Goal: Transaction & Acquisition: Purchase product/service

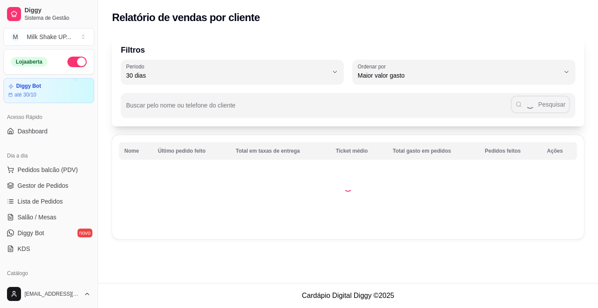
select select "30"
select select "HIGHEST_TOTAL_SPENT_WITH_ORDERS"
click at [65, 181] on span "Gestor de Pedidos" at bounding box center [43, 185] width 51 height 9
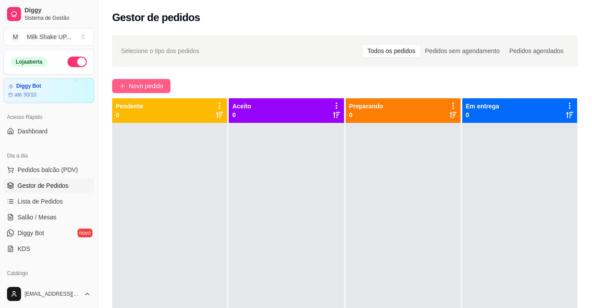
click at [152, 89] on span "Novo pedido" at bounding box center [146, 86] width 35 height 10
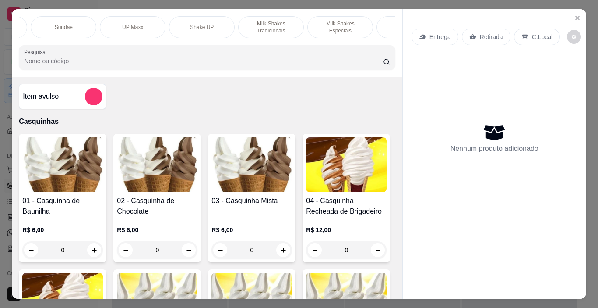
scroll to position [0, 129]
click at [262, 28] on p "Milk Shakes Tradicionais" at bounding box center [268, 27] width 51 height 14
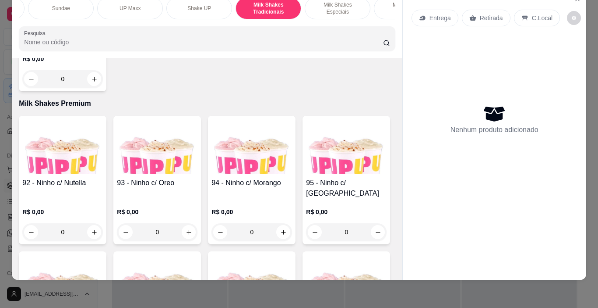
scroll to position [3403, 0]
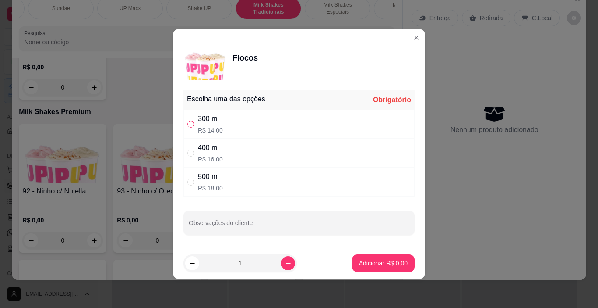
click at [193, 125] on input "" at bounding box center [190, 123] width 7 height 7
radio input "true"
click at [367, 268] on footer "1 Adicionar R$ 14,00" at bounding box center [299, 263] width 252 height 32
click at [369, 261] on p "Adicionar R$ 14,00" at bounding box center [382, 262] width 52 height 9
type input "1"
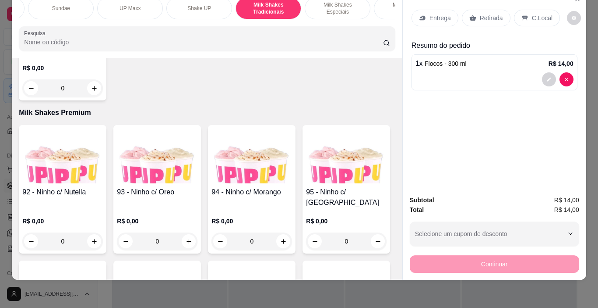
click at [534, 14] on p "C.Local" at bounding box center [542, 18] width 21 height 9
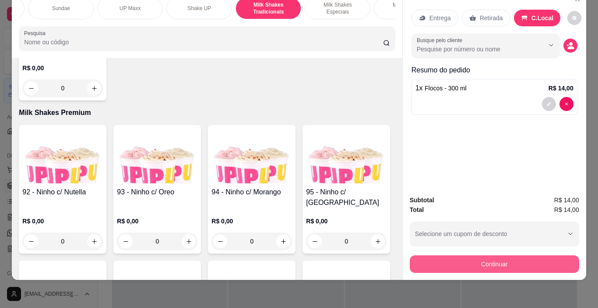
click at [536, 260] on button "Continuar" at bounding box center [495, 264] width 170 height 18
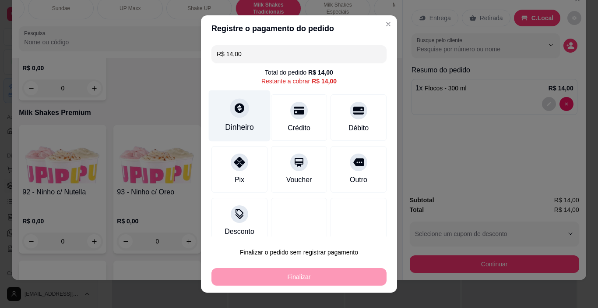
click at [239, 117] on div at bounding box center [239, 108] width 19 height 19
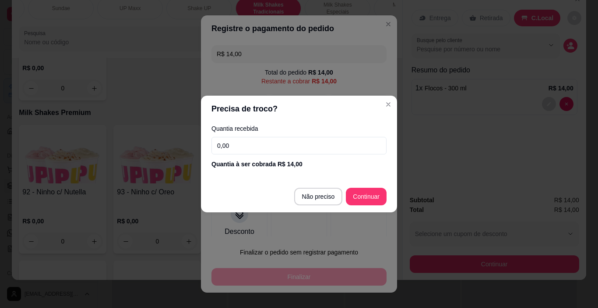
drag, startPoint x: 240, startPoint y: 149, endPoint x: 129, endPoint y: 141, distance: 110.7
click at [129, 149] on div "Precisa de troco? Quantia recebida 0,00 Quantia à ser cobrada R$ 14,00 Não prec…" at bounding box center [299, 154] width 598 height 308
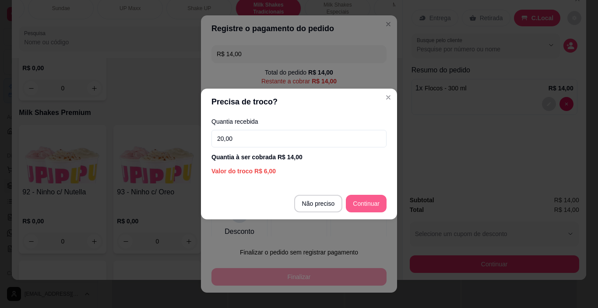
type input "20,00"
type input "R$ 0,00"
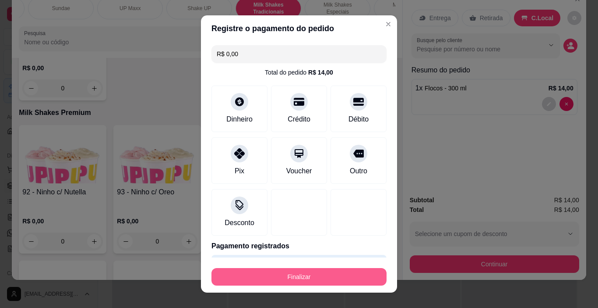
click at [357, 270] on button "Finalizar" at bounding box center [299, 277] width 175 height 18
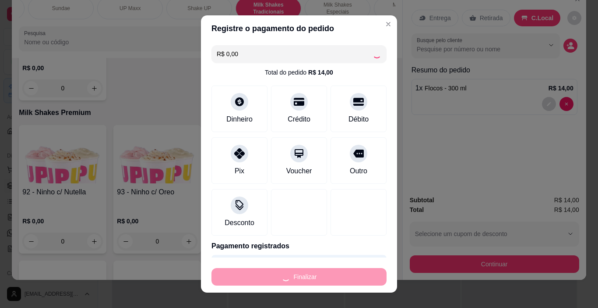
type input "0"
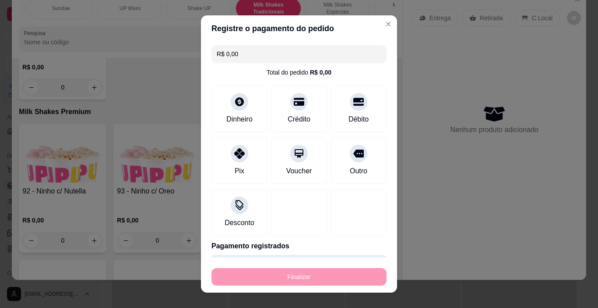
type input "-R$ 14,00"
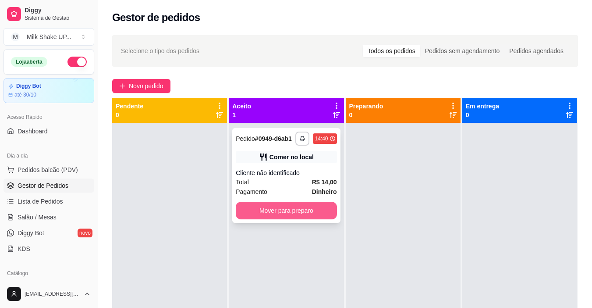
click at [297, 204] on button "Mover para preparo" at bounding box center [286, 211] width 101 height 18
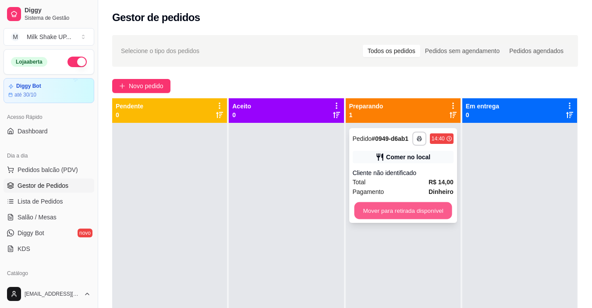
click at [422, 210] on button "Mover para retirada disponível" at bounding box center [403, 210] width 98 height 17
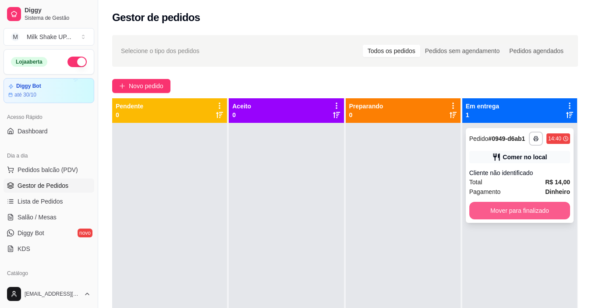
click at [529, 206] on button "Mover para finalizado" at bounding box center [519, 211] width 101 height 18
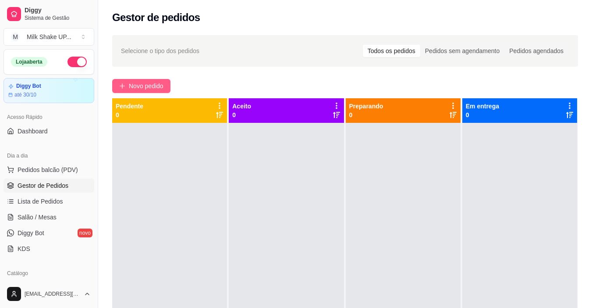
click at [151, 80] on button "Novo pedido" at bounding box center [141, 86] width 58 height 14
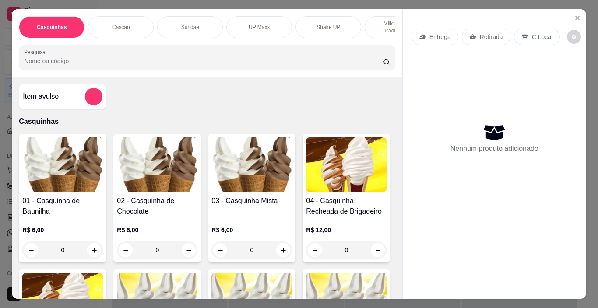
click at [144, 185] on img at bounding box center [157, 164] width 81 height 55
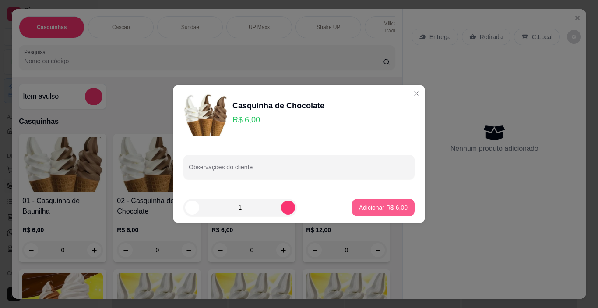
click at [380, 209] on p "Adicionar R$ 6,00" at bounding box center [383, 207] width 49 height 9
type input "1"
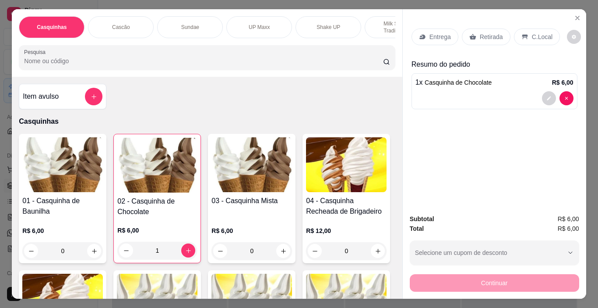
click at [539, 35] on p "C.Local" at bounding box center [542, 36] width 21 height 9
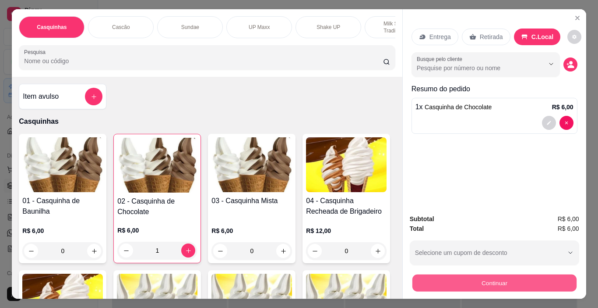
click at [513, 277] on button "Continuar" at bounding box center [494, 282] width 164 height 17
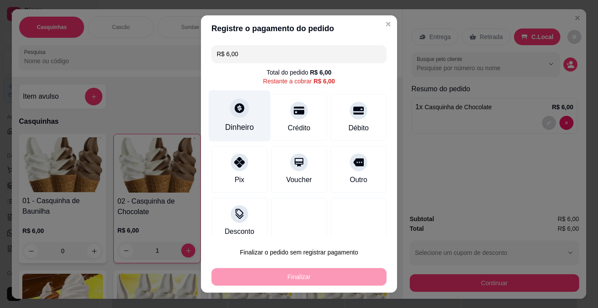
click at [245, 116] on div "Dinheiro" at bounding box center [240, 115] width 62 height 51
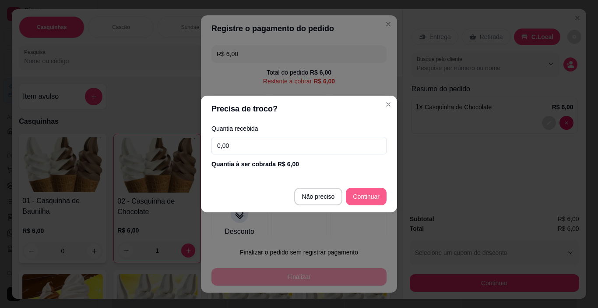
type input "R$ 0,00"
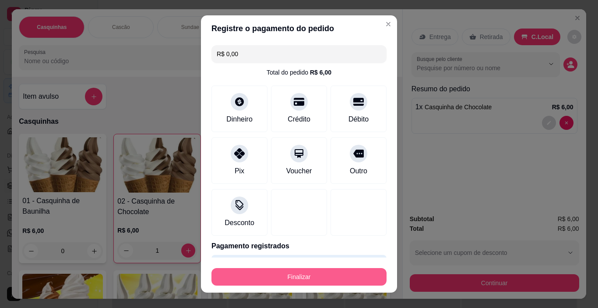
click at [324, 274] on button "Finalizar" at bounding box center [299, 277] width 175 height 18
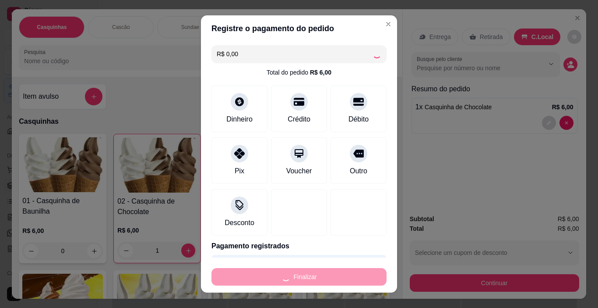
type input "0"
type input "-R$ 6,00"
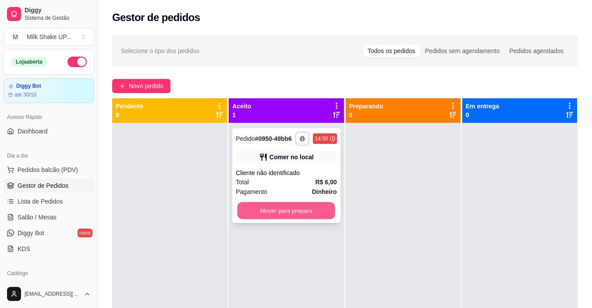
click at [311, 206] on button "Mover para preparo" at bounding box center [286, 210] width 98 height 17
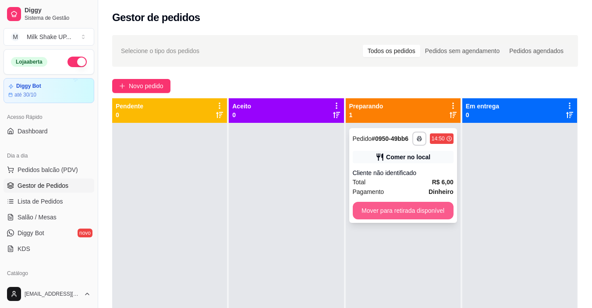
click at [365, 213] on button "Mover para retirada disponível" at bounding box center [403, 211] width 101 height 18
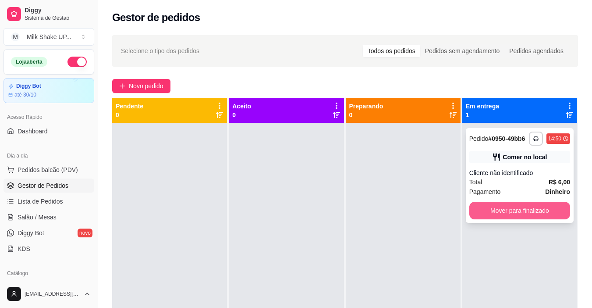
click at [488, 215] on button "Mover para finalizado" at bounding box center [519, 211] width 101 height 18
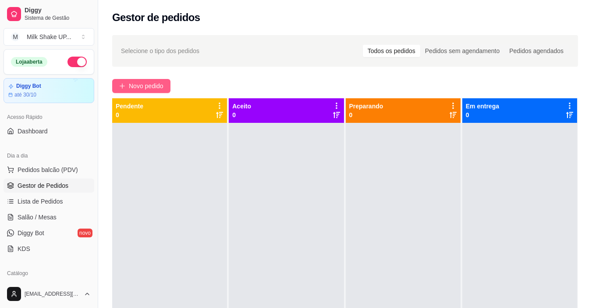
click at [153, 84] on span "Novo pedido" at bounding box center [146, 86] width 35 height 10
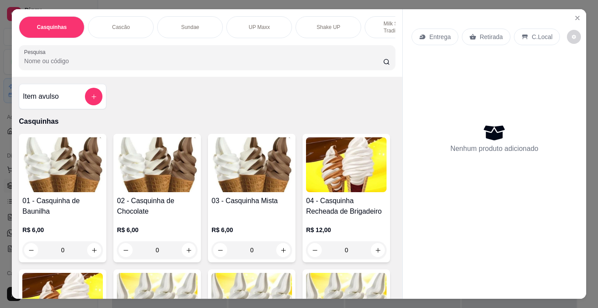
click at [69, 173] on img at bounding box center [62, 164] width 81 height 55
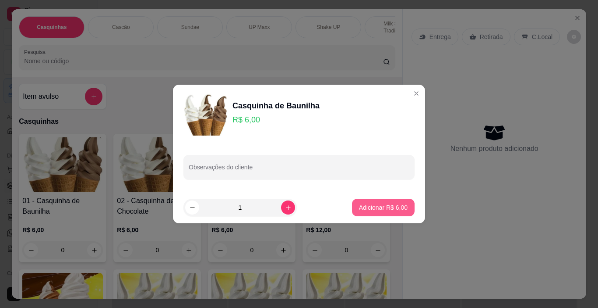
click at [380, 205] on p "Adicionar R$ 6,00" at bounding box center [383, 207] width 49 height 9
type input "1"
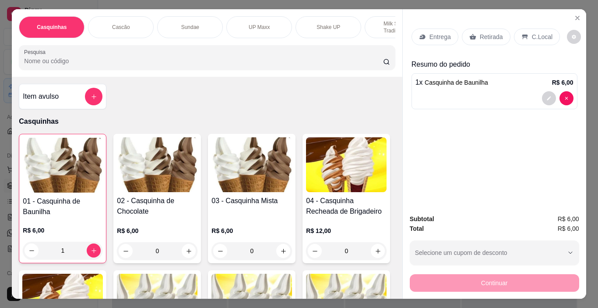
click at [155, 177] on img at bounding box center [157, 164] width 81 height 55
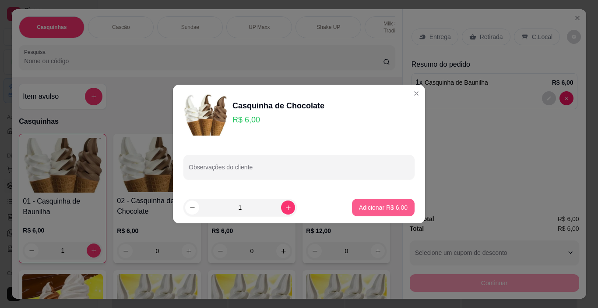
click at [380, 211] on p "Adicionar R$ 6,00" at bounding box center [383, 207] width 49 height 9
type input "1"
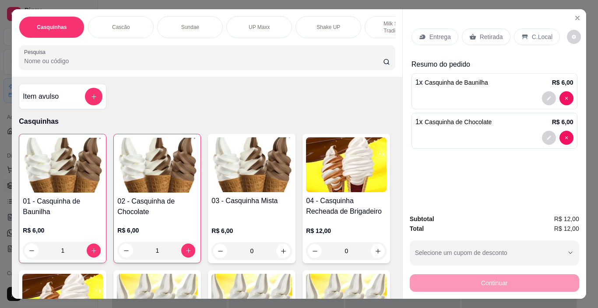
click at [541, 35] on p "C.Local" at bounding box center [542, 36] width 21 height 9
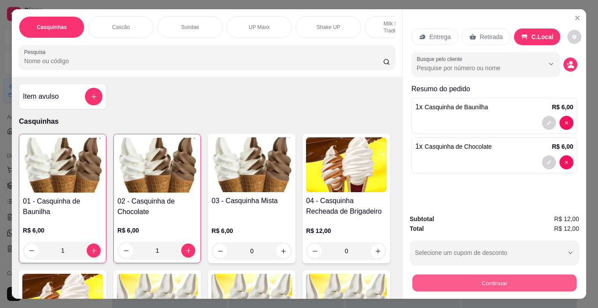
click at [493, 283] on button "Continuar" at bounding box center [494, 282] width 164 height 17
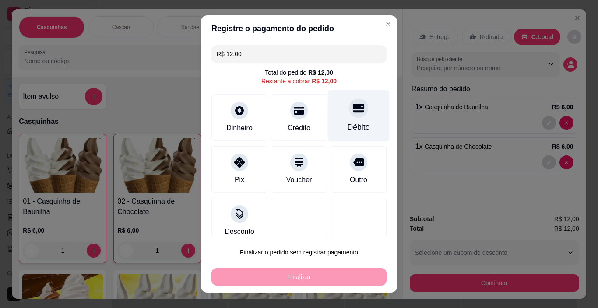
click at [350, 128] on div "Débito" at bounding box center [359, 126] width 22 height 11
type input "R$ 0,00"
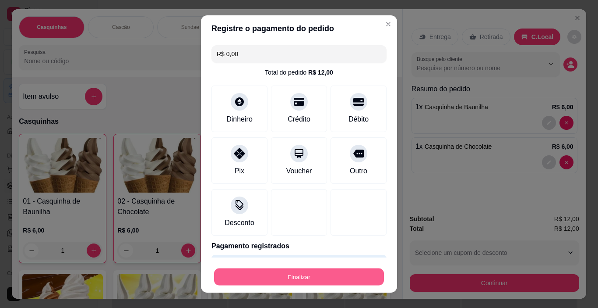
click at [349, 272] on button "Finalizar" at bounding box center [299, 276] width 170 height 17
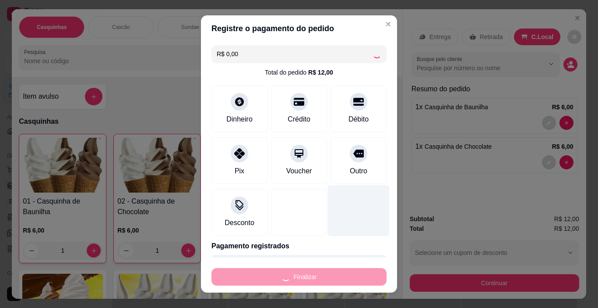
type input "0"
type input "-R$ 12,00"
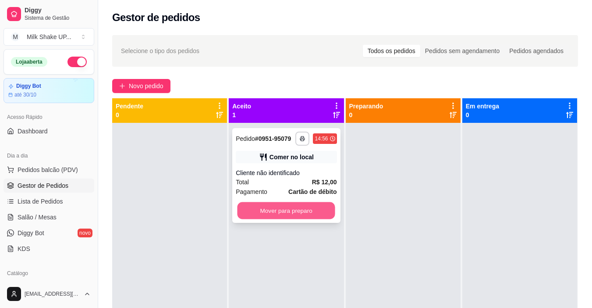
click at [314, 209] on button "Mover para preparo" at bounding box center [286, 210] width 98 height 17
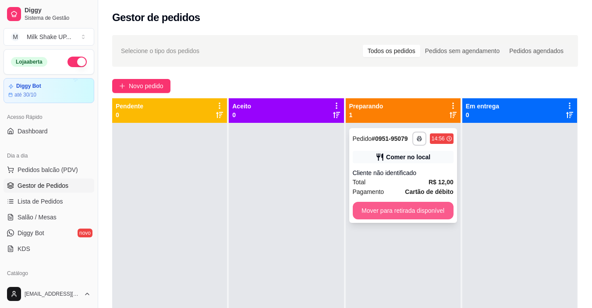
click at [418, 206] on button "Mover para retirada disponível" at bounding box center [403, 211] width 101 height 18
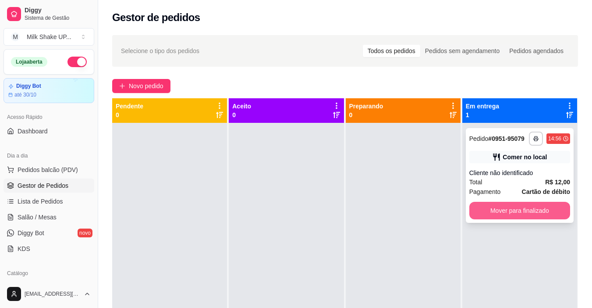
click at [528, 211] on button "Mover para finalizado" at bounding box center [519, 211] width 101 height 18
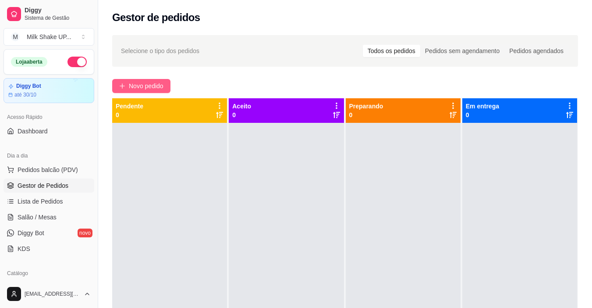
click at [140, 85] on span "Novo pedido" at bounding box center [146, 86] width 35 height 10
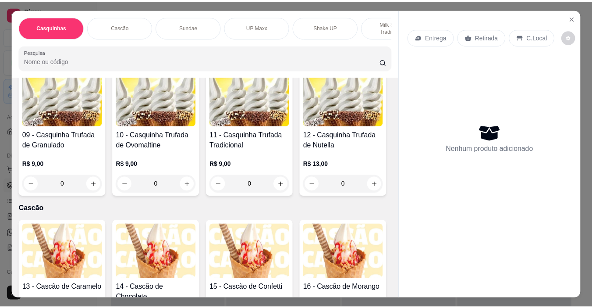
scroll to position [350, 0]
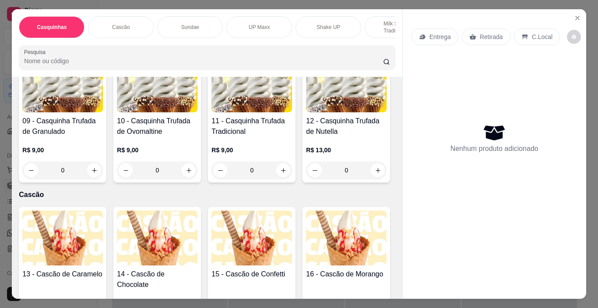
click at [6, 223] on div "Casquinhas Cascão Sundae UP Maxx Shake UP Milk Shakes Tradicionais Milk Shakes …" at bounding box center [299, 154] width 598 height 308
click at [117, 112] on img at bounding box center [157, 84] width 81 height 55
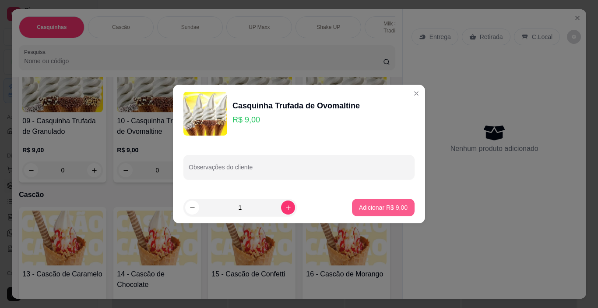
click at [366, 203] on p "Adicionar R$ 9,00" at bounding box center [383, 207] width 49 height 9
type input "1"
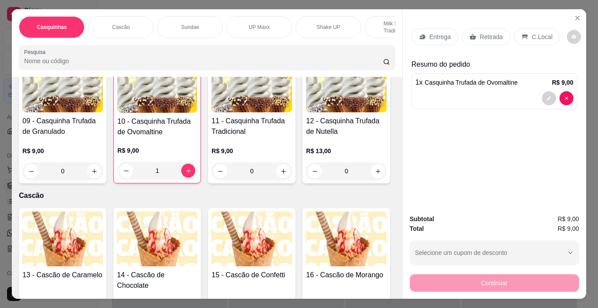
click at [547, 39] on div "C.Local" at bounding box center [537, 36] width 46 height 17
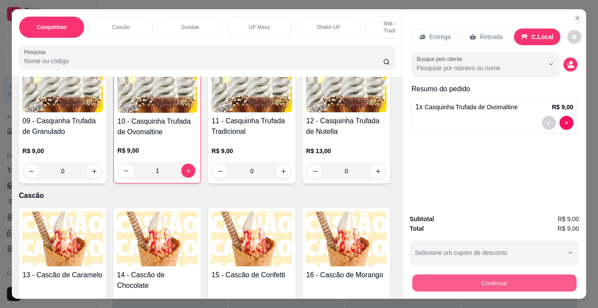
click at [545, 285] on button "Continuar" at bounding box center [494, 282] width 164 height 17
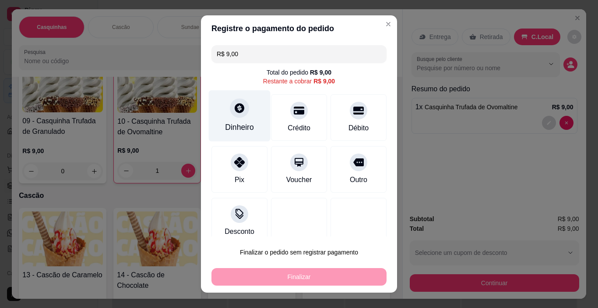
click at [234, 113] on icon at bounding box center [239, 107] width 11 height 11
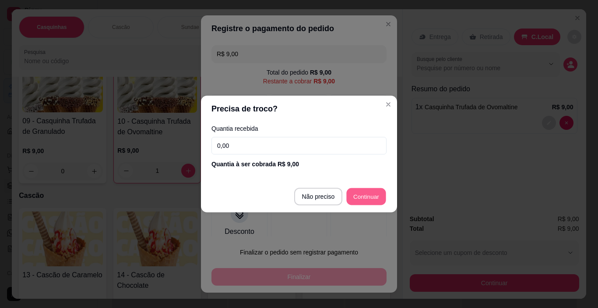
type input "R$ 0,00"
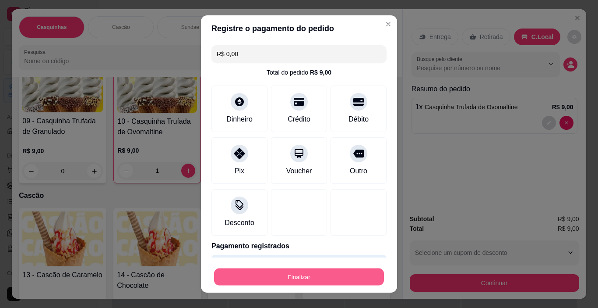
click at [336, 275] on button "Finalizar" at bounding box center [299, 276] width 170 height 17
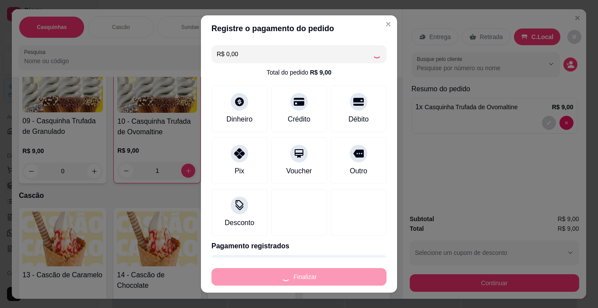
type input "0"
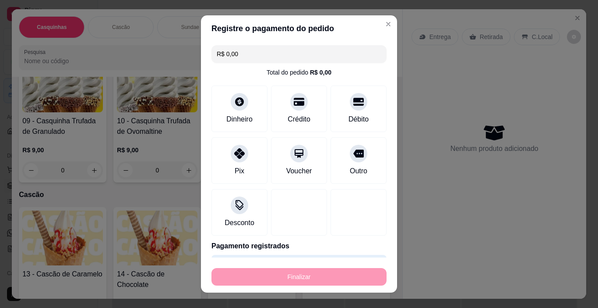
type input "-R$ 9,00"
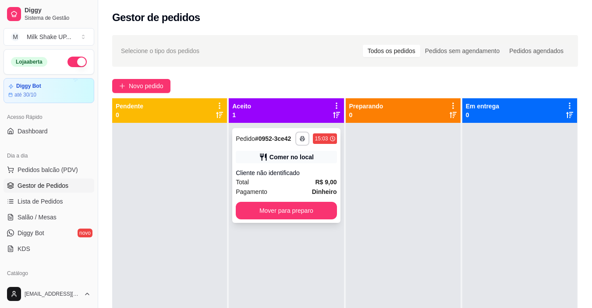
click at [309, 218] on div "**********" at bounding box center [286, 175] width 108 height 95
click at [309, 215] on button "Mover para preparo" at bounding box center [286, 211] width 101 height 18
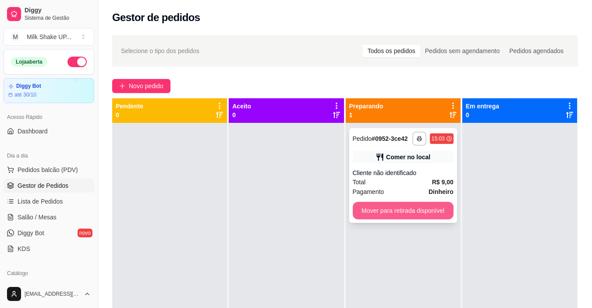
click at [413, 213] on button "Mover para retirada disponível" at bounding box center [403, 211] width 101 height 18
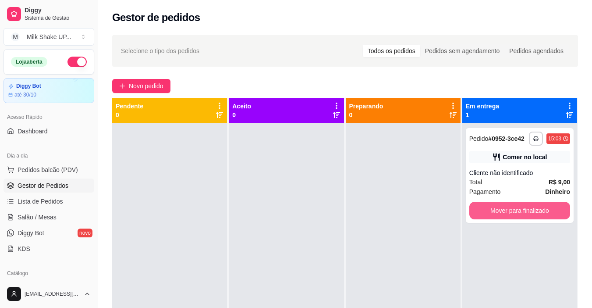
click at [504, 211] on button "Mover para finalizado" at bounding box center [519, 211] width 101 height 18
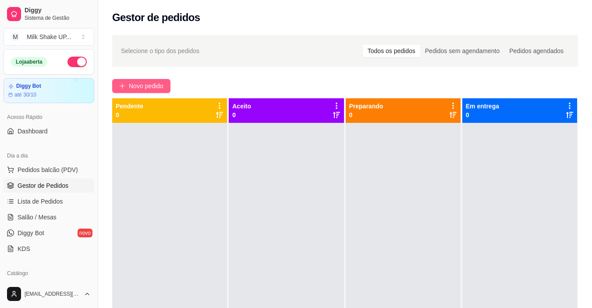
click at [134, 89] on span "Novo pedido" at bounding box center [146, 86] width 35 height 10
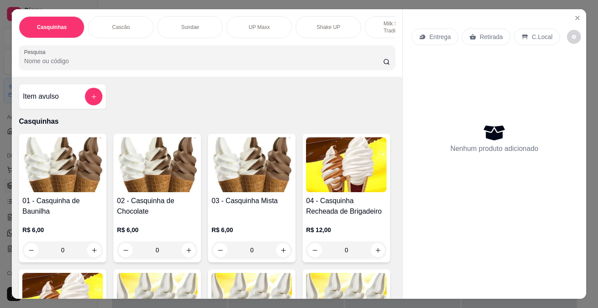
click at [248, 182] on img at bounding box center [252, 164] width 81 height 55
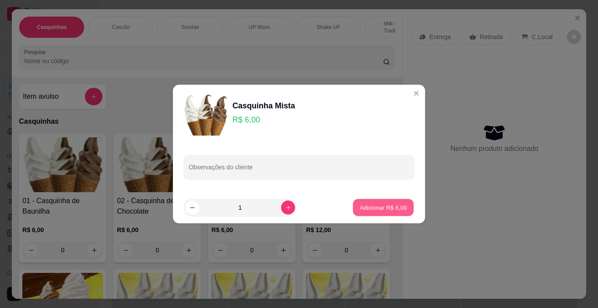
click at [360, 210] on p "Adicionar R$ 6,00" at bounding box center [383, 207] width 47 height 8
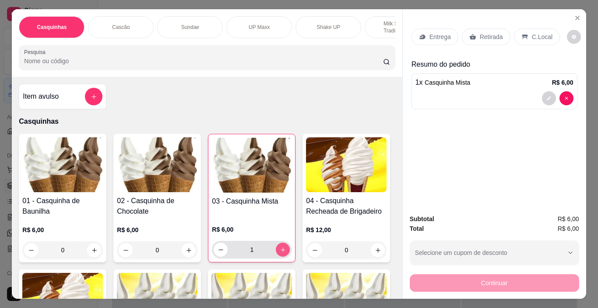
click at [280, 252] on icon "increase-product-quantity" at bounding box center [283, 249] width 7 height 7
type input "2"
click at [532, 34] on p "C.Local" at bounding box center [542, 36] width 21 height 9
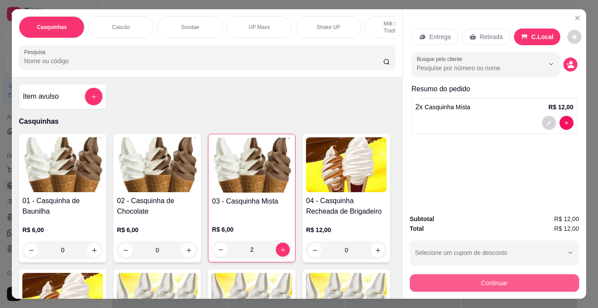
click at [562, 276] on button "Continuar" at bounding box center [495, 283] width 170 height 18
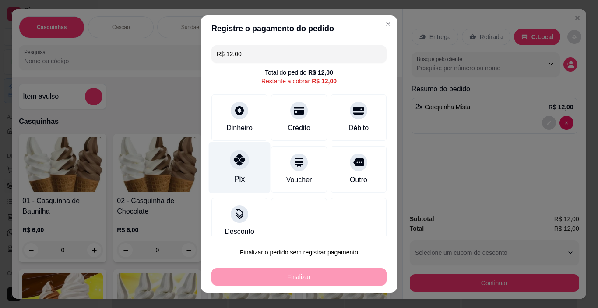
click at [245, 174] on div "Pix" at bounding box center [240, 167] width 62 height 51
type input "R$ 0,00"
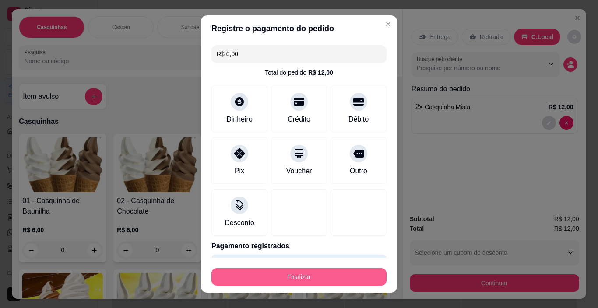
click at [351, 279] on button "Finalizar" at bounding box center [299, 277] width 175 height 18
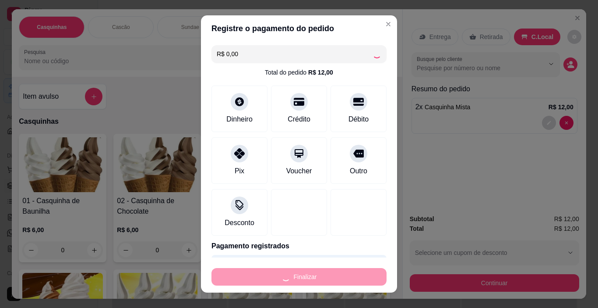
type input "0"
type input "-R$ 12,00"
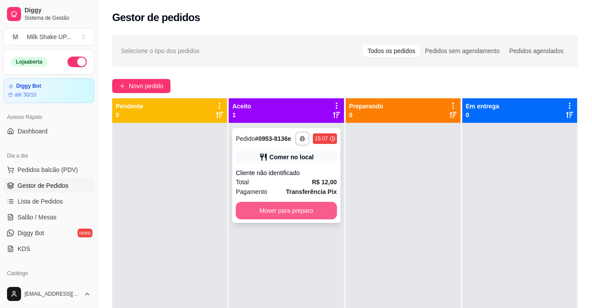
click at [314, 210] on button "Mover para preparo" at bounding box center [286, 211] width 101 height 18
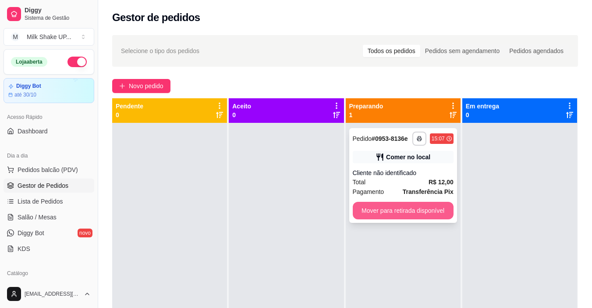
click at [400, 212] on button "Mover para retirada disponível" at bounding box center [403, 211] width 101 height 18
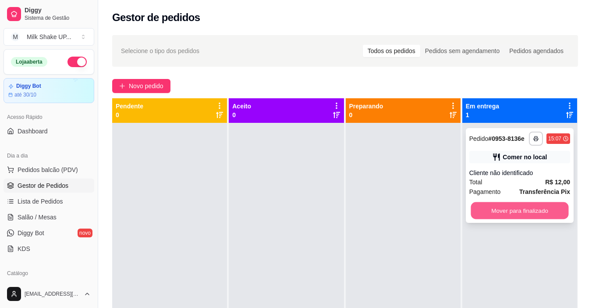
click at [526, 210] on button "Mover para finalizado" at bounding box center [519, 210] width 98 height 17
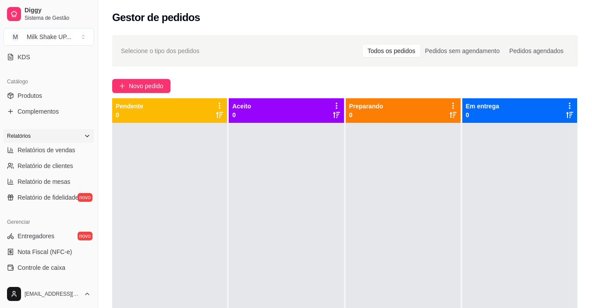
scroll to position [219, 0]
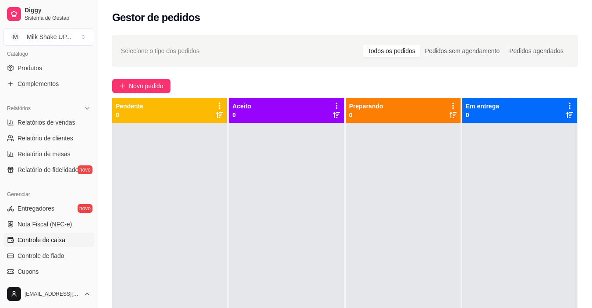
click at [59, 243] on span "Controle de caixa" at bounding box center [42, 239] width 48 height 9
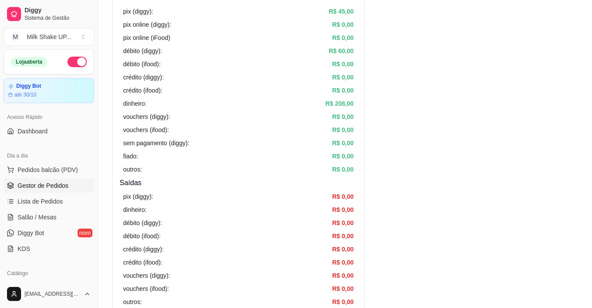
click at [50, 185] on span "Gestor de Pedidos" at bounding box center [43, 185] width 51 height 9
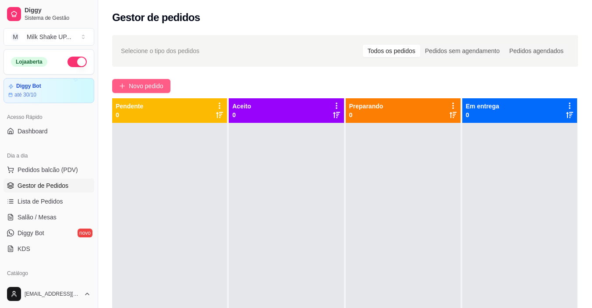
click at [158, 88] on span "Novo pedido" at bounding box center [146, 86] width 35 height 10
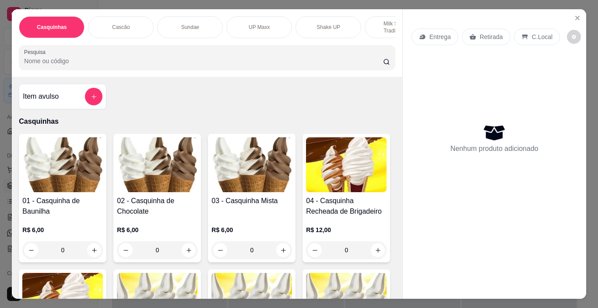
click at [247, 181] on img at bounding box center [252, 164] width 81 height 55
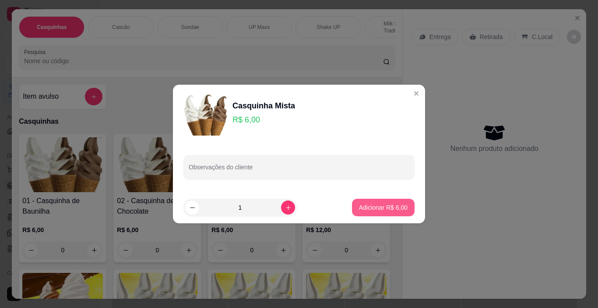
click at [378, 207] on p "Adicionar R$ 6,00" at bounding box center [383, 207] width 49 height 9
type input "1"
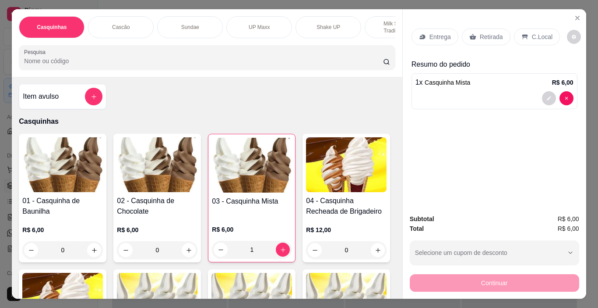
click at [526, 35] on div "C.Local" at bounding box center [537, 36] width 46 height 17
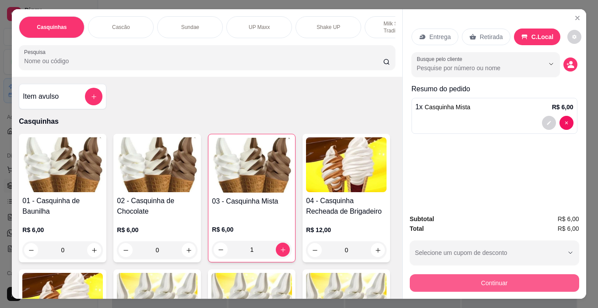
click at [501, 278] on button "Continuar" at bounding box center [495, 283] width 170 height 18
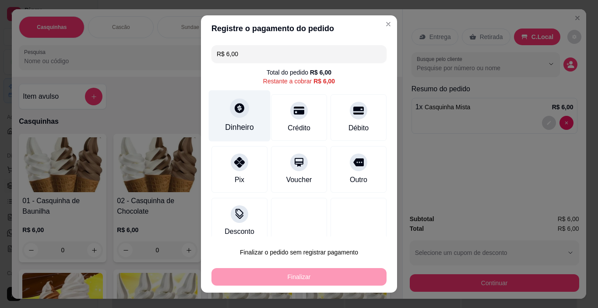
click at [235, 122] on div "Dinheiro" at bounding box center [239, 126] width 29 height 11
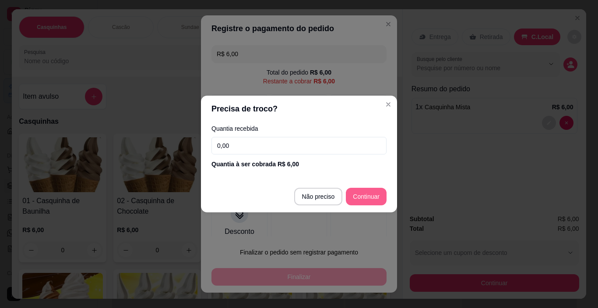
type input "R$ 0,00"
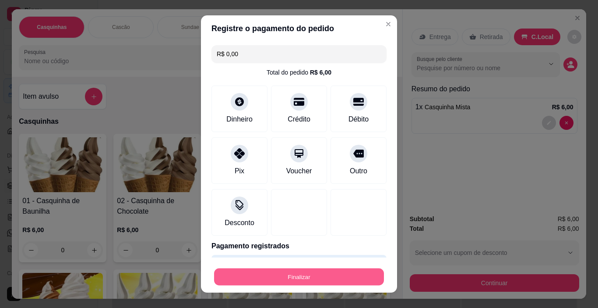
click at [347, 274] on button "Finalizar" at bounding box center [299, 276] width 170 height 17
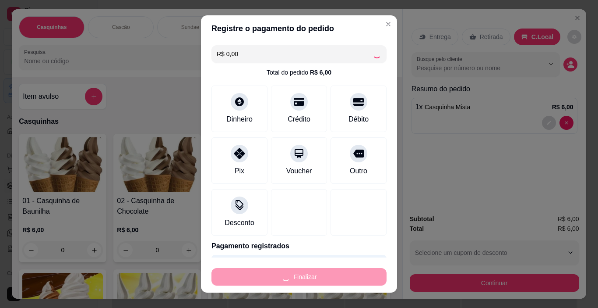
type input "0"
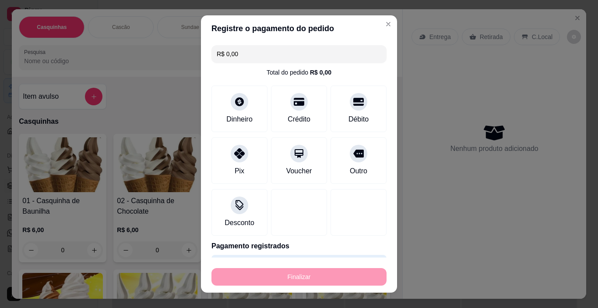
type input "-R$ 6,00"
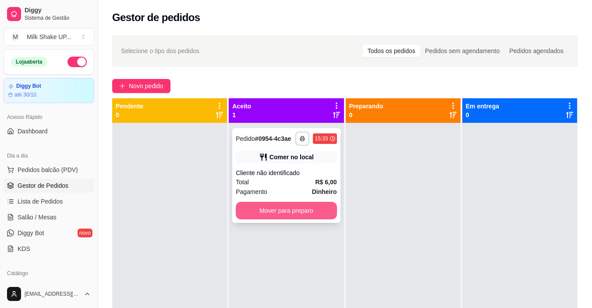
click at [322, 209] on button "Mover para preparo" at bounding box center [286, 211] width 101 height 18
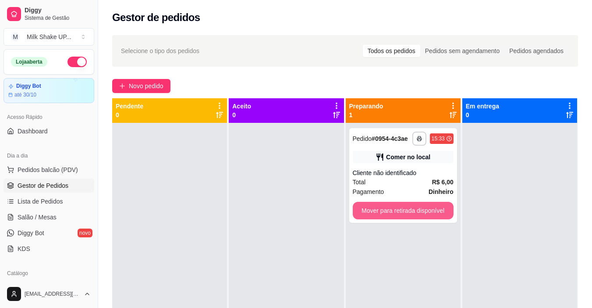
click at [399, 216] on button "Mover para retirada disponível" at bounding box center [403, 211] width 101 height 18
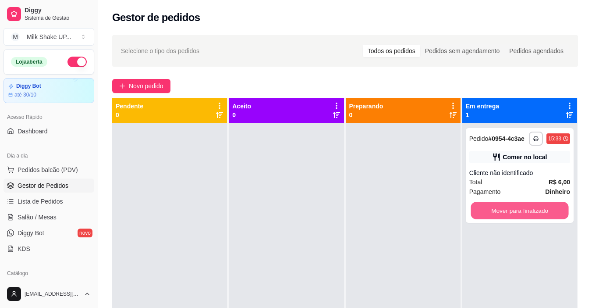
click at [485, 215] on button "Mover para finalizado" at bounding box center [519, 210] width 98 height 17
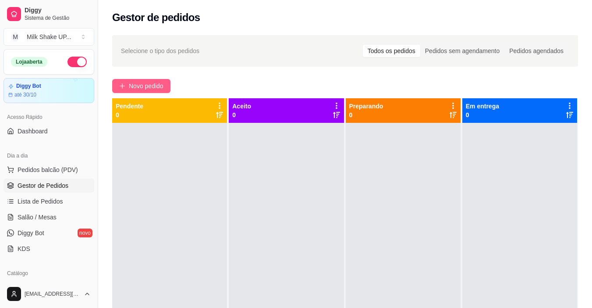
click at [135, 82] on span "Novo pedido" at bounding box center [146, 86] width 35 height 10
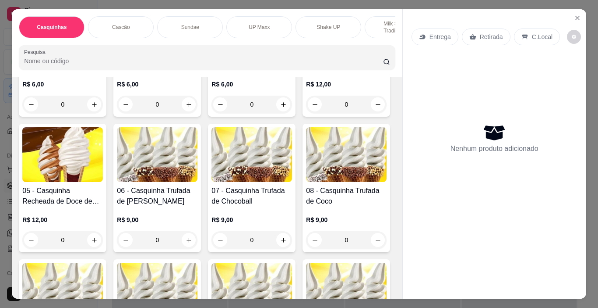
scroll to position [131, 0]
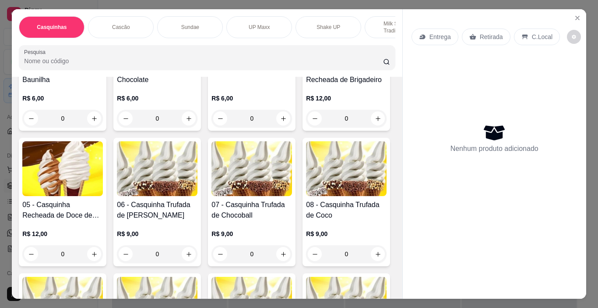
click at [198, 184] on img at bounding box center [157, 168] width 81 height 55
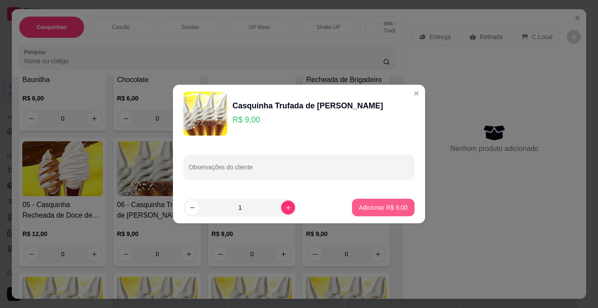
click at [379, 204] on p "Adicionar R$ 9,00" at bounding box center [383, 207] width 49 height 9
type input "1"
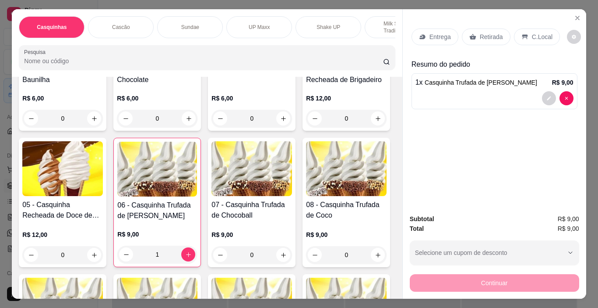
click at [532, 32] on p "C.Local" at bounding box center [542, 36] width 21 height 9
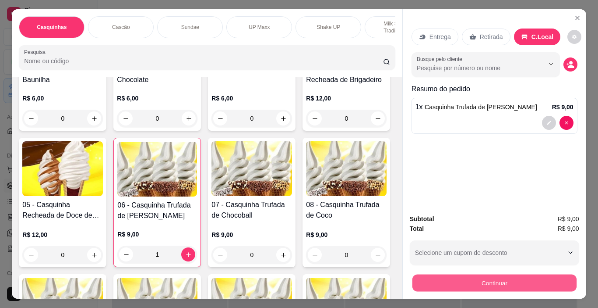
click at [559, 278] on button "Continuar" at bounding box center [494, 282] width 164 height 17
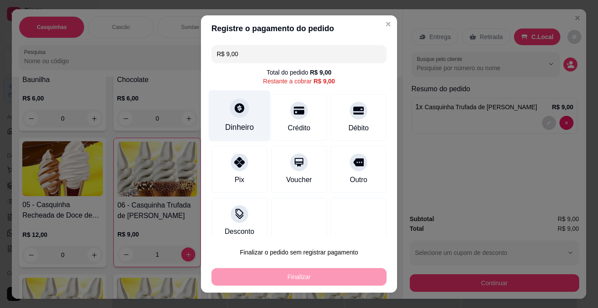
click at [239, 117] on div "Dinheiro" at bounding box center [240, 115] width 62 height 51
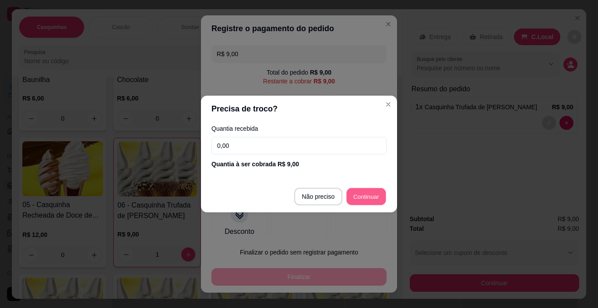
type input "R$ 0,00"
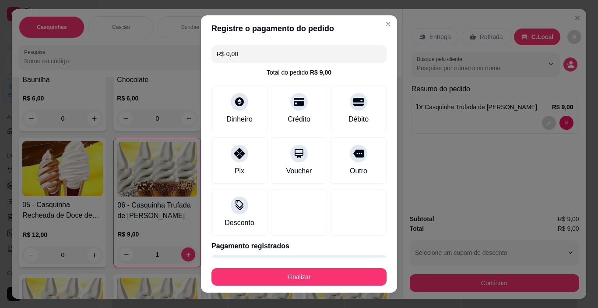
click at [360, 269] on button "Finalizar" at bounding box center [299, 277] width 175 height 18
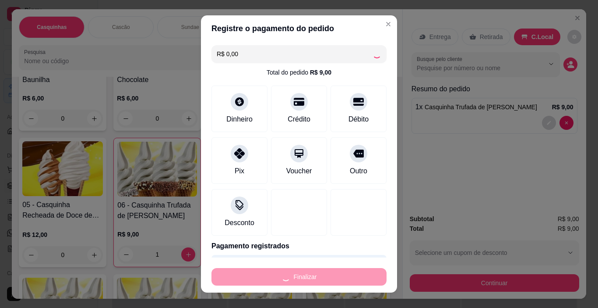
type input "0"
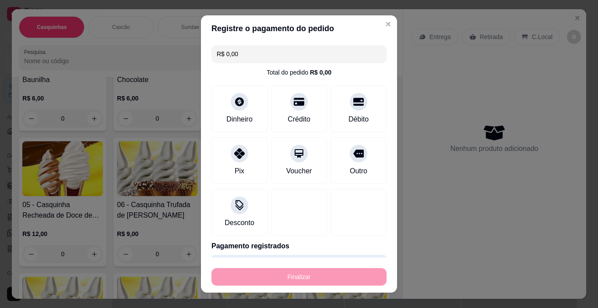
type input "-R$ 9,00"
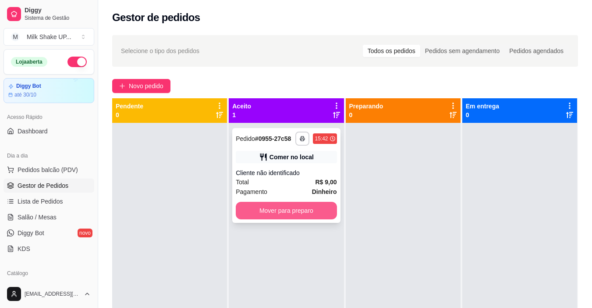
click at [295, 211] on button "Mover para preparo" at bounding box center [286, 211] width 101 height 18
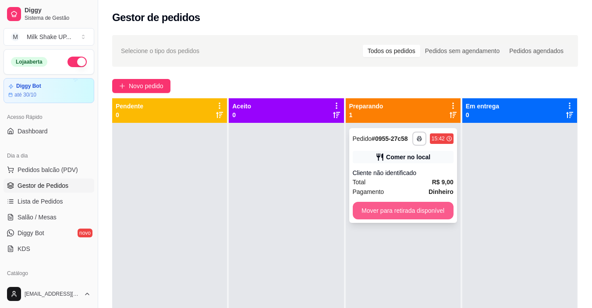
click at [403, 209] on button "Mover para retirada disponível" at bounding box center [403, 211] width 101 height 18
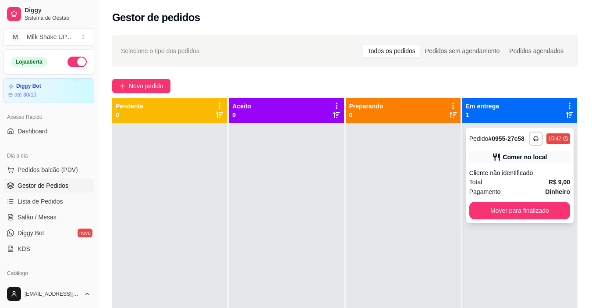
click at [524, 199] on div "**********" at bounding box center [520, 175] width 108 height 95
click at [537, 212] on button "Mover para finalizado" at bounding box center [519, 211] width 101 height 18
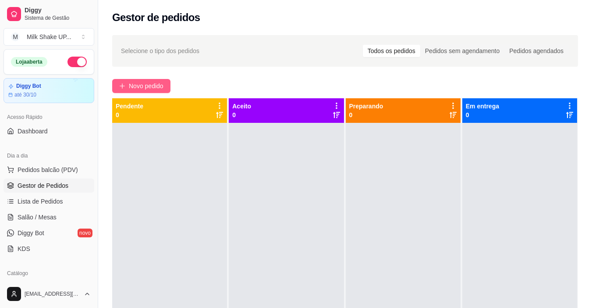
click at [151, 86] on span "Novo pedido" at bounding box center [146, 86] width 35 height 10
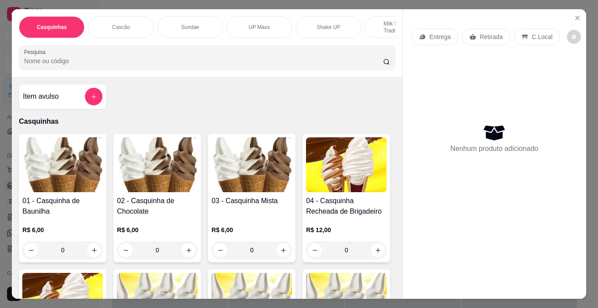
click at [251, 173] on img at bounding box center [252, 164] width 81 height 55
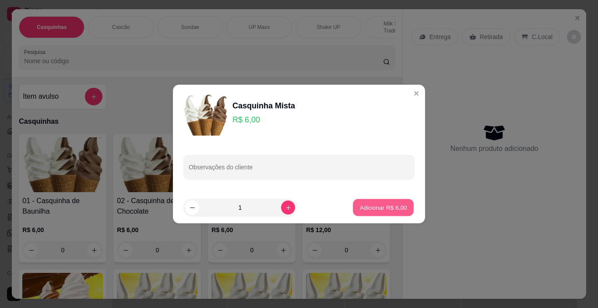
click at [387, 205] on p "Adicionar R$ 6,00" at bounding box center [383, 207] width 47 height 8
type input "1"
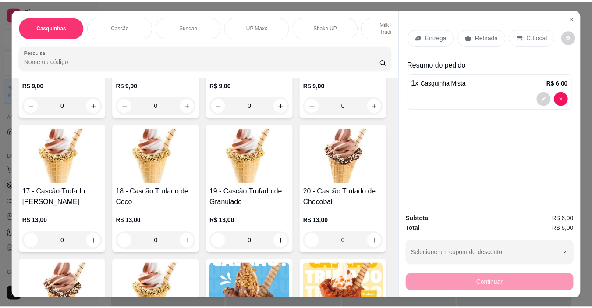
scroll to position [569, 0]
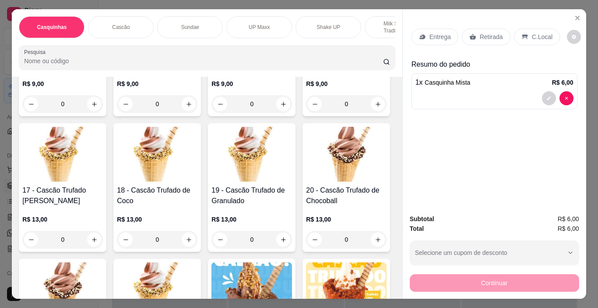
click at [156, 46] on img at bounding box center [157, 18] width 81 height 55
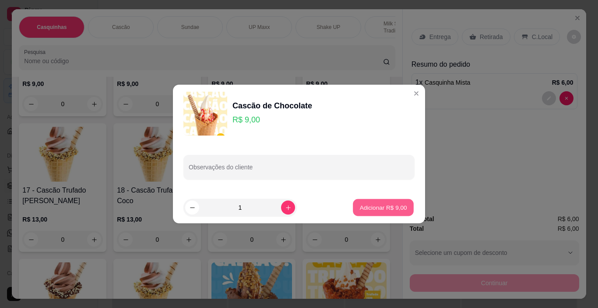
click at [392, 202] on button "Adicionar R$ 9,00" at bounding box center [383, 207] width 61 height 17
type input "1"
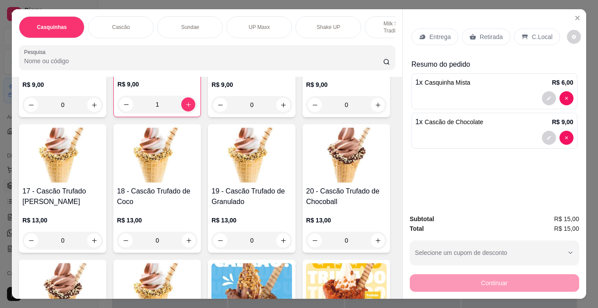
click at [540, 28] on div "C.Local" at bounding box center [537, 36] width 46 height 17
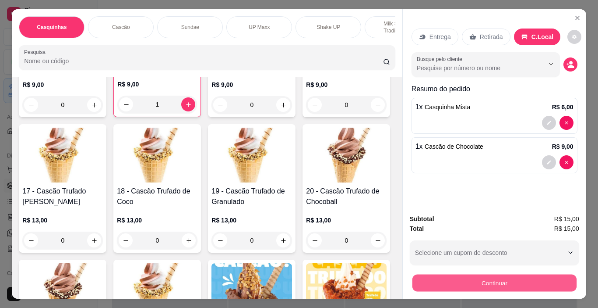
click at [506, 281] on button "Continuar" at bounding box center [494, 282] width 164 height 17
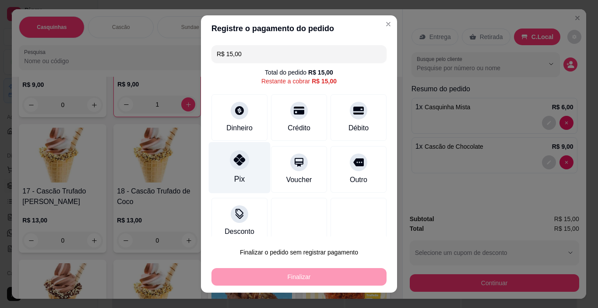
click at [231, 167] on div at bounding box center [239, 159] width 19 height 19
type input "R$ 0,00"
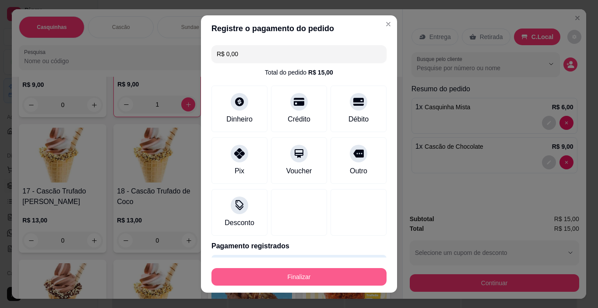
click at [349, 276] on button "Finalizar" at bounding box center [299, 277] width 175 height 18
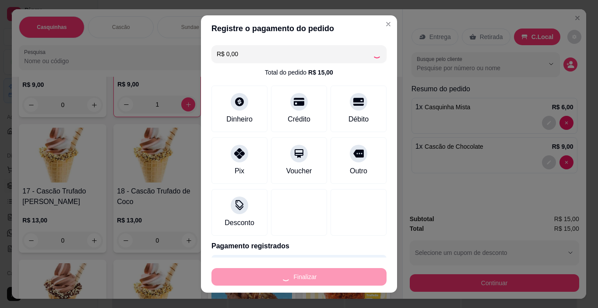
type input "0"
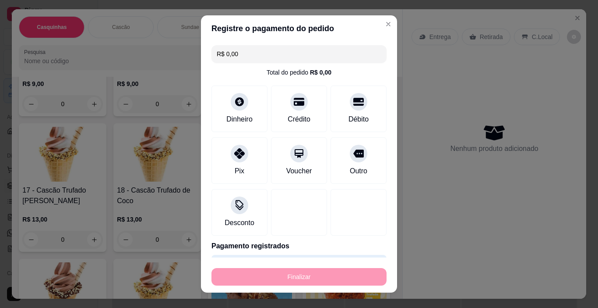
type input "-R$ 15,00"
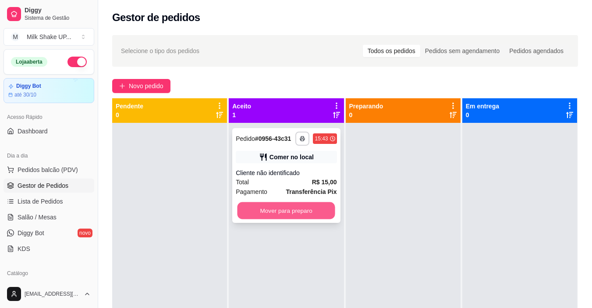
click at [314, 213] on button "Mover para preparo" at bounding box center [286, 210] width 98 height 17
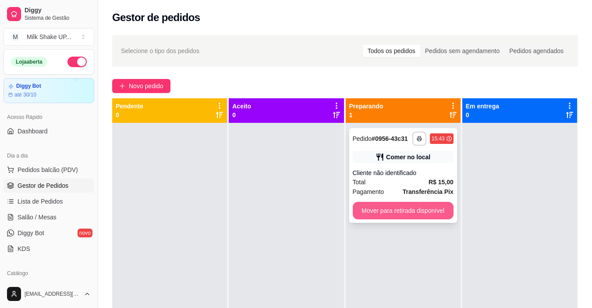
click at [404, 209] on button "Mover para retirada disponível" at bounding box center [403, 211] width 101 height 18
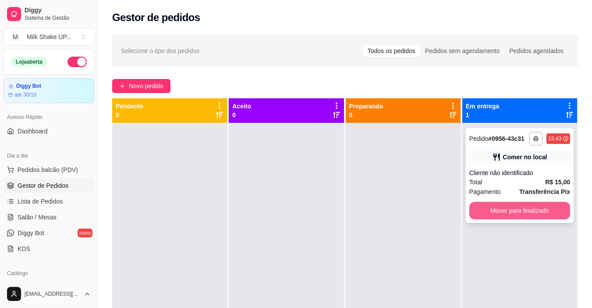
click at [485, 207] on button "Mover para finalizado" at bounding box center [519, 211] width 101 height 18
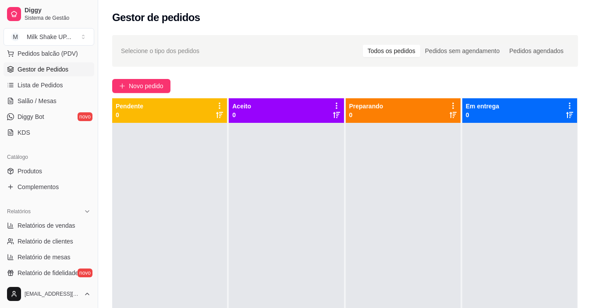
scroll to position [131, 0]
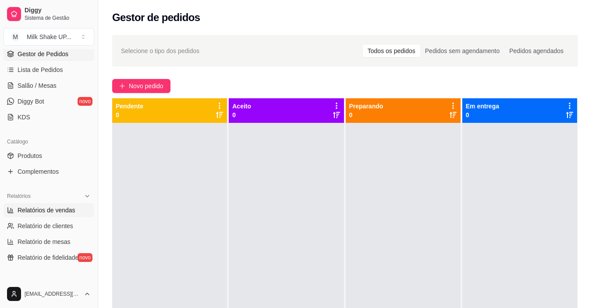
click at [53, 212] on span "Relatórios de vendas" at bounding box center [47, 209] width 58 height 9
select select "ALL"
select select "0"
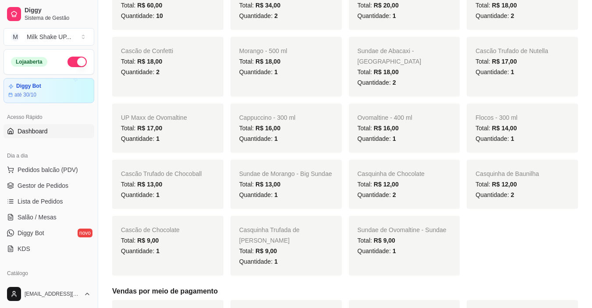
scroll to position [131, 0]
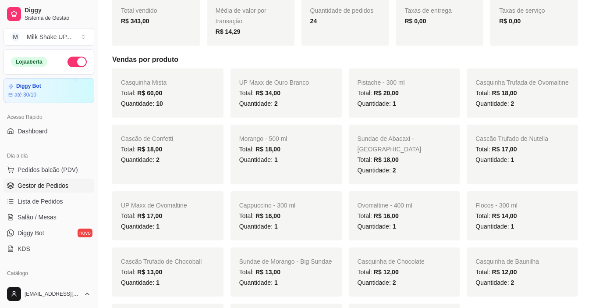
click at [52, 183] on span "Gestor de Pedidos" at bounding box center [43, 185] width 51 height 9
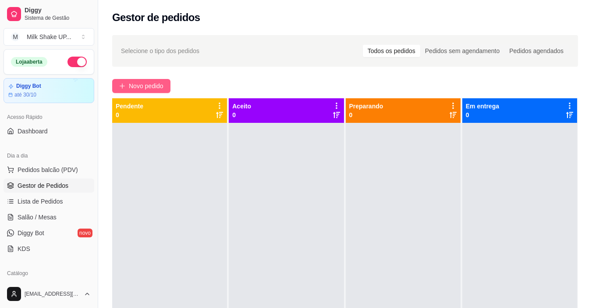
click at [159, 83] on span "Novo pedido" at bounding box center [146, 86] width 35 height 10
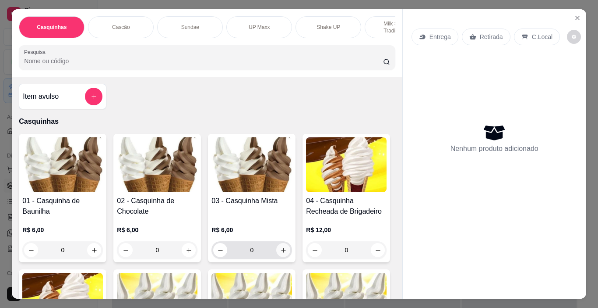
click at [280, 253] on icon "increase-product-quantity" at bounding box center [283, 250] width 7 height 7
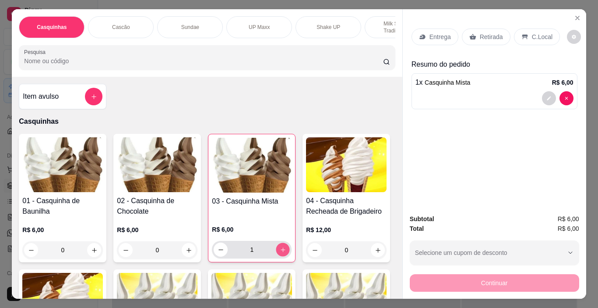
click at [280, 252] on icon "increase-product-quantity" at bounding box center [283, 249] width 7 height 7
type input "2"
click at [536, 24] on div "Entrega Retirada C.Local" at bounding box center [495, 36] width 166 height 31
click at [532, 33] on p "C.Local" at bounding box center [542, 36] width 21 height 9
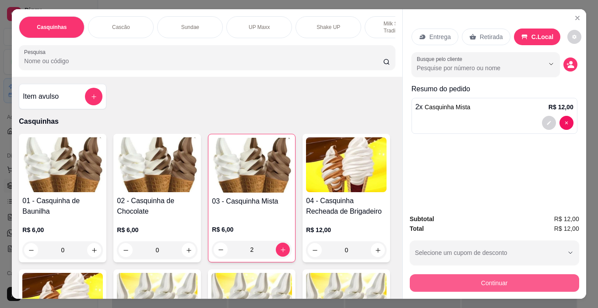
click at [502, 283] on button "Continuar" at bounding box center [495, 283] width 170 height 18
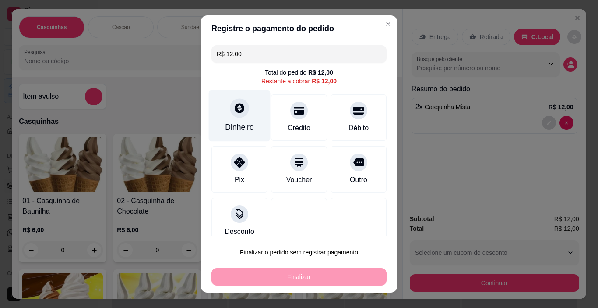
click at [244, 125] on div "Dinheiro" at bounding box center [239, 126] width 29 height 11
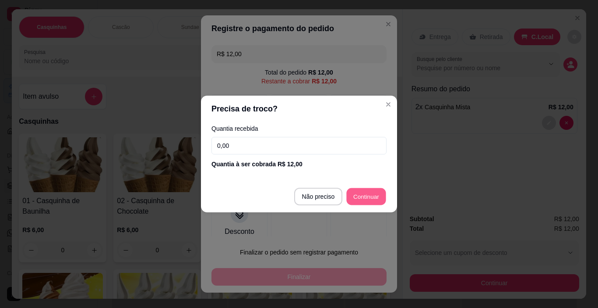
type input "R$ 0,00"
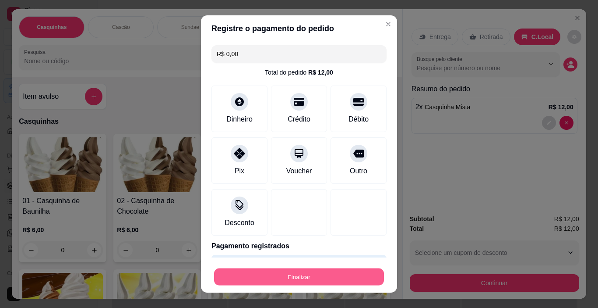
click at [346, 271] on button "Finalizar" at bounding box center [299, 276] width 170 height 17
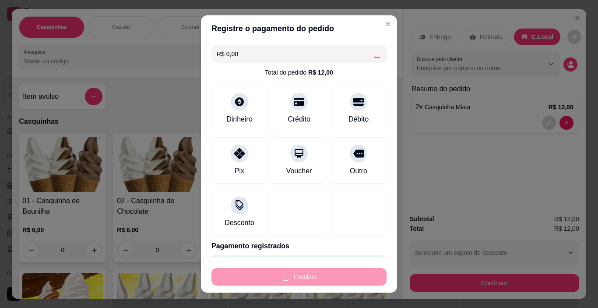
type input "0"
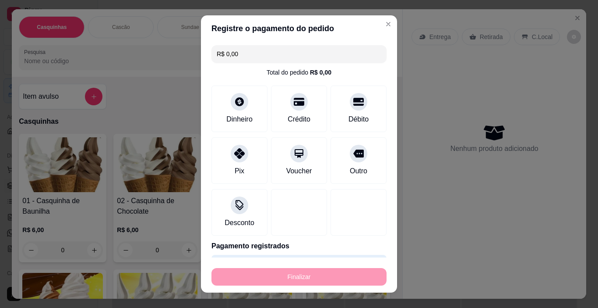
type input "-R$ 12,00"
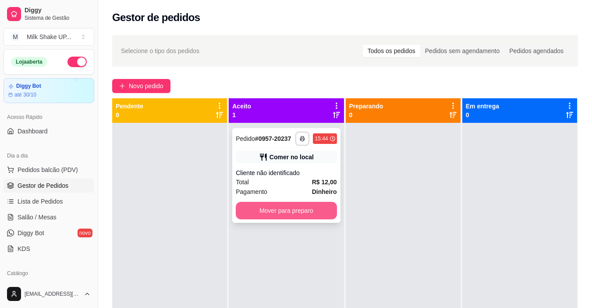
click at [317, 214] on button "Mover para preparo" at bounding box center [286, 211] width 101 height 18
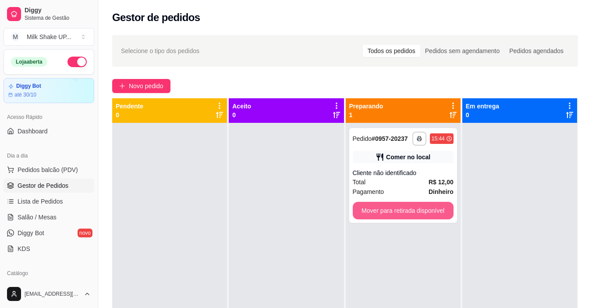
click at [422, 213] on button "Mover para retirada disponível" at bounding box center [403, 211] width 101 height 18
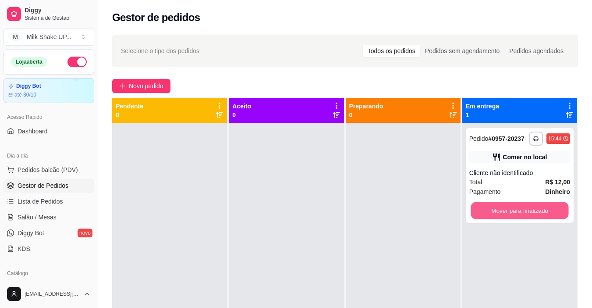
click at [528, 213] on button "Mover para finalizado" at bounding box center [519, 210] width 98 height 17
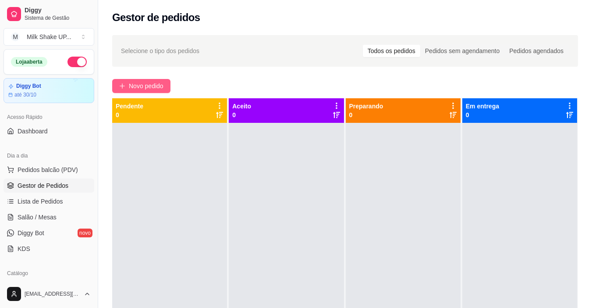
click at [151, 90] on span "Novo pedido" at bounding box center [146, 86] width 35 height 10
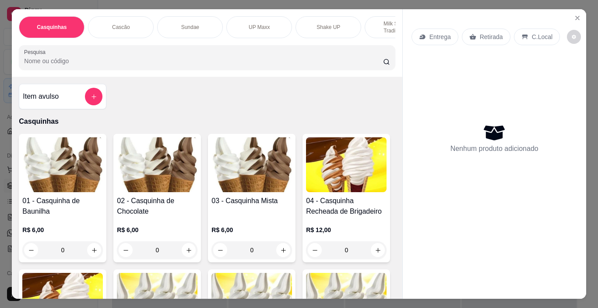
click at [239, 173] on img at bounding box center [252, 164] width 81 height 55
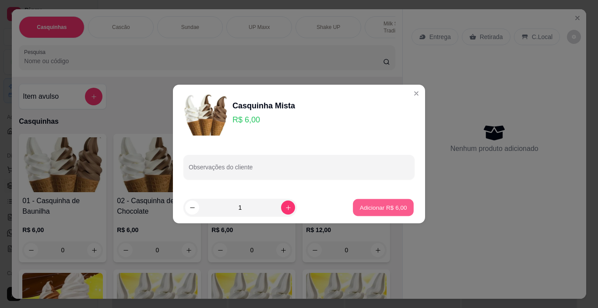
click at [385, 205] on p "Adicionar R$ 6,00" at bounding box center [383, 207] width 47 height 8
type input "1"
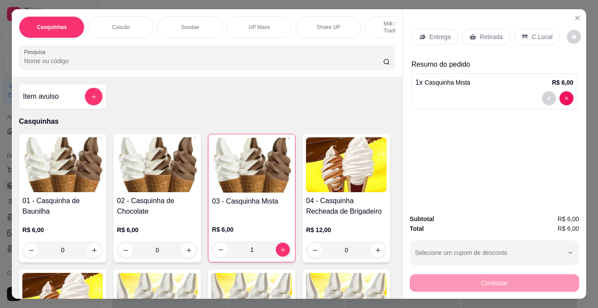
click at [390, 20] on p "Milk Shakes Tradicionais" at bounding box center [397, 27] width 51 height 14
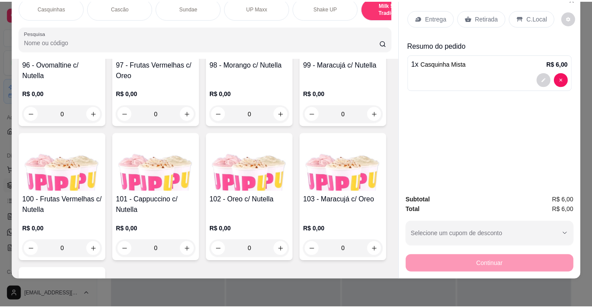
scroll to position [3666, 0]
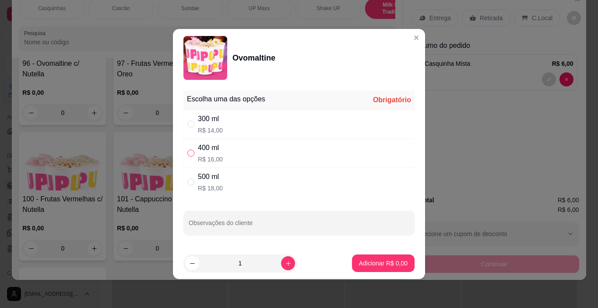
click at [189, 153] on input "" at bounding box center [190, 152] width 7 height 7
radio input "true"
click at [397, 262] on p "Adicionar R$ 16,00" at bounding box center [382, 262] width 52 height 9
type input "1"
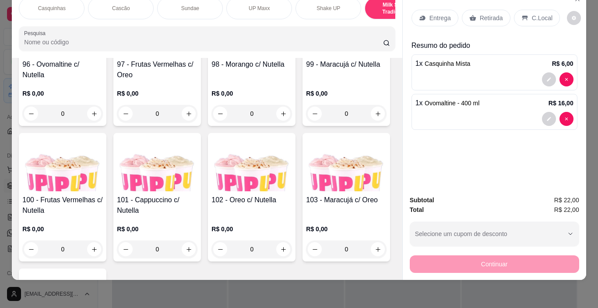
click at [535, 14] on p "C.Local" at bounding box center [542, 18] width 21 height 9
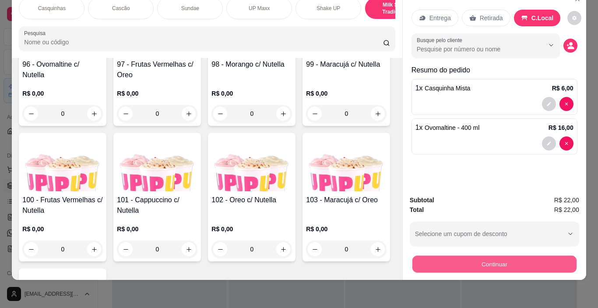
click at [516, 261] on button "Continuar" at bounding box center [494, 263] width 164 height 17
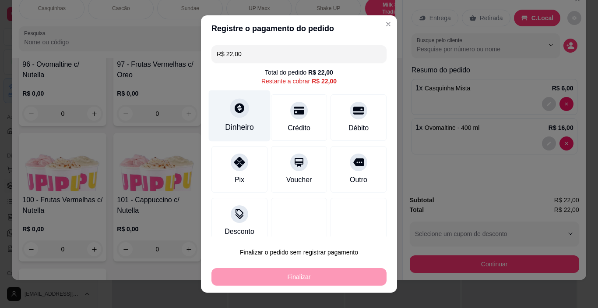
click at [242, 107] on div at bounding box center [239, 108] width 19 height 19
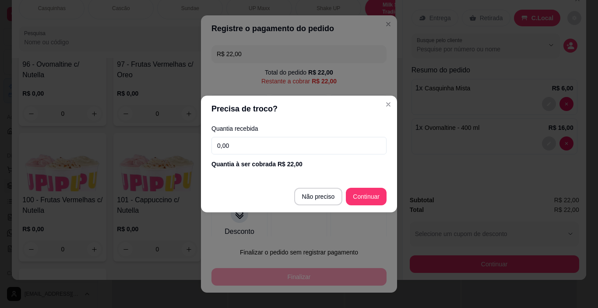
drag, startPoint x: 226, startPoint y: 149, endPoint x: 147, endPoint y: 149, distance: 79.7
click at [147, 149] on div "Precisa de troco? Quantia recebida 0,00 Quantia à ser cobrada R$ 22,00 Não prec…" at bounding box center [299, 154] width 598 height 308
type input "0,00"
type input "R$ 0,00"
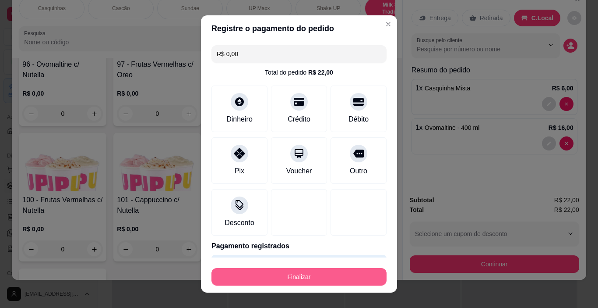
click at [291, 277] on button "Finalizar" at bounding box center [299, 277] width 175 height 18
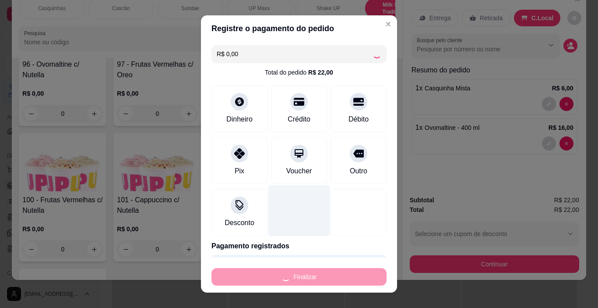
type input "0"
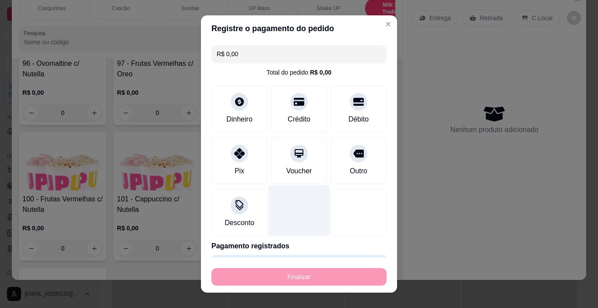
type input "-R$ 22,00"
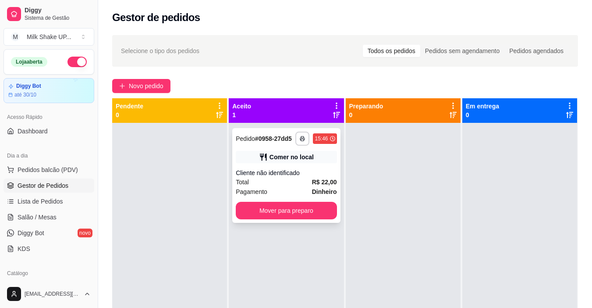
click at [278, 207] on button "Mover para preparo" at bounding box center [286, 211] width 101 height 18
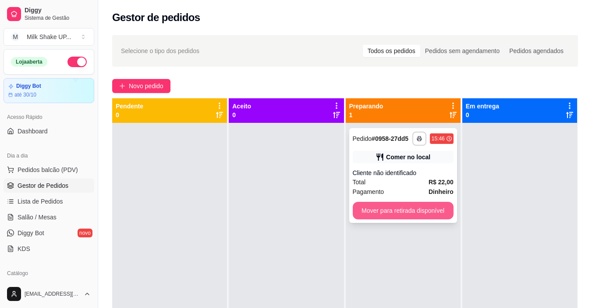
click at [418, 217] on button "Mover para retirada disponível" at bounding box center [403, 211] width 101 height 18
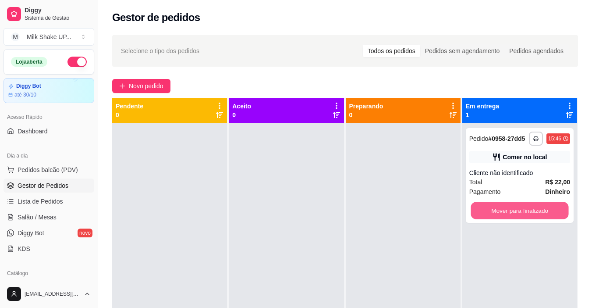
click at [492, 212] on button "Mover para finalizado" at bounding box center [519, 210] width 98 height 17
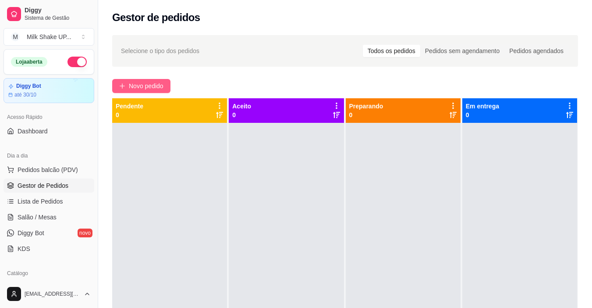
click at [152, 87] on span "Novo pedido" at bounding box center [146, 86] width 35 height 10
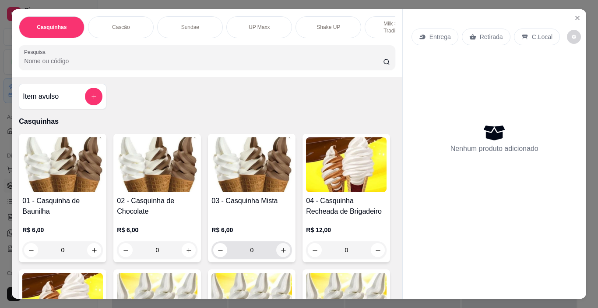
click at [284, 253] on button "increase-product-quantity" at bounding box center [283, 250] width 14 height 14
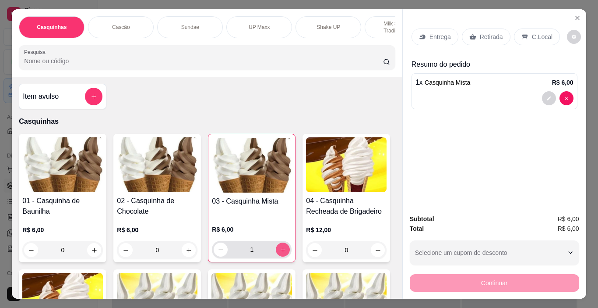
click at [283, 253] on icon "increase-product-quantity" at bounding box center [283, 249] width 7 height 7
type input "2"
click at [535, 32] on p "C.Local" at bounding box center [542, 36] width 21 height 9
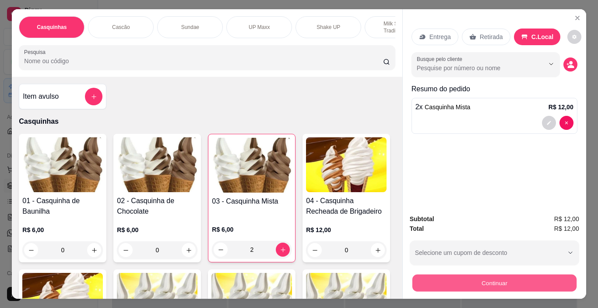
click at [494, 275] on button "Continuar" at bounding box center [494, 282] width 164 height 17
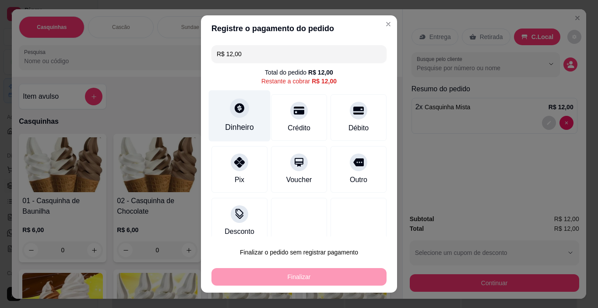
click at [235, 111] on icon at bounding box center [240, 108] width 10 height 10
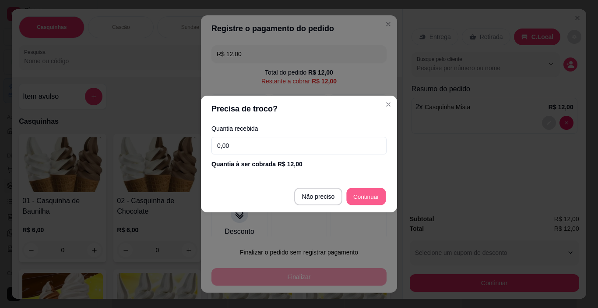
type input "R$ 0,00"
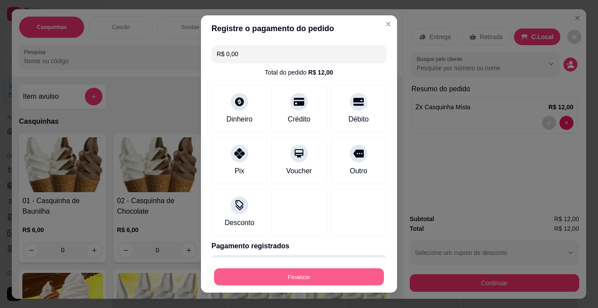
click at [332, 273] on button "Finalizar" at bounding box center [299, 276] width 170 height 17
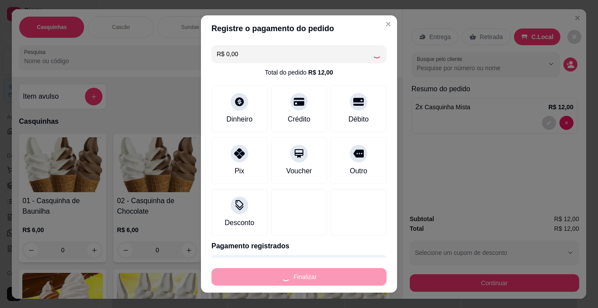
type input "0"
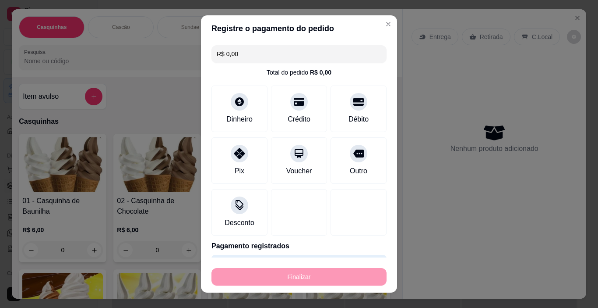
type input "-R$ 12,00"
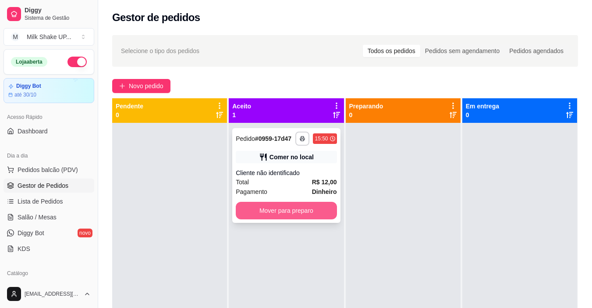
click at [332, 214] on button "Mover para preparo" at bounding box center [286, 211] width 101 height 18
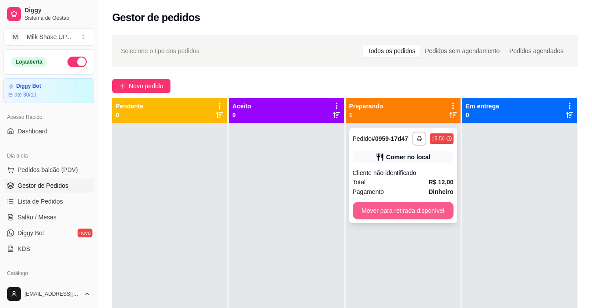
click at [407, 212] on button "Mover para retirada disponível" at bounding box center [403, 211] width 101 height 18
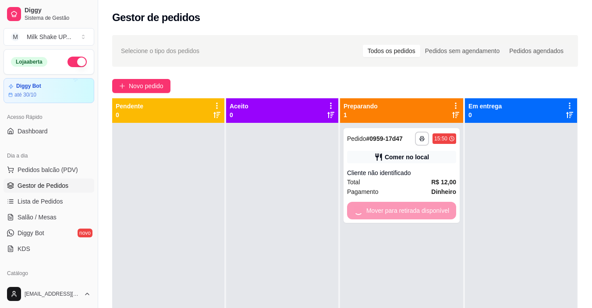
click at [485, 211] on div at bounding box center [521, 277] width 112 height 308
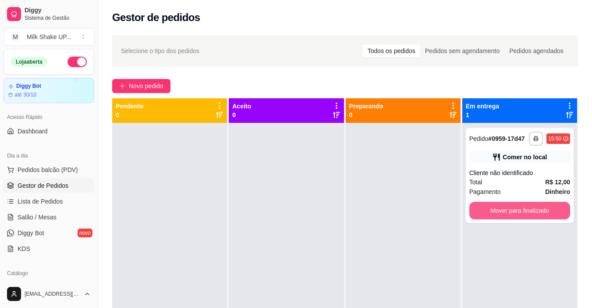
click at [485, 211] on button "Mover para finalizado" at bounding box center [519, 211] width 101 height 18
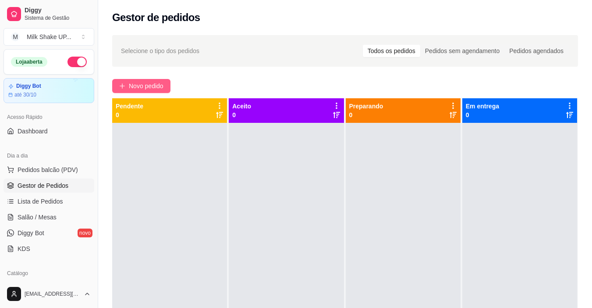
click at [152, 85] on span "Novo pedido" at bounding box center [146, 86] width 35 height 10
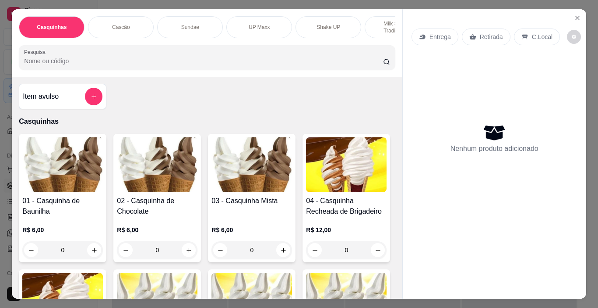
click at [56, 168] on img at bounding box center [62, 164] width 81 height 55
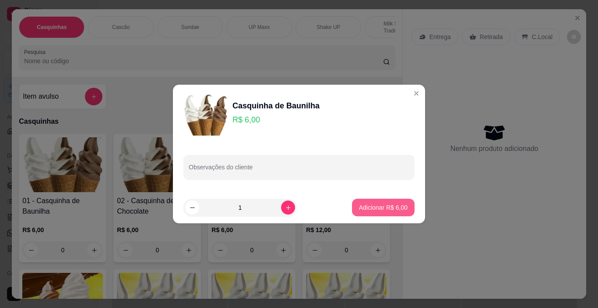
click at [381, 207] on p "Adicionar R$ 6,00" at bounding box center [383, 207] width 49 height 9
type input "1"
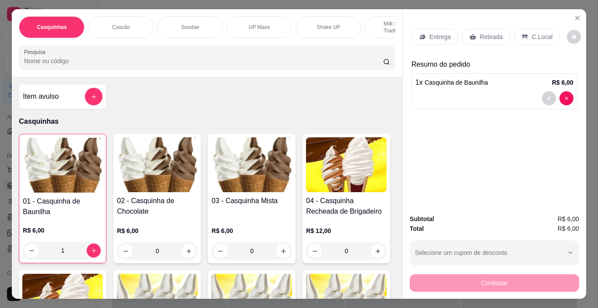
click at [535, 42] on div "Entrega Retirada C.Local" at bounding box center [495, 36] width 166 height 31
click at [538, 39] on div "C.Local" at bounding box center [537, 36] width 46 height 17
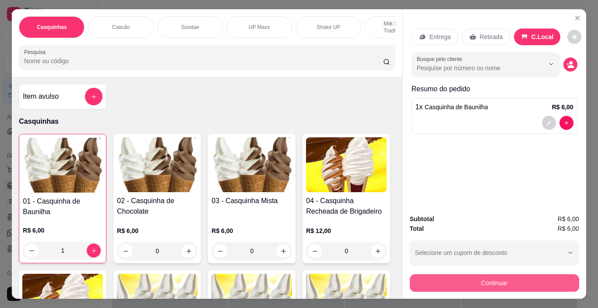
click at [549, 277] on button "Continuar" at bounding box center [495, 283] width 170 height 18
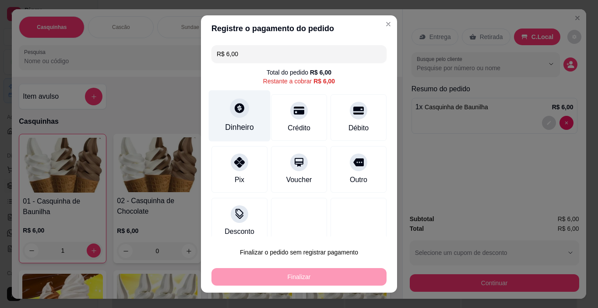
click at [241, 111] on div at bounding box center [239, 108] width 19 height 19
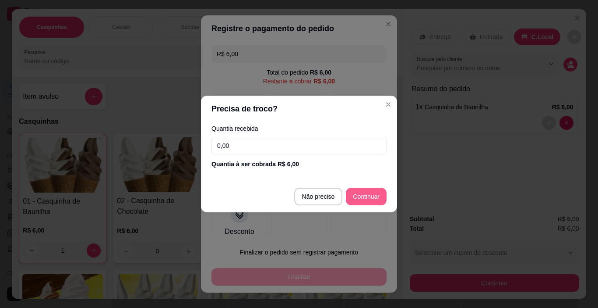
type input "R$ 0,00"
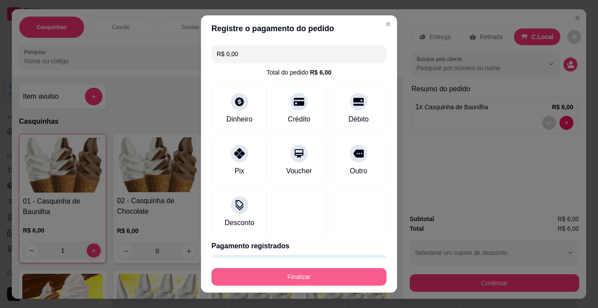
click at [336, 272] on button "Finalizar" at bounding box center [299, 277] width 175 height 18
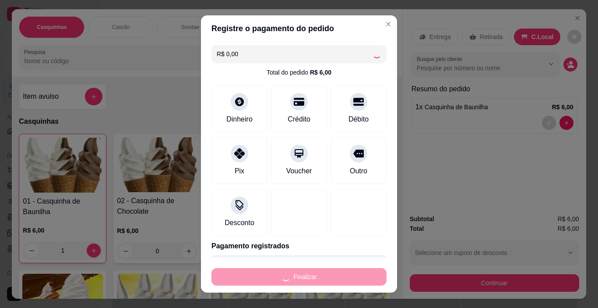
type input "0"
type input "-R$ 6,00"
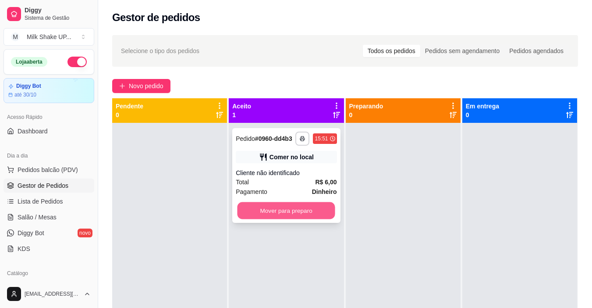
click at [310, 215] on button "Mover para preparo" at bounding box center [286, 210] width 98 height 17
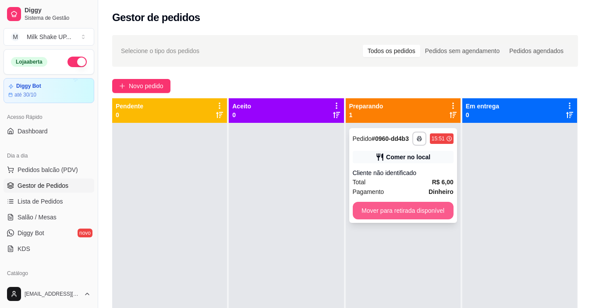
click at [389, 216] on button "Mover para retirada disponível" at bounding box center [403, 211] width 101 height 18
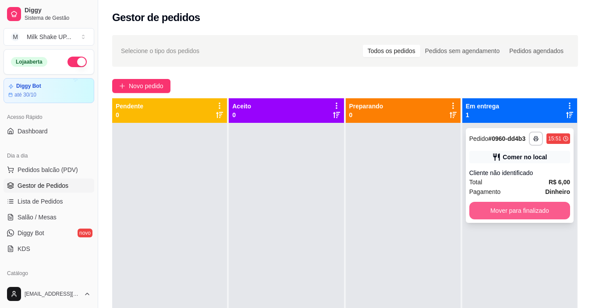
click at [495, 215] on button "Mover para finalizado" at bounding box center [519, 211] width 101 height 18
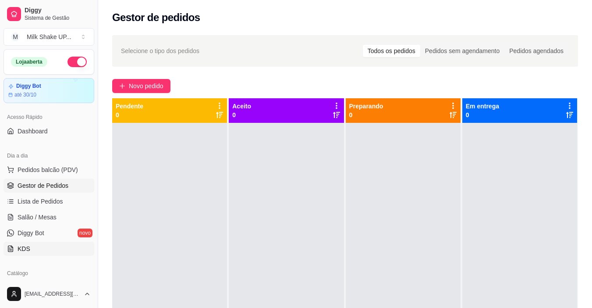
scroll to position [175, 0]
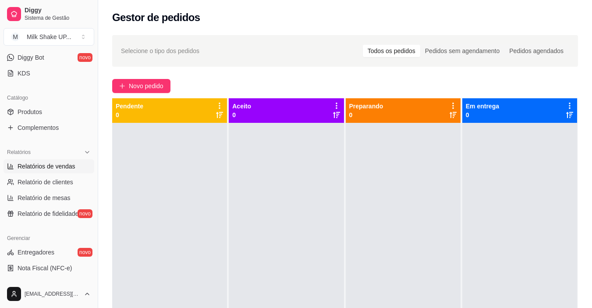
click at [54, 164] on span "Relatórios de vendas" at bounding box center [47, 166] width 58 height 9
select select "ALL"
select select "0"
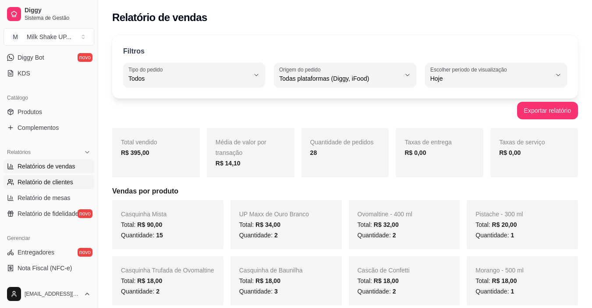
click at [62, 180] on span "Relatório de clientes" at bounding box center [46, 181] width 56 height 9
select select "30"
select select "HIGHEST_TOTAL_SPENT_WITH_ORDERS"
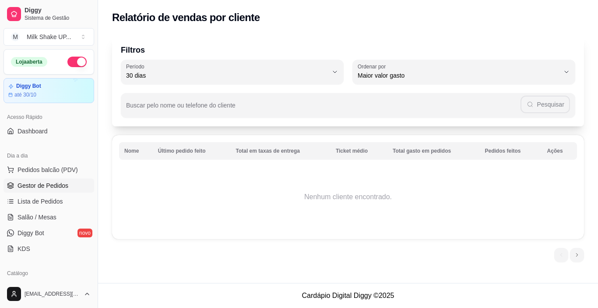
click at [46, 181] on span "Gestor de Pedidos" at bounding box center [43, 185] width 51 height 9
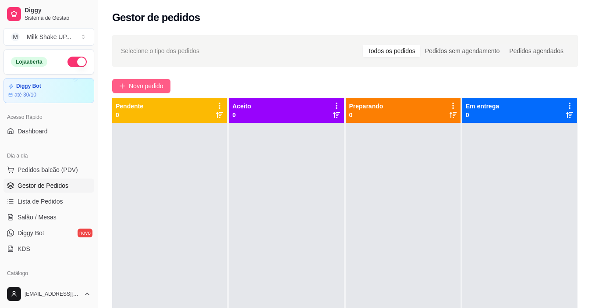
click at [145, 88] on span "Novo pedido" at bounding box center [146, 86] width 35 height 10
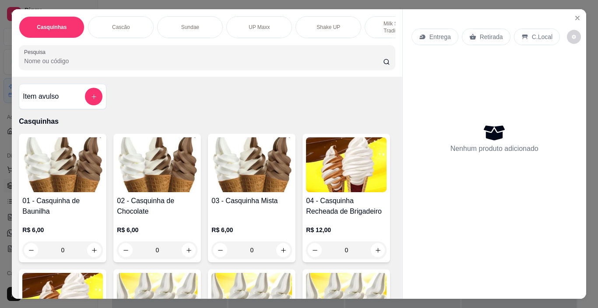
click at [386, 27] on p "Milk Shakes Tradicionais" at bounding box center [397, 27] width 51 height 14
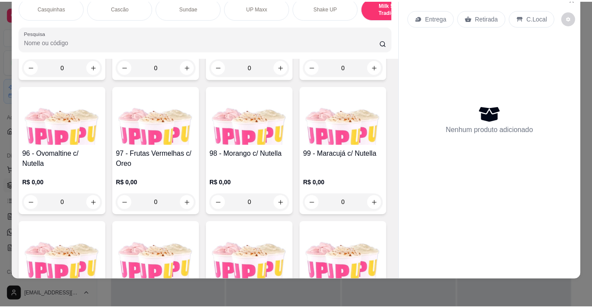
scroll to position [3622, 0]
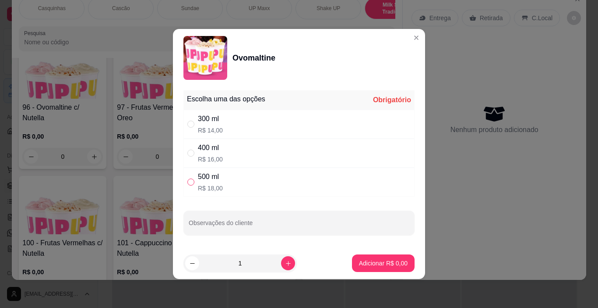
click at [191, 183] on input "" at bounding box center [190, 181] width 7 height 7
radio input "true"
click at [390, 259] on p "Adicionar R$ 18,00" at bounding box center [382, 262] width 52 height 9
type input "1"
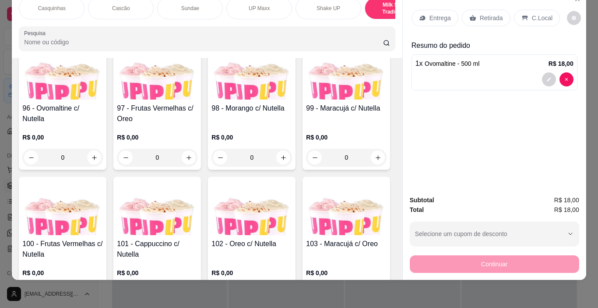
click at [543, 14] on p "C.Local" at bounding box center [542, 18] width 21 height 9
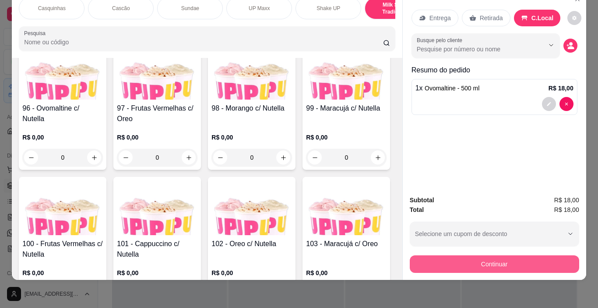
click at [492, 256] on button "Continuar" at bounding box center [495, 264] width 170 height 18
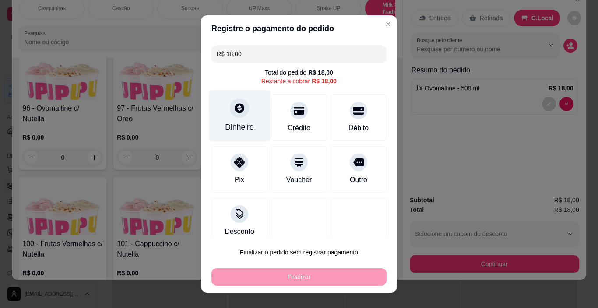
click at [240, 120] on div "Dinheiro" at bounding box center [240, 115] width 62 height 51
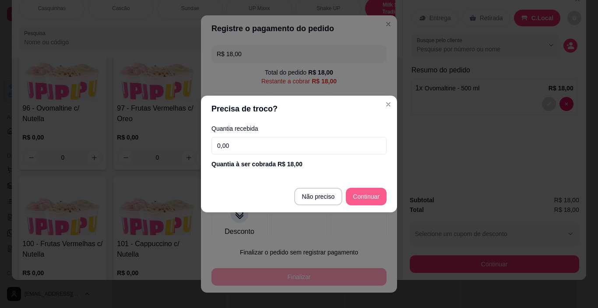
type input "R$ 0,00"
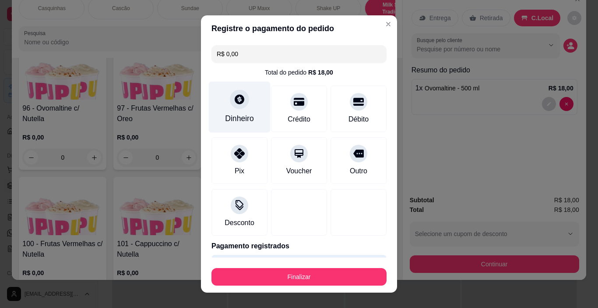
click at [226, 102] on div "Dinheiro" at bounding box center [240, 106] width 62 height 51
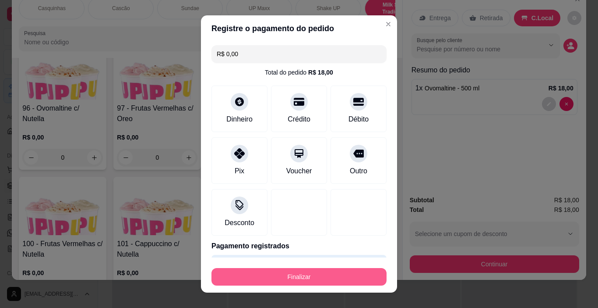
click at [317, 273] on button "Finalizar" at bounding box center [299, 277] width 175 height 18
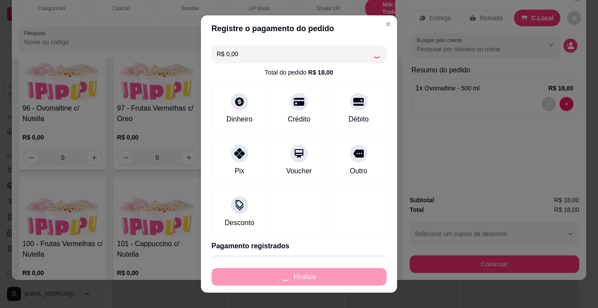
type input "0"
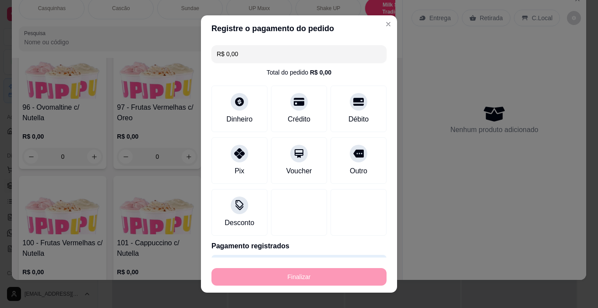
type input "-R$ 18,00"
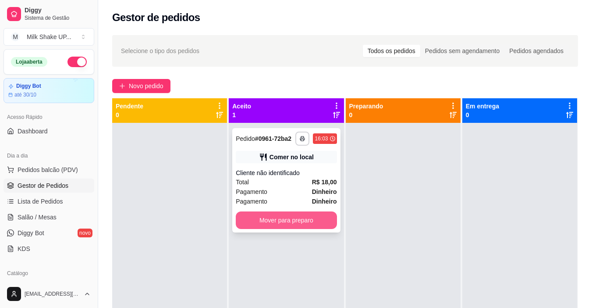
click at [302, 221] on button "Mover para preparo" at bounding box center [286, 220] width 101 height 18
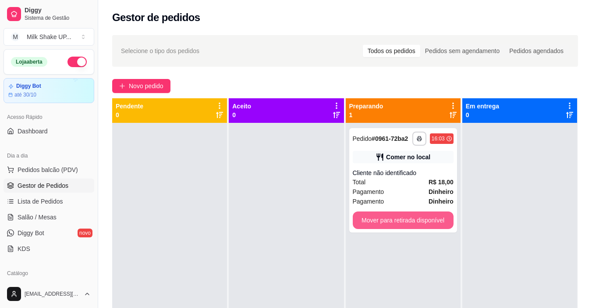
click at [387, 215] on button "Mover para retirada disponível" at bounding box center [403, 220] width 101 height 18
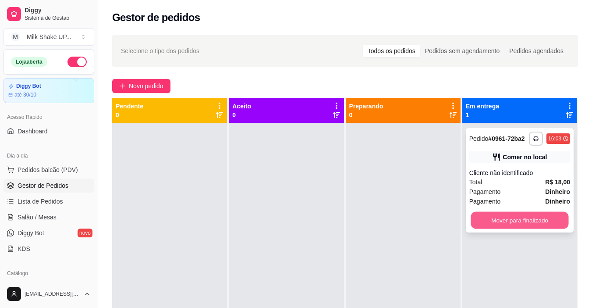
click at [483, 218] on button "Mover para finalizado" at bounding box center [519, 220] width 98 height 17
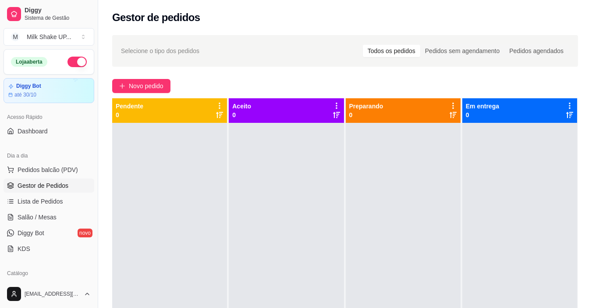
click at [40, 188] on span "Gestor de Pedidos" at bounding box center [43, 185] width 51 height 9
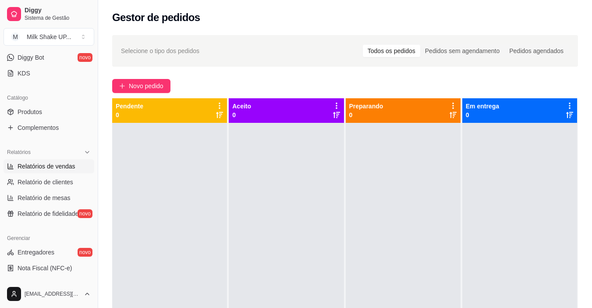
click at [53, 165] on span "Relatórios de vendas" at bounding box center [47, 166] width 58 height 9
select select "ALL"
select select "0"
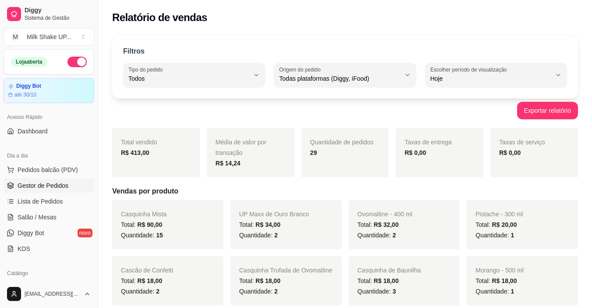
click at [53, 181] on span "Gestor de Pedidos" at bounding box center [43, 185] width 51 height 9
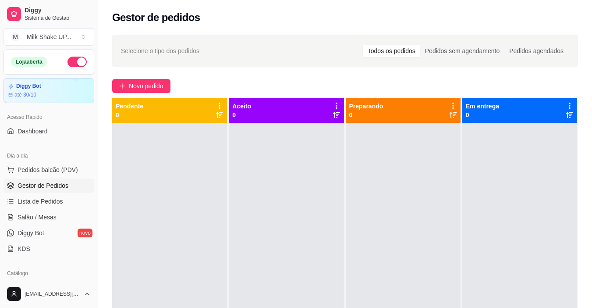
click at [149, 78] on div "Selecione o tipo dos pedidos Todos os pedidos Pedidos sem agendamento Pedidos a…" at bounding box center [345, 223] width 494 height 386
click at [150, 78] on div "Selecione o tipo dos pedidos Todos os pedidos Pedidos sem agendamento Pedidos a…" at bounding box center [345, 223] width 494 height 386
click at [149, 80] on button "Novo pedido" at bounding box center [141, 86] width 58 height 14
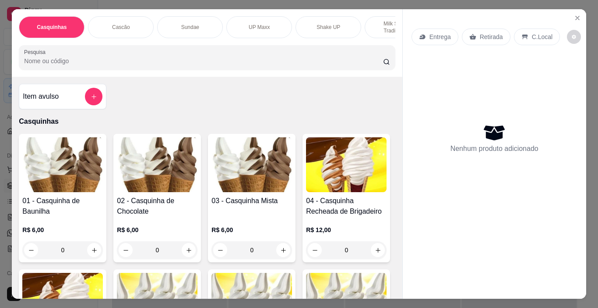
click at [191, 27] on p "Sundae" at bounding box center [190, 27] width 18 height 7
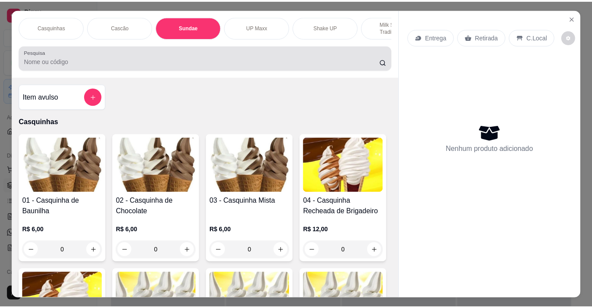
scroll to position [22, 0]
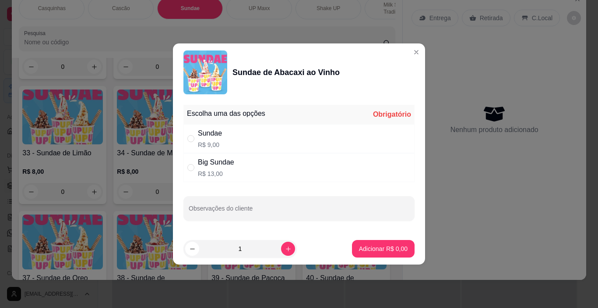
click at [200, 133] on div "Sundae" at bounding box center [210, 133] width 24 height 11
radio input "true"
click at [385, 248] on p "Adicionar R$ 9,00" at bounding box center [383, 248] width 49 height 9
type input "1"
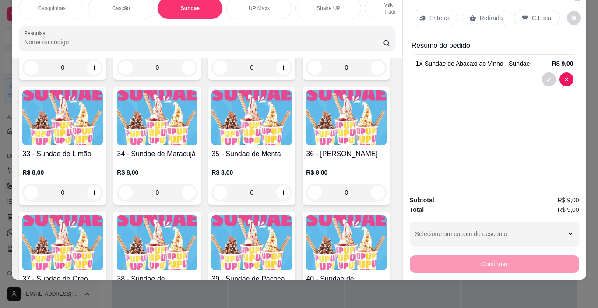
click at [539, 15] on p "C.Local" at bounding box center [542, 18] width 21 height 9
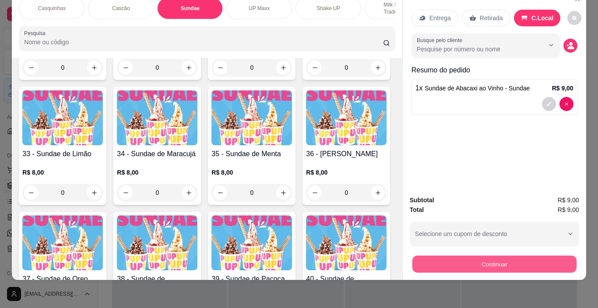
click at [523, 260] on button "Continuar" at bounding box center [494, 263] width 164 height 17
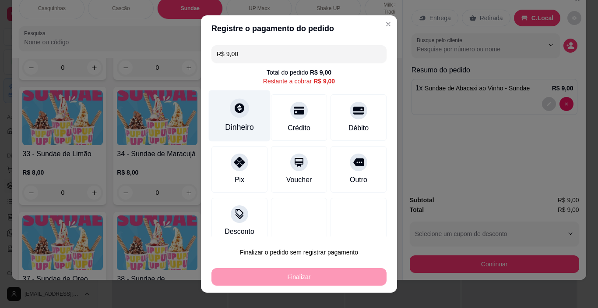
click at [240, 122] on div "Dinheiro" at bounding box center [239, 126] width 29 height 11
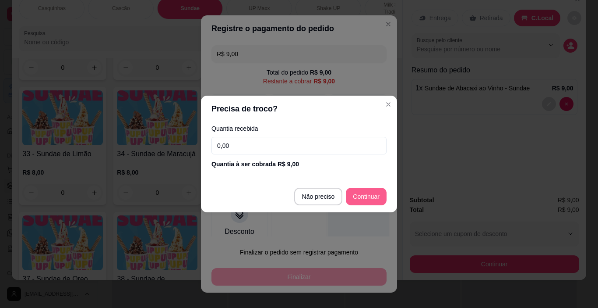
type input "R$ 0,00"
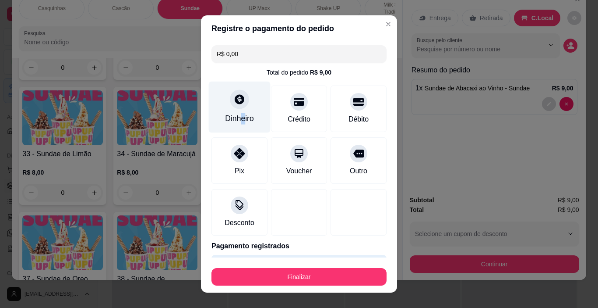
click at [237, 111] on div "Dinheiro" at bounding box center [240, 106] width 62 height 51
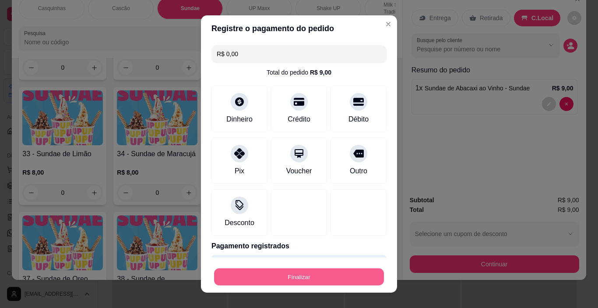
click at [341, 275] on button "Finalizar" at bounding box center [299, 276] width 170 height 17
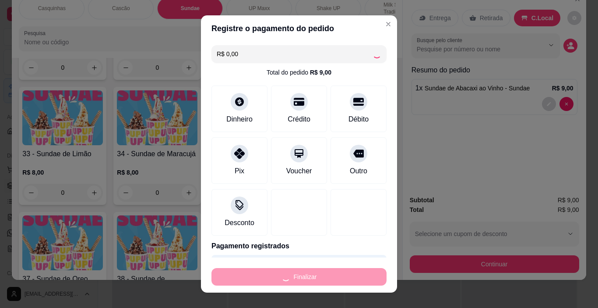
type input "0"
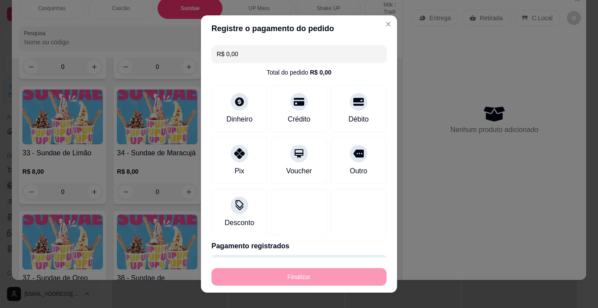
type input "-R$ 9,00"
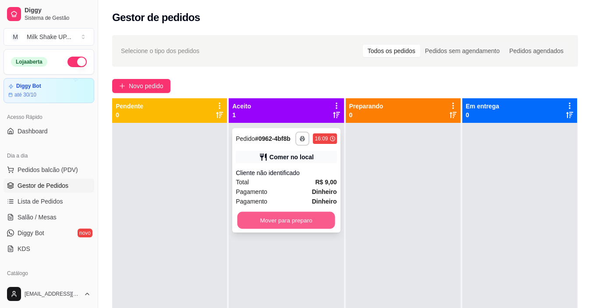
click at [315, 219] on button "Mover para preparo" at bounding box center [286, 220] width 98 height 17
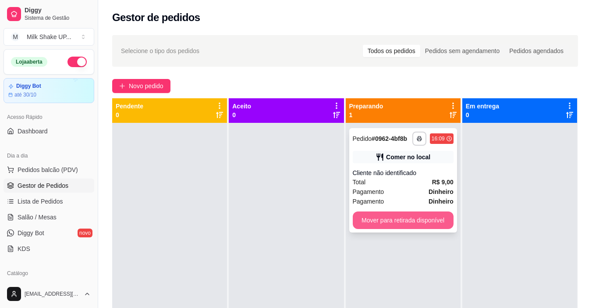
click at [390, 217] on button "Mover para retirada disponível" at bounding box center [403, 220] width 101 height 18
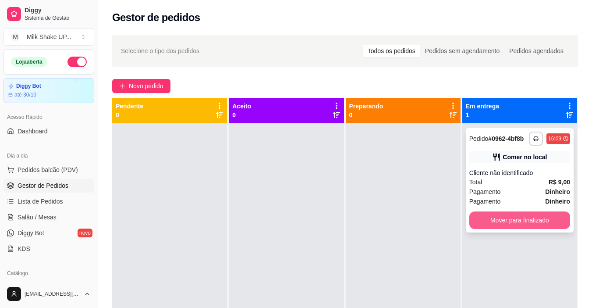
click at [491, 216] on button "Mover para finalizado" at bounding box center [519, 220] width 101 height 18
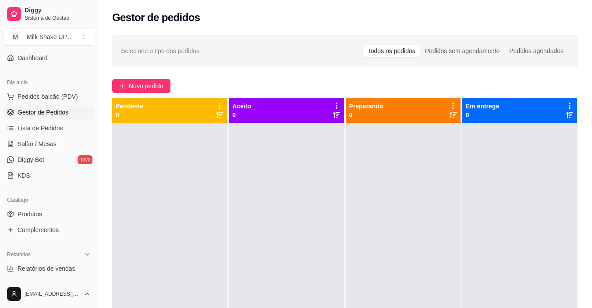
scroll to position [131, 0]
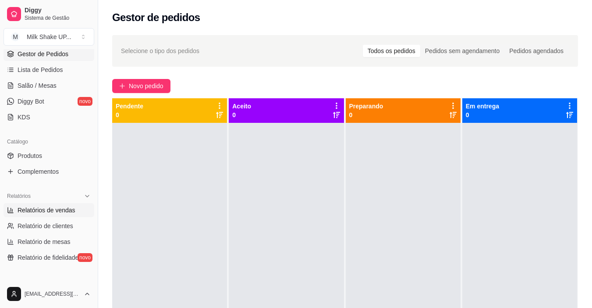
click at [60, 211] on span "Relatórios de vendas" at bounding box center [47, 209] width 58 height 9
select select "ALL"
select select "0"
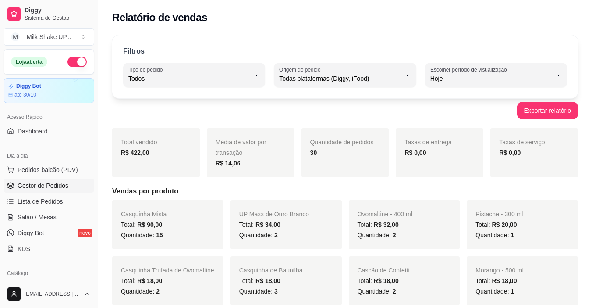
click at [54, 188] on span "Gestor de Pedidos" at bounding box center [43, 185] width 51 height 9
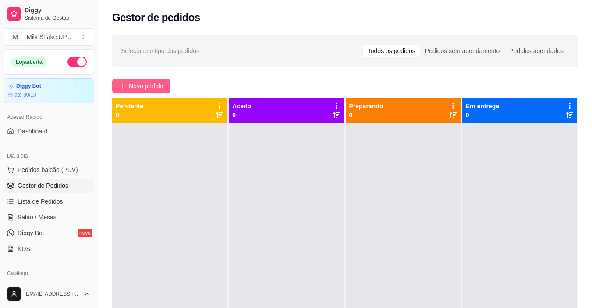
click at [156, 87] on span "Novo pedido" at bounding box center [146, 86] width 35 height 10
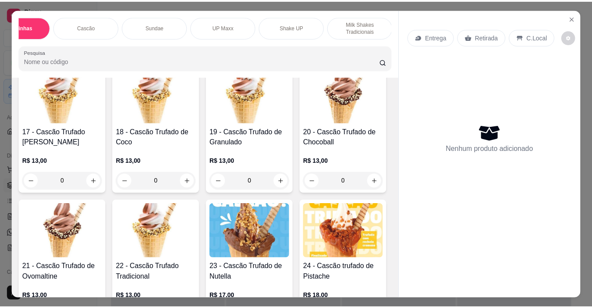
scroll to position [613, 0]
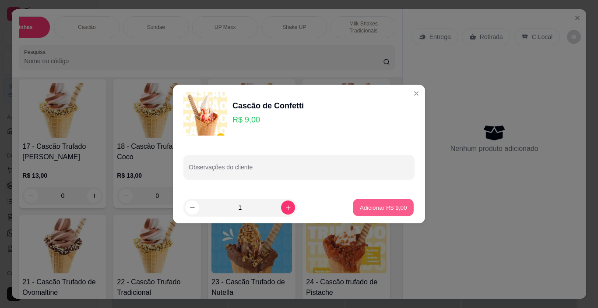
click at [377, 206] on p "Adicionar R$ 9,00" at bounding box center [383, 207] width 47 height 8
type input "1"
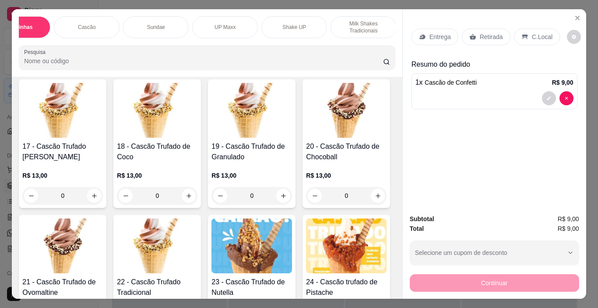
click at [535, 32] on p "C.Local" at bounding box center [542, 36] width 21 height 9
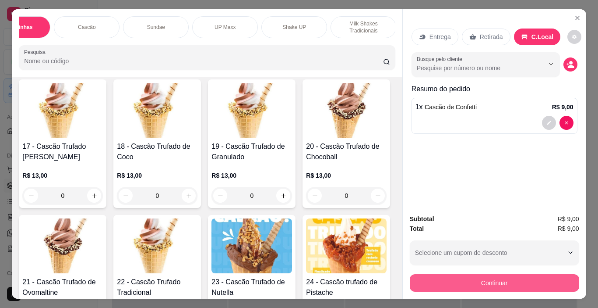
click at [523, 277] on button "Continuar" at bounding box center [495, 283] width 170 height 18
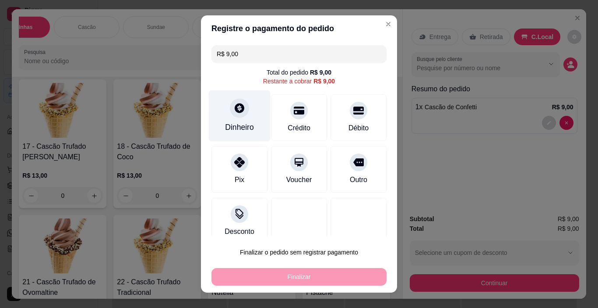
click at [239, 116] on div at bounding box center [239, 108] width 19 height 19
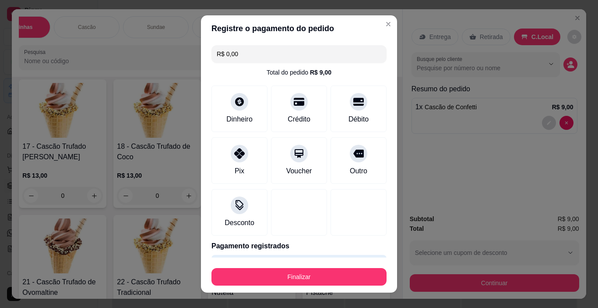
type input "R$ 0,00"
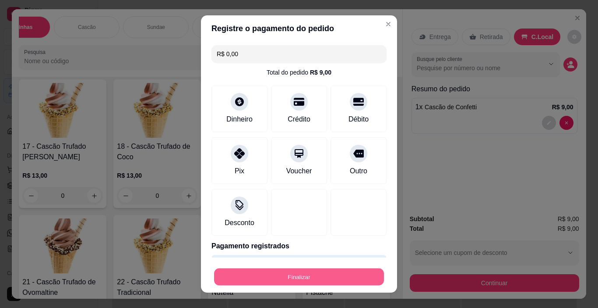
click at [336, 274] on button "Finalizar" at bounding box center [299, 276] width 170 height 17
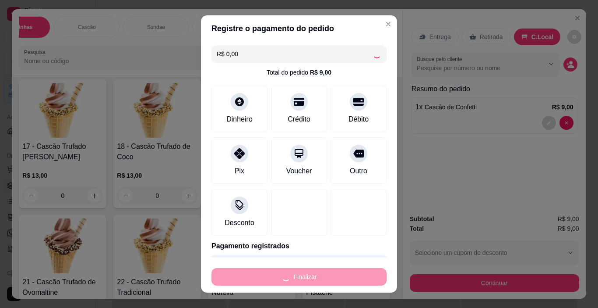
type input "0"
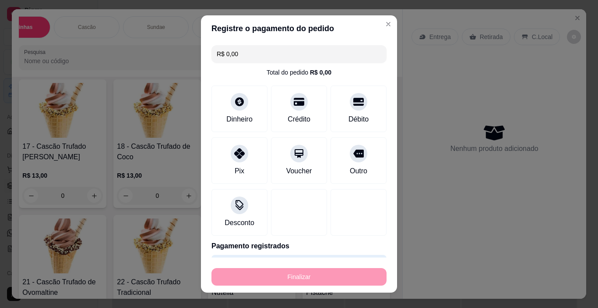
type input "-R$ 9,00"
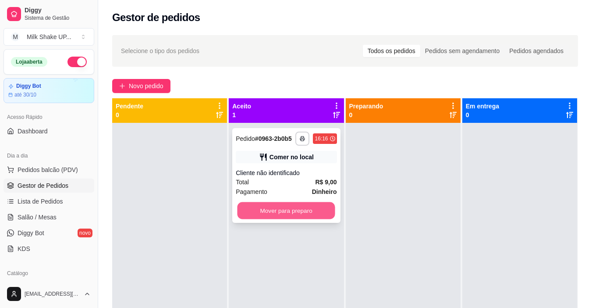
click at [320, 208] on button "Mover para preparo" at bounding box center [286, 210] width 98 height 17
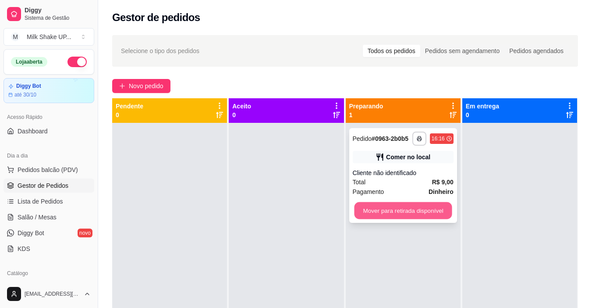
click at [434, 212] on button "Mover para retirada disponível" at bounding box center [403, 210] width 98 height 17
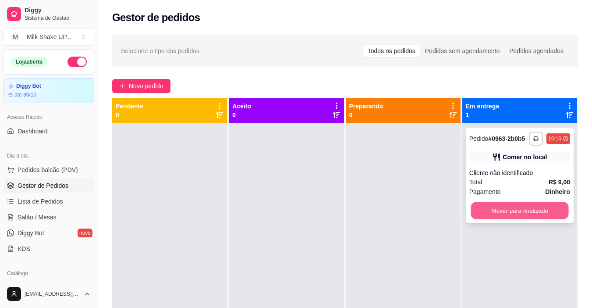
click at [518, 214] on button "Mover para finalizado" at bounding box center [519, 210] width 98 height 17
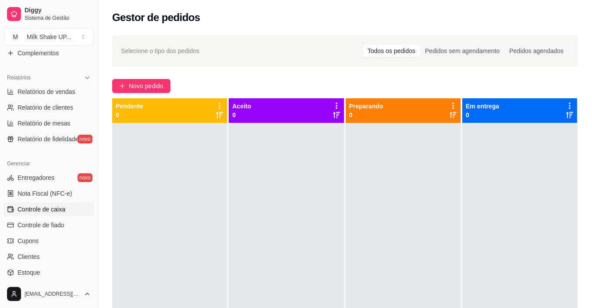
scroll to position [235, 0]
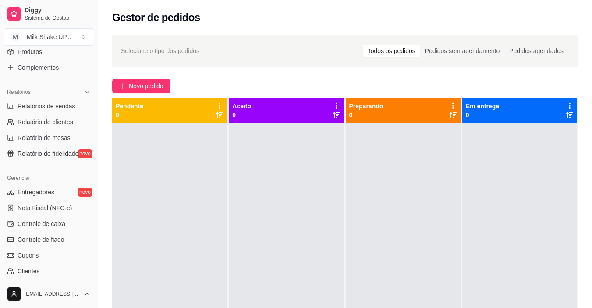
click at [61, 113] on ul "Relatórios de vendas Relatório de clientes Relatório de mesas Relatório de fide…" at bounding box center [49, 129] width 91 height 61
click at [63, 106] on span "Relatórios de vendas" at bounding box center [47, 106] width 58 height 9
select select "ALL"
select select "0"
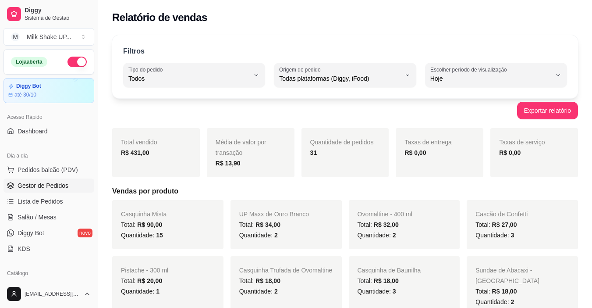
click at [53, 182] on span "Gestor de Pedidos" at bounding box center [43, 185] width 51 height 9
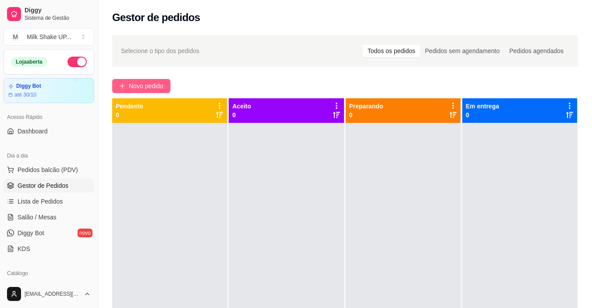
click at [158, 86] on span "Novo pedido" at bounding box center [146, 86] width 35 height 10
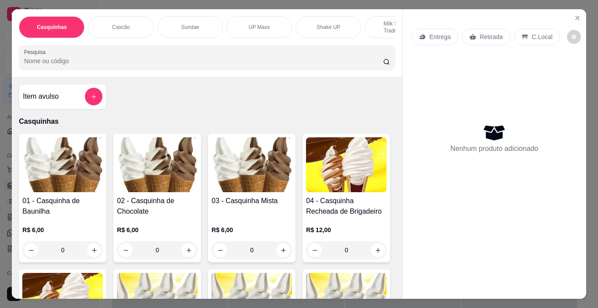
click at [255, 176] on img at bounding box center [252, 164] width 81 height 55
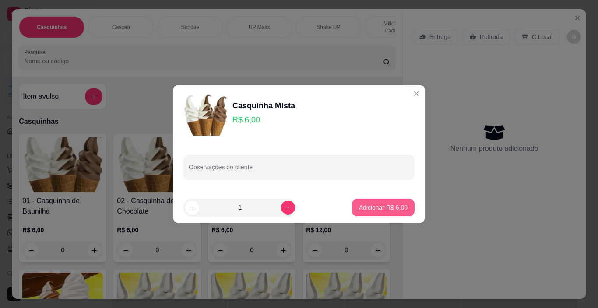
click at [375, 208] on p "Adicionar R$ 6,00" at bounding box center [383, 207] width 49 height 9
type input "1"
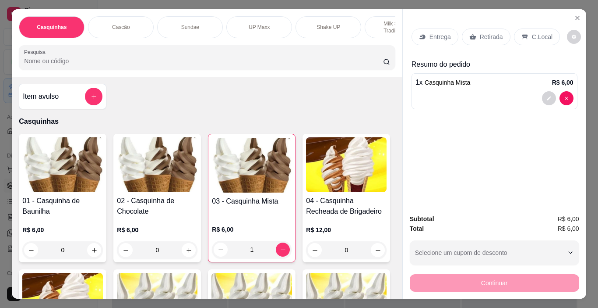
click at [196, 24] on div "Sundae" at bounding box center [190, 27] width 66 height 22
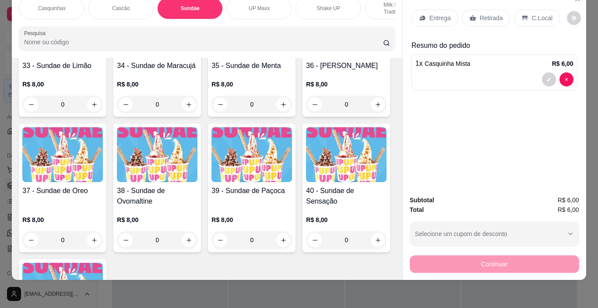
scroll to position [1234, 0]
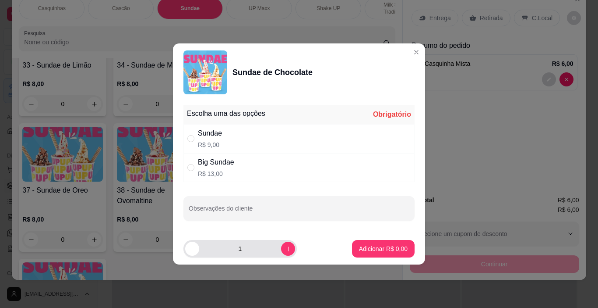
click at [283, 247] on button "increase-product-quantity" at bounding box center [288, 248] width 14 height 14
type input "2"
click at [200, 138] on div "Sundae R$ 9,00" at bounding box center [210, 138] width 24 height 21
radio input "true"
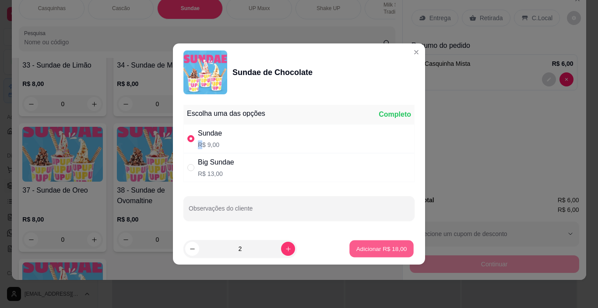
click at [378, 247] on p "Adicionar R$ 18,00" at bounding box center [382, 248] width 51 height 8
type input "2"
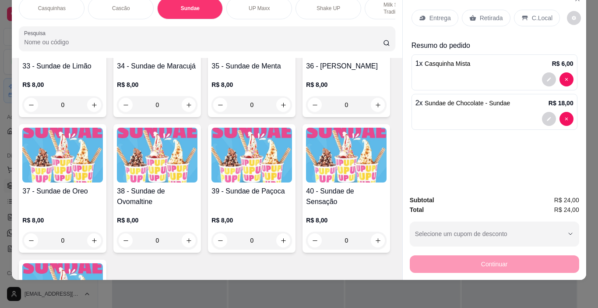
click at [534, 14] on p "C.Local" at bounding box center [542, 18] width 21 height 9
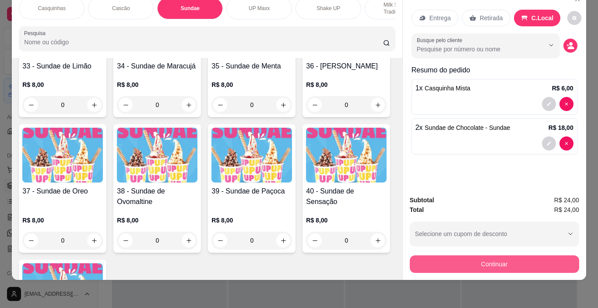
click at [495, 258] on button "Continuar" at bounding box center [495, 264] width 170 height 18
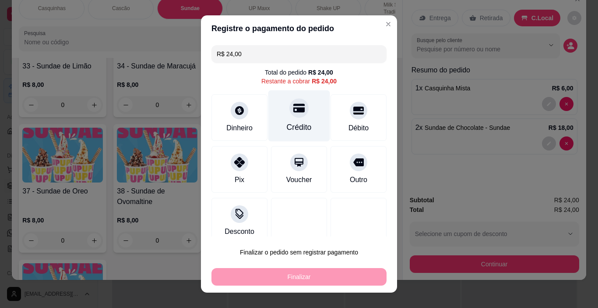
click at [290, 115] on div at bounding box center [299, 108] width 19 height 19
type input "R$ 0,00"
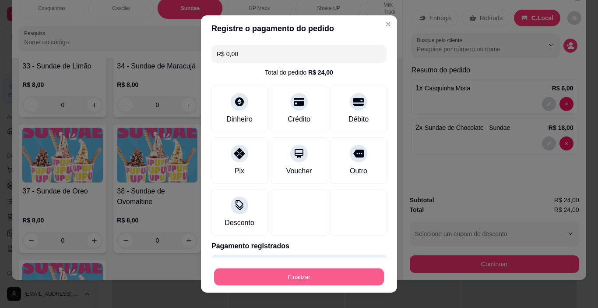
click at [360, 280] on button "Finalizar" at bounding box center [299, 276] width 170 height 17
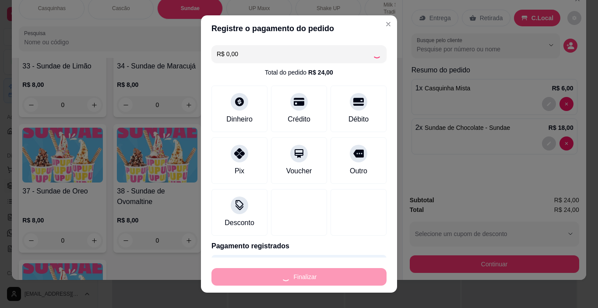
type input "0"
type input "-R$ 24,00"
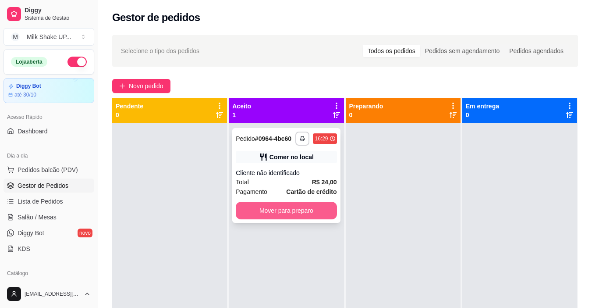
click at [314, 209] on button "Mover para preparo" at bounding box center [286, 211] width 101 height 18
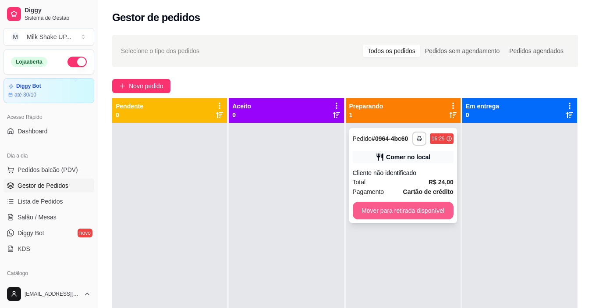
click at [436, 212] on button "Mover para retirada disponível" at bounding box center [403, 211] width 101 height 18
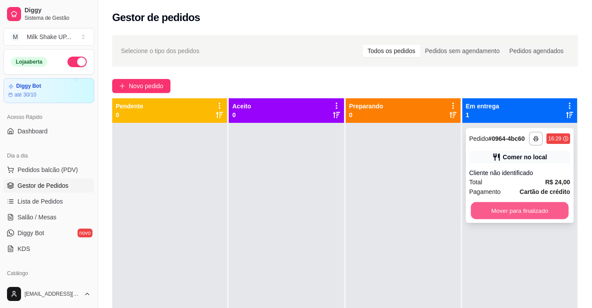
click at [534, 214] on button "Mover para finalizado" at bounding box center [519, 210] width 98 height 17
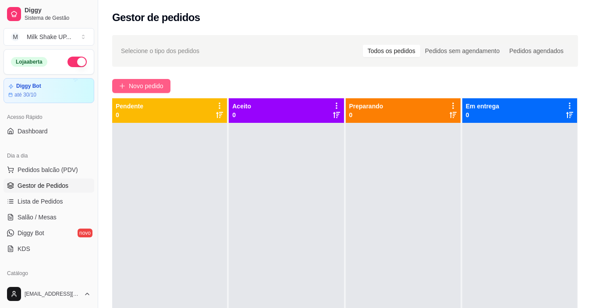
click at [154, 82] on span "Novo pedido" at bounding box center [146, 86] width 35 height 10
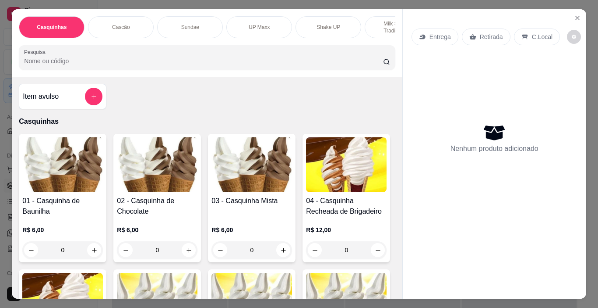
click at [242, 167] on img at bounding box center [252, 164] width 81 height 55
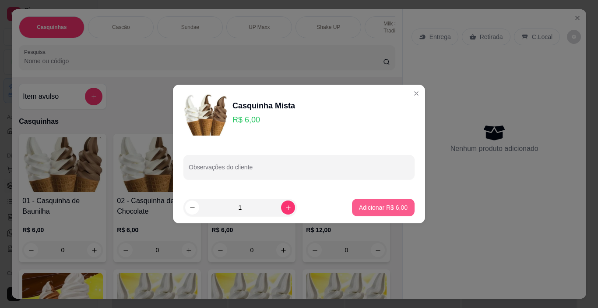
click at [376, 210] on p "Adicionar R$ 6,00" at bounding box center [383, 207] width 49 height 9
type input "1"
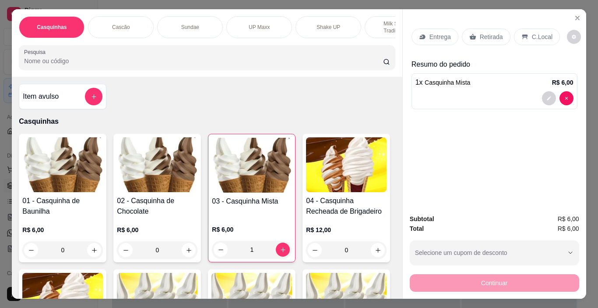
click at [540, 33] on p "C.Local" at bounding box center [542, 36] width 21 height 9
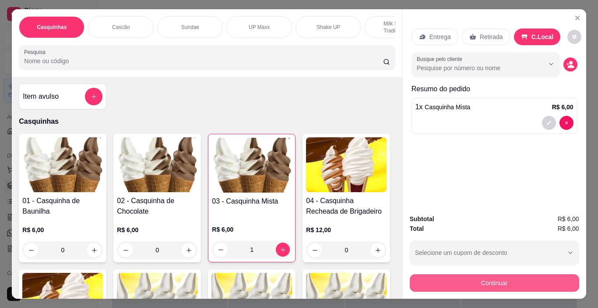
click at [525, 278] on button "Continuar" at bounding box center [495, 283] width 170 height 18
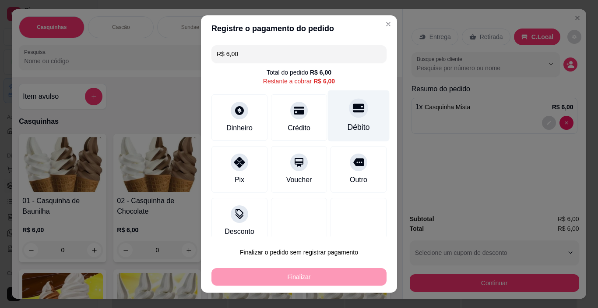
click at [351, 109] on div at bounding box center [358, 108] width 19 height 19
type input "R$ 0,00"
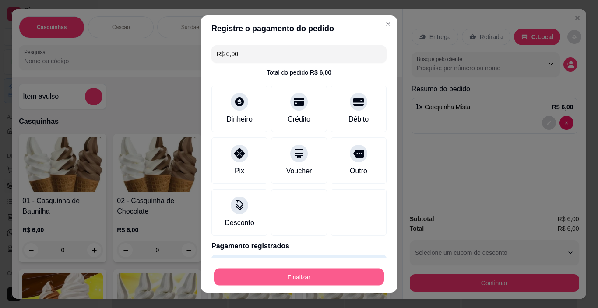
click at [354, 283] on button "Finalizar" at bounding box center [299, 276] width 170 height 17
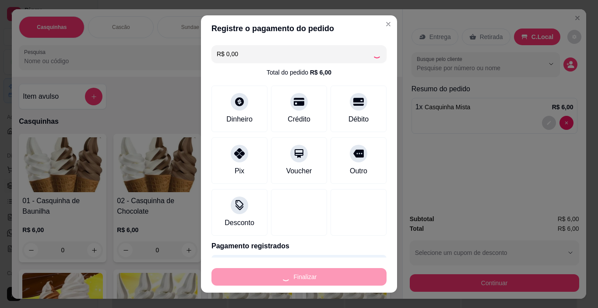
type input "0"
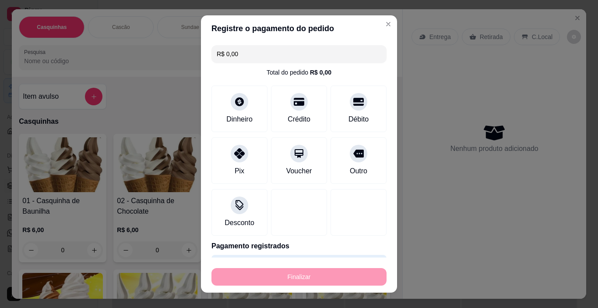
type input "-R$ 6,00"
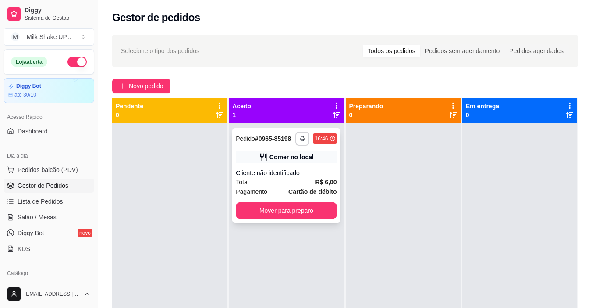
click at [327, 201] on div "**********" at bounding box center [286, 175] width 108 height 95
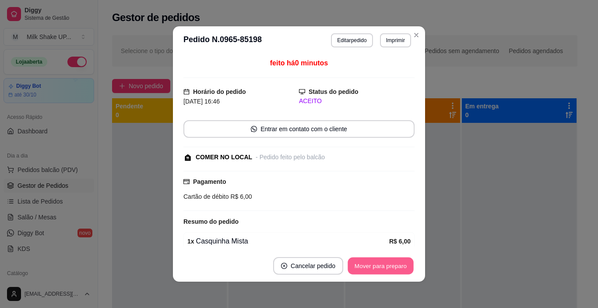
click at [393, 267] on button "Mover para preparo" at bounding box center [381, 265] width 66 height 17
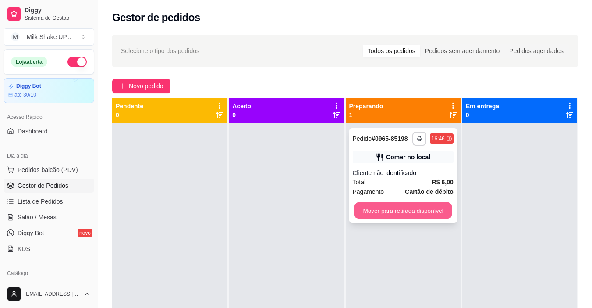
click at [417, 205] on button "Mover para retirada disponível" at bounding box center [403, 210] width 98 height 17
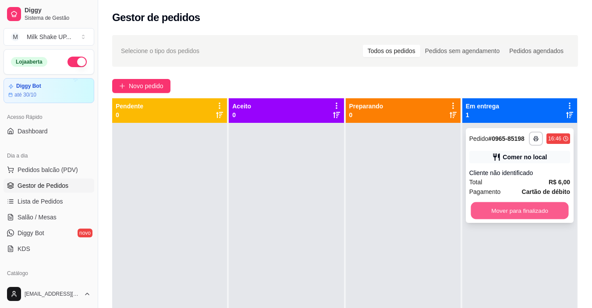
click at [489, 207] on button "Mover para finalizado" at bounding box center [519, 210] width 98 height 17
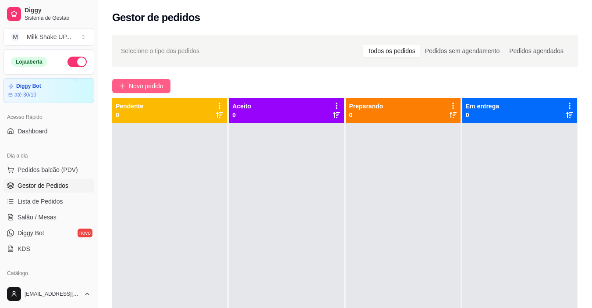
click at [151, 84] on span "Novo pedido" at bounding box center [146, 86] width 35 height 10
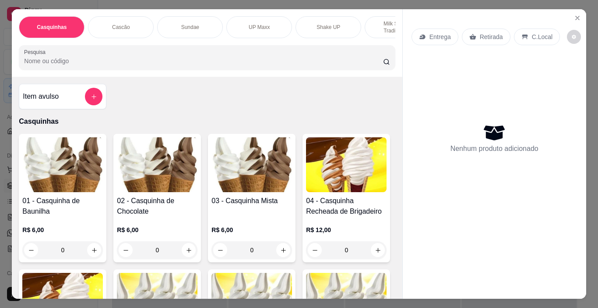
click at [187, 24] on p "Sundae" at bounding box center [190, 27] width 18 height 7
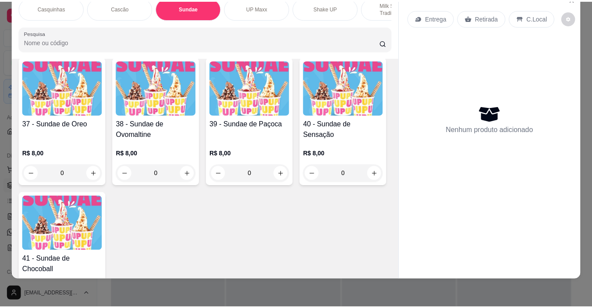
scroll to position [1322, 0]
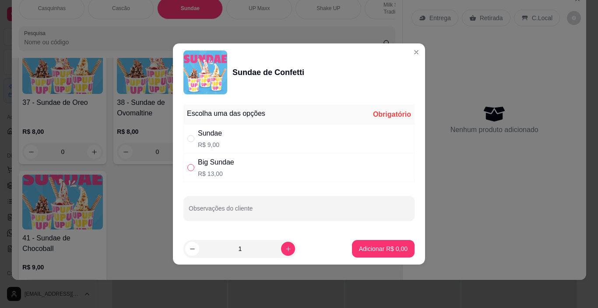
click at [192, 163] on label "" at bounding box center [190, 168] width 7 height 10
click at [192, 164] on input "" at bounding box center [190, 167] width 7 height 7
click at [193, 173] on div "Big Sundae R$ 13,00" at bounding box center [299, 167] width 231 height 29
radio input "true"
click at [285, 250] on icon "increase-product-quantity" at bounding box center [288, 248] width 7 height 7
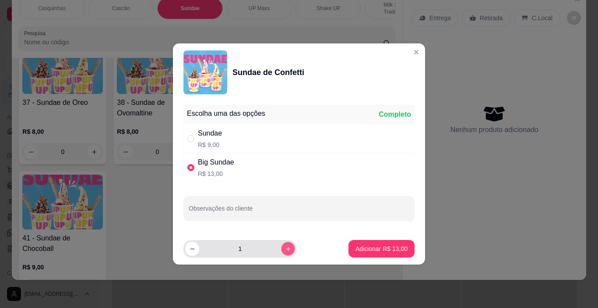
type input "2"
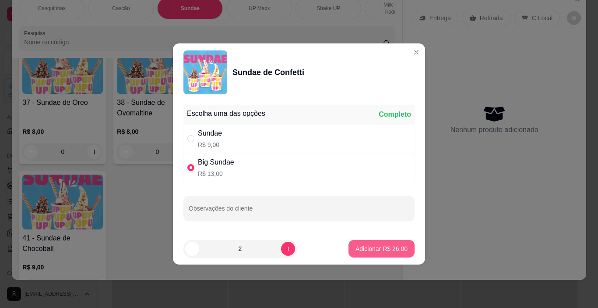
click at [380, 251] on p "Adicionar R$ 26,00" at bounding box center [382, 248] width 52 height 9
type input "2"
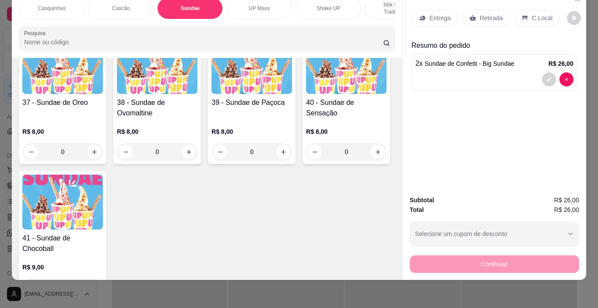
click at [541, 10] on div "C.Local" at bounding box center [537, 18] width 46 height 17
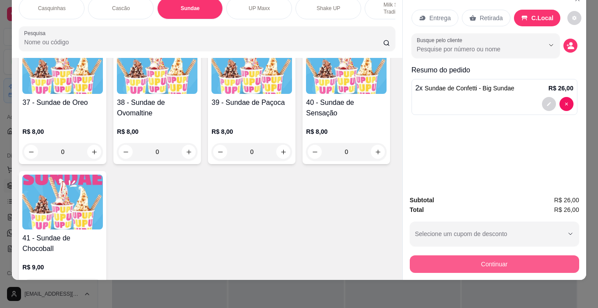
click at [531, 259] on button "Continuar" at bounding box center [495, 264] width 170 height 18
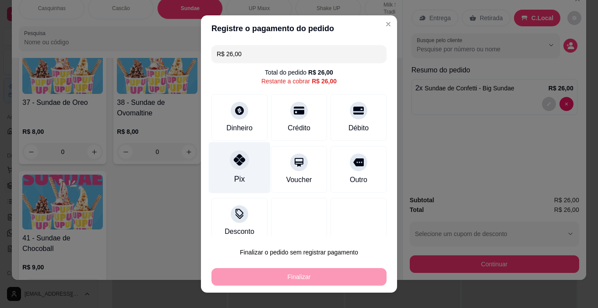
click at [235, 168] on div at bounding box center [239, 159] width 19 height 19
type input "R$ 0,00"
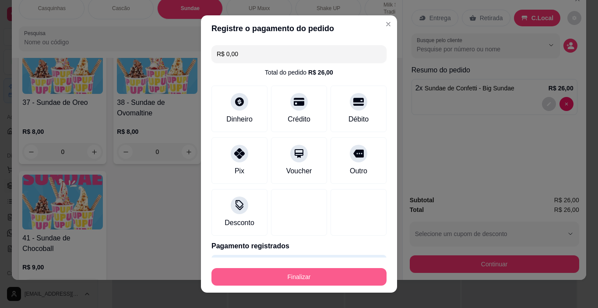
click at [341, 283] on button "Finalizar" at bounding box center [299, 277] width 175 height 18
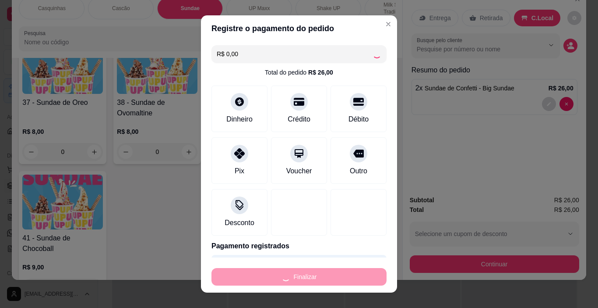
type input "0"
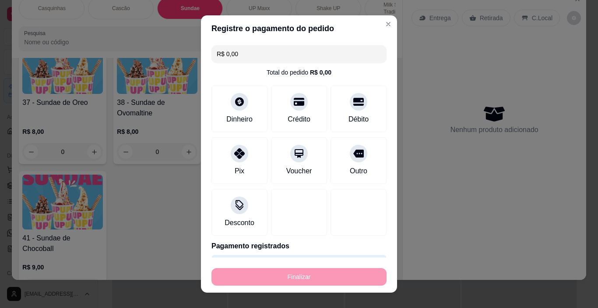
type input "-R$ 26,00"
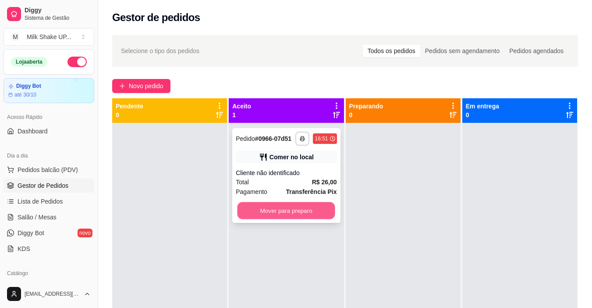
click at [318, 206] on button "Mover para preparo" at bounding box center [286, 210] width 98 height 17
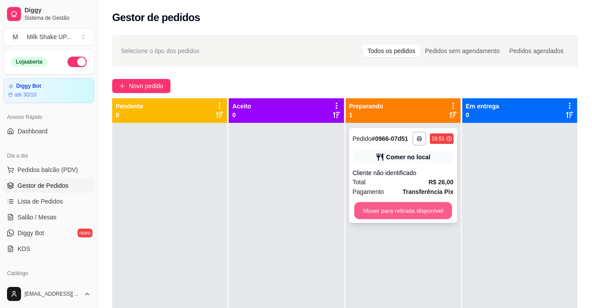
click at [398, 207] on button "Mover para retirada disponível" at bounding box center [403, 210] width 98 height 17
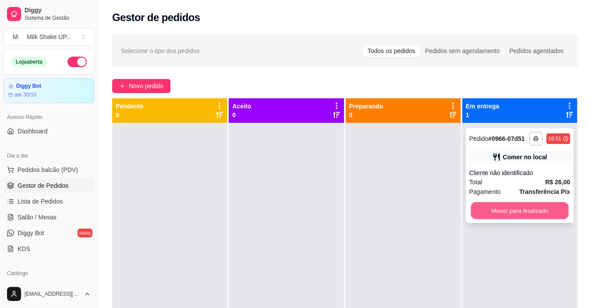
click at [530, 206] on button "Mover para finalizado" at bounding box center [519, 210] width 98 height 17
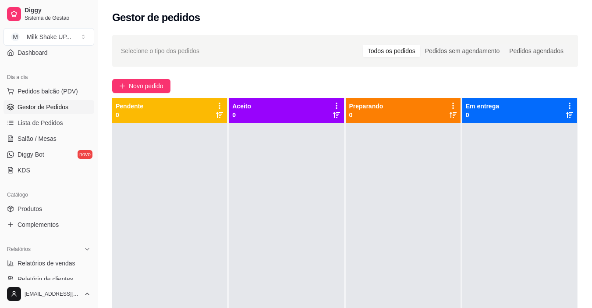
scroll to position [219, 0]
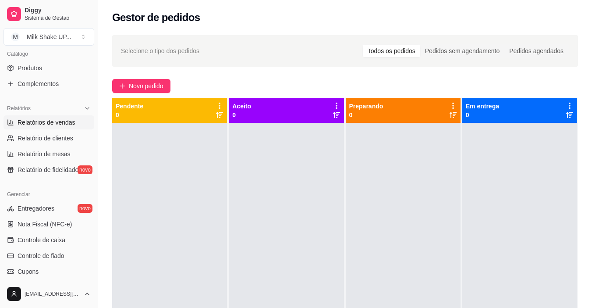
click at [62, 126] on span "Relatórios de vendas" at bounding box center [47, 122] width 58 height 9
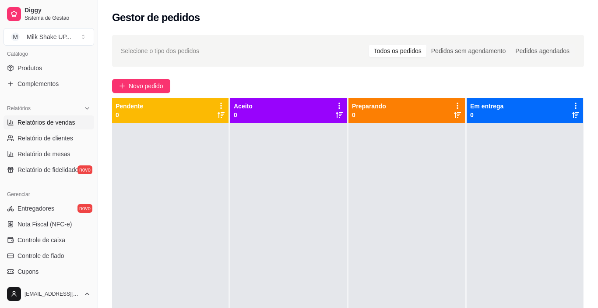
select select "ALL"
select select "0"
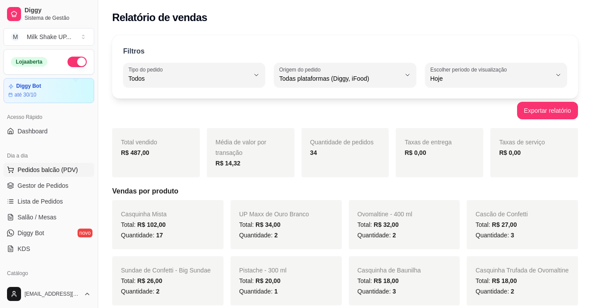
click at [39, 167] on span "Pedidos balcão (PDV)" at bounding box center [48, 169] width 60 height 9
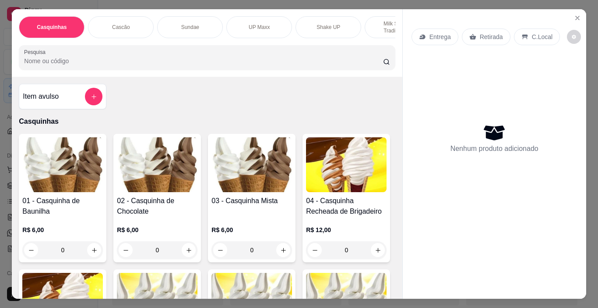
click at [238, 176] on img at bounding box center [252, 164] width 81 height 55
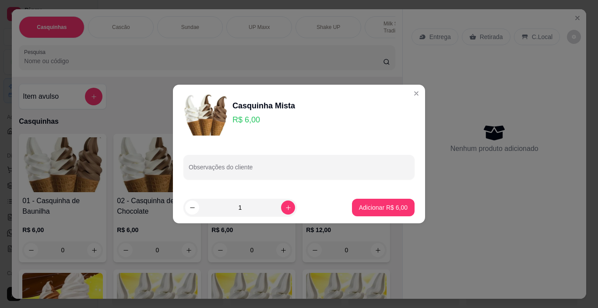
click at [402, 212] on button "Adicionar R$ 6,00" at bounding box center [383, 207] width 63 height 18
type input "1"
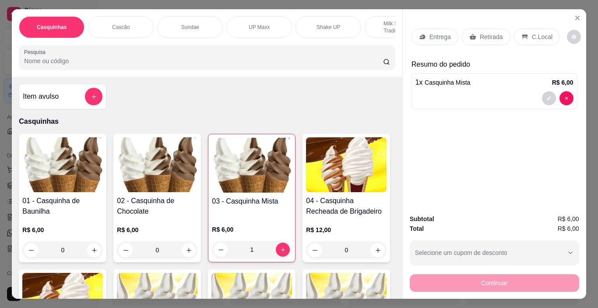
click at [535, 36] on p "C.Local" at bounding box center [542, 36] width 21 height 9
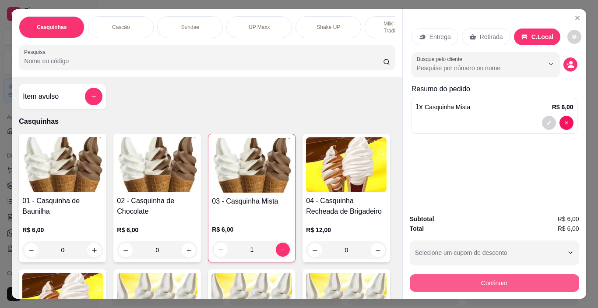
click at [551, 279] on button "Continuar" at bounding box center [495, 283] width 170 height 18
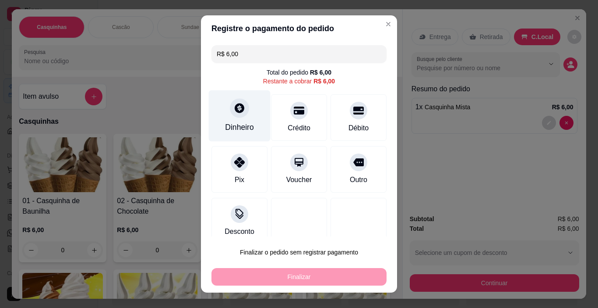
click at [237, 120] on div "Dinheiro" at bounding box center [240, 115] width 62 height 51
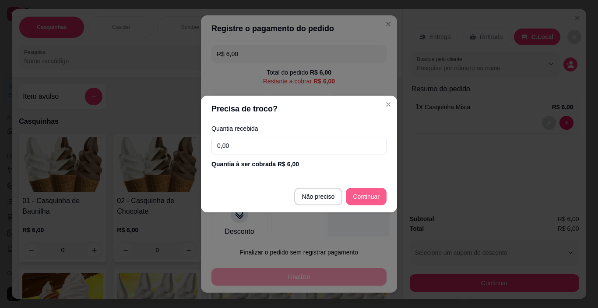
type input "R$ 0,00"
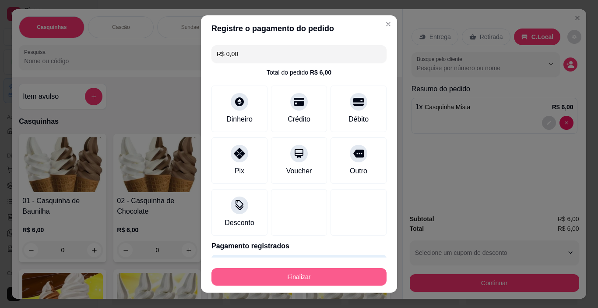
click at [332, 273] on button "Finalizar" at bounding box center [299, 277] width 175 height 18
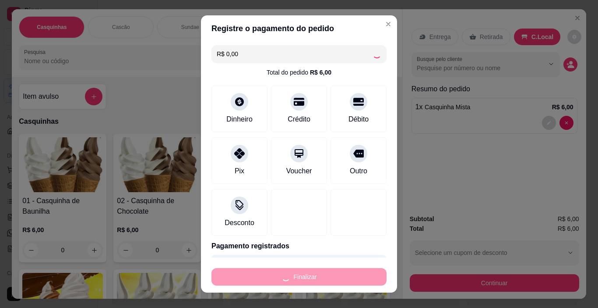
type input "0"
type input "-R$ 6,00"
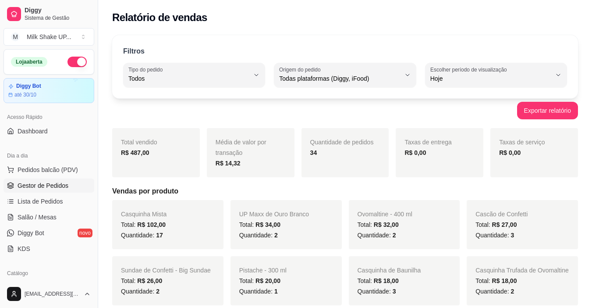
click at [50, 183] on span "Gestor de Pedidos" at bounding box center [43, 185] width 51 height 9
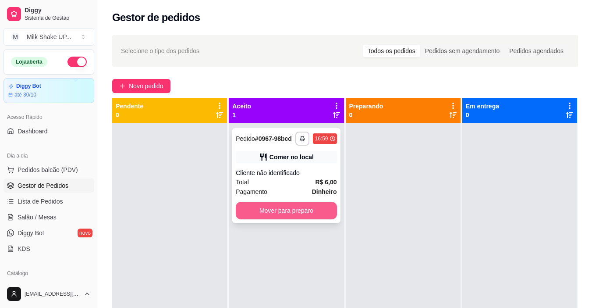
click at [315, 214] on button "Mover para preparo" at bounding box center [286, 211] width 101 height 18
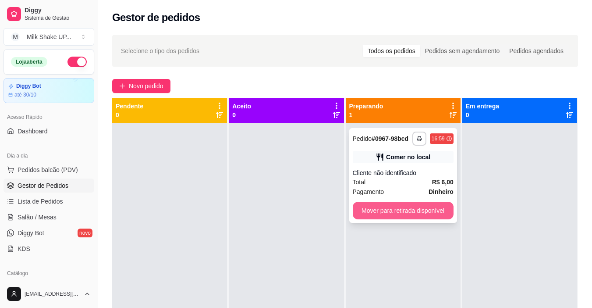
click at [416, 209] on button "Mover para retirada disponível" at bounding box center [403, 211] width 101 height 18
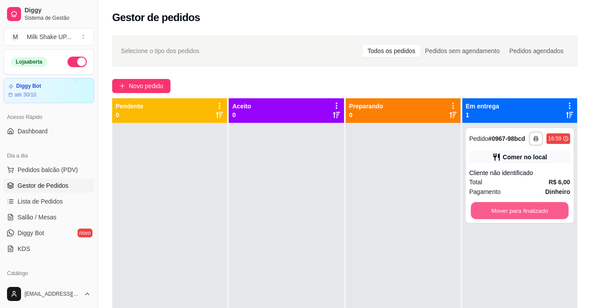
click at [522, 215] on button "Mover para finalizado" at bounding box center [519, 210] width 98 height 17
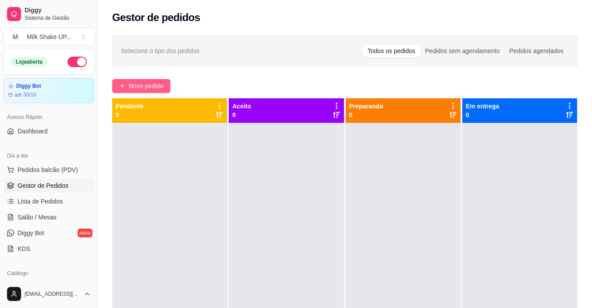
click at [141, 92] on button "Novo pedido" at bounding box center [141, 86] width 58 height 14
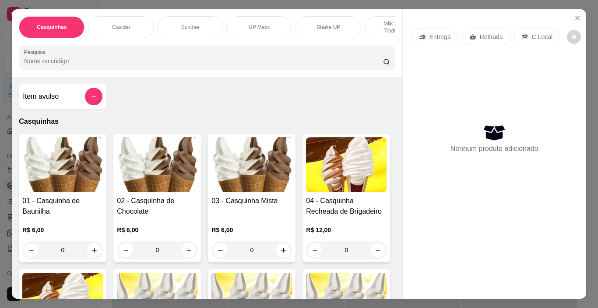
click at [187, 28] on div "Sundae" at bounding box center [190, 27] width 66 height 22
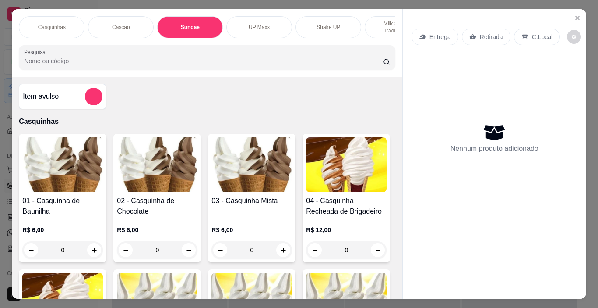
scroll to position [22, 0]
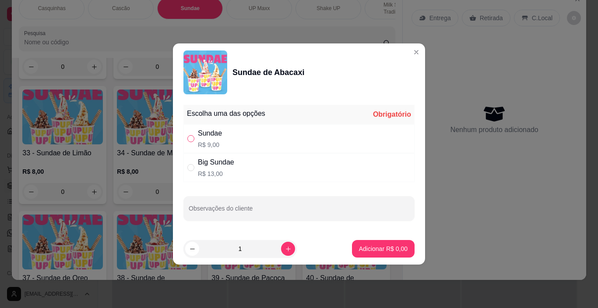
click at [189, 140] on input "" at bounding box center [190, 138] width 7 height 7
radio input "true"
click at [364, 244] on p "Adicionar R$ 9,00" at bounding box center [383, 248] width 49 height 9
type input "1"
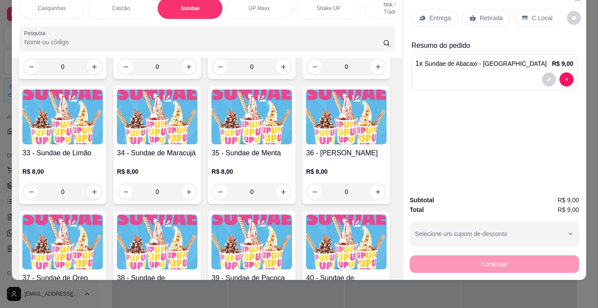
click at [533, 14] on p "C.Local" at bounding box center [542, 18] width 21 height 9
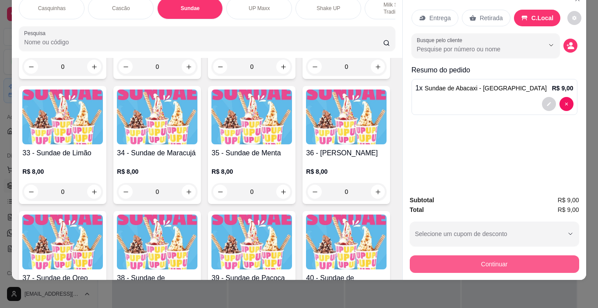
click at [522, 258] on button "Continuar" at bounding box center [495, 264] width 170 height 18
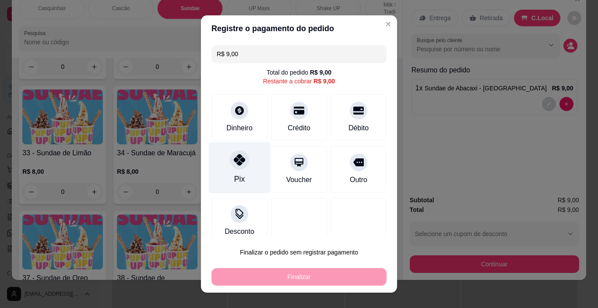
click at [236, 170] on div "Pix" at bounding box center [240, 167] width 62 height 51
type input "R$ 0,00"
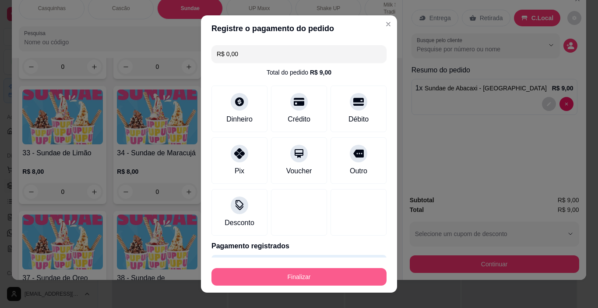
click at [343, 274] on button "Finalizar" at bounding box center [299, 277] width 175 height 18
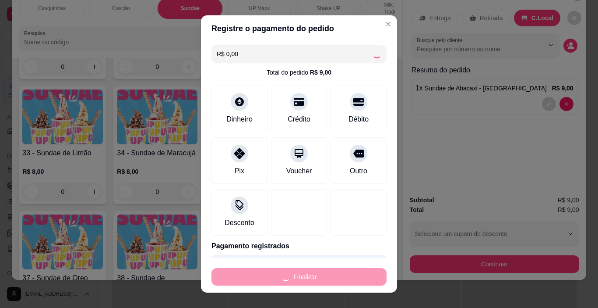
type input "0"
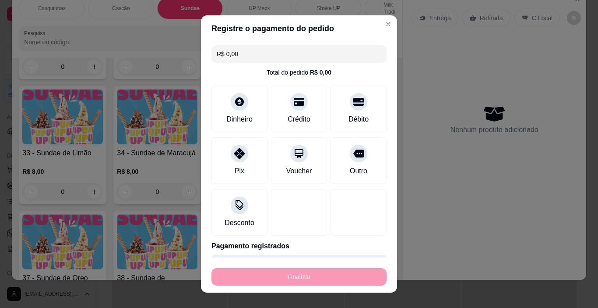
type input "-R$ 9,00"
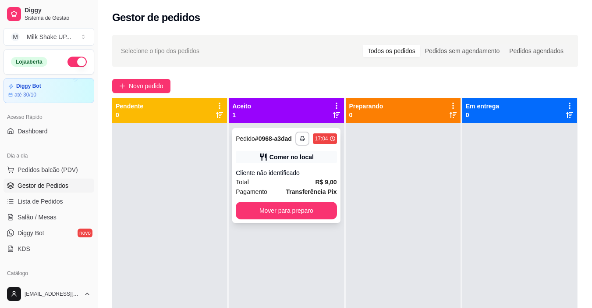
click at [318, 213] on button "Mover para preparo" at bounding box center [286, 211] width 101 height 18
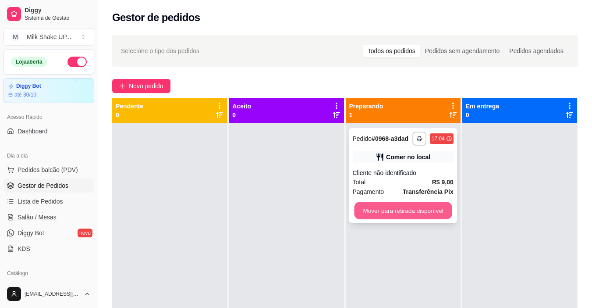
click at [406, 208] on button "Mover para retirada disponível" at bounding box center [403, 210] width 98 height 17
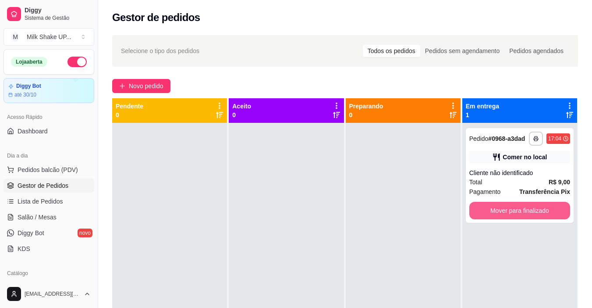
click at [506, 211] on button "Mover para finalizado" at bounding box center [519, 211] width 101 height 18
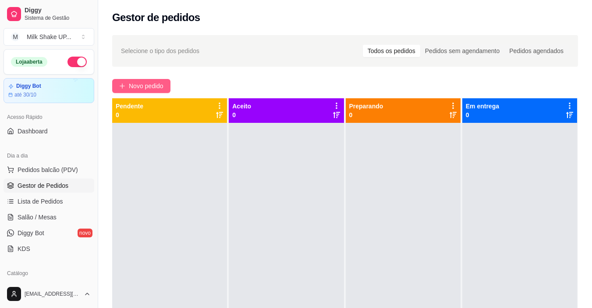
click at [134, 92] on button "Novo pedido" at bounding box center [141, 86] width 58 height 14
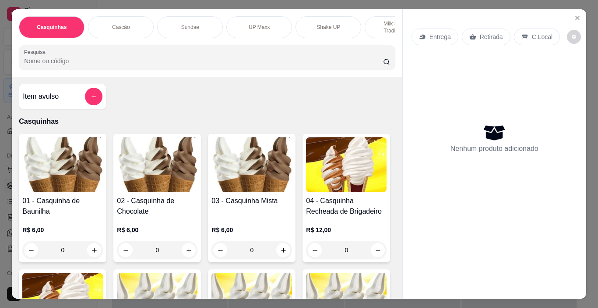
click at [372, 22] on p "Milk Shakes Tradicionais" at bounding box center [397, 27] width 51 height 14
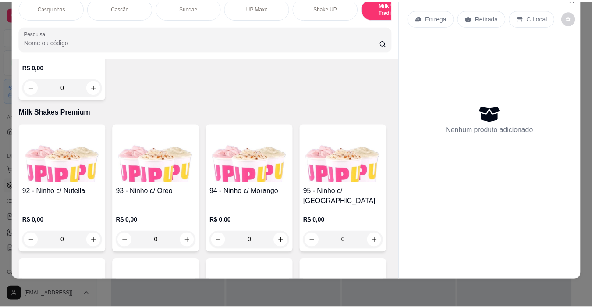
scroll to position [3490, 0]
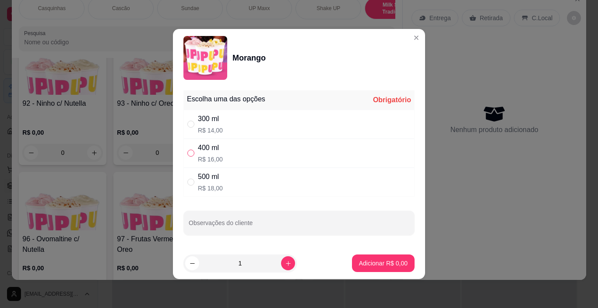
click at [190, 152] on input "" at bounding box center [190, 152] width 7 height 7
radio input "true"
click at [375, 261] on p "Adicionar R$ 16,00" at bounding box center [382, 262] width 51 height 8
type input "1"
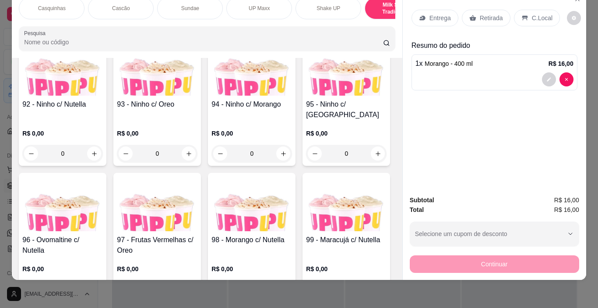
click at [541, 17] on div "C.Local" at bounding box center [537, 18] width 46 height 17
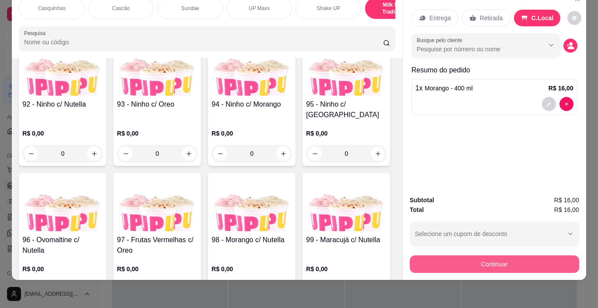
click at [529, 255] on button "Continuar" at bounding box center [495, 264] width 170 height 18
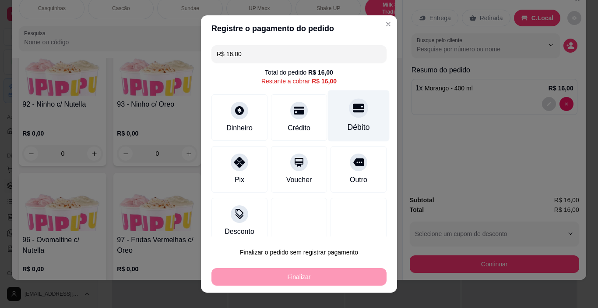
click at [353, 111] on icon at bounding box center [358, 108] width 11 height 9
type input "R$ 0,00"
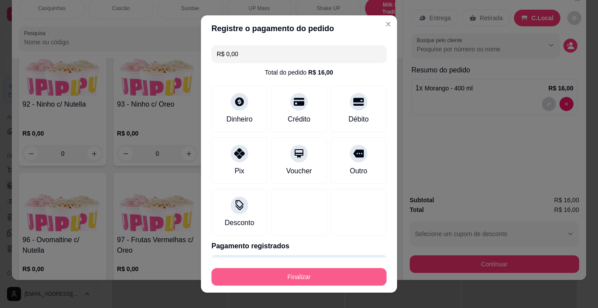
click at [348, 274] on button "Finalizar" at bounding box center [299, 277] width 175 height 18
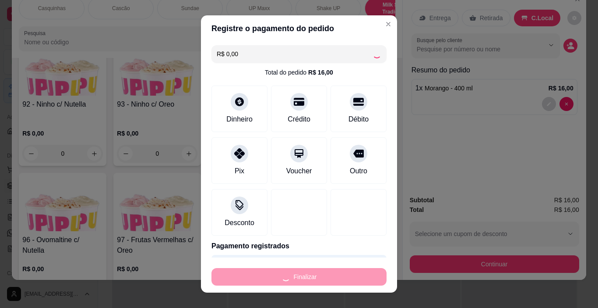
type input "0"
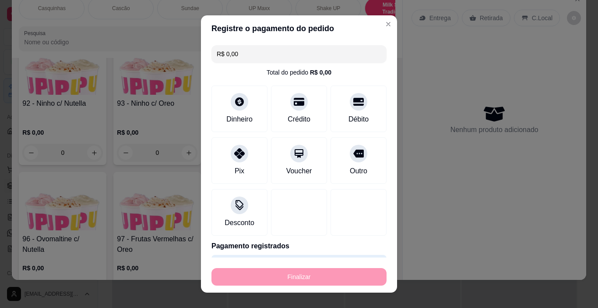
type input "-R$ 16,00"
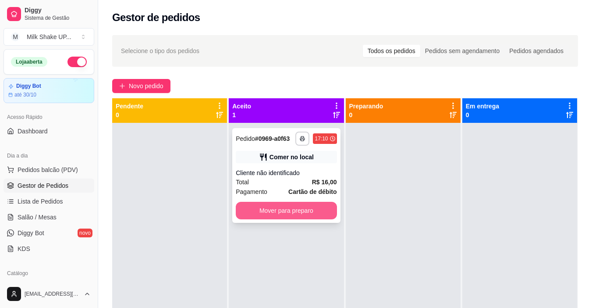
click at [311, 206] on button "Mover para preparo" at bounding box center [286, 211] width 101 height 18
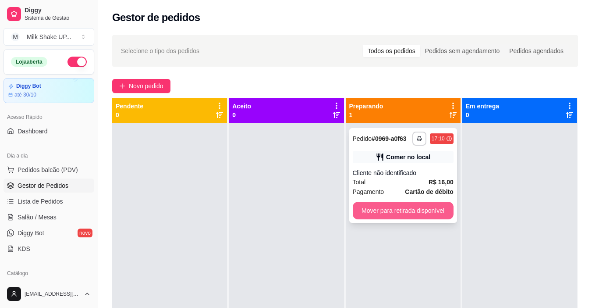
click at [424, 209] on button "Mover para retirada disponível" at bounding box center [403, 211] width 101 height 18
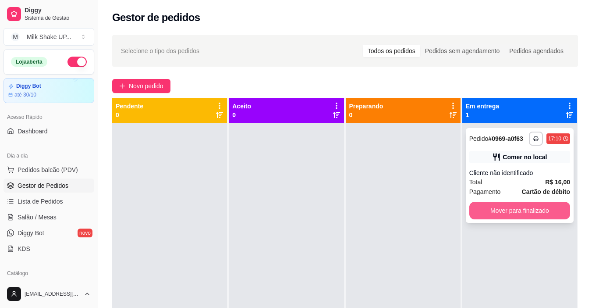
click at [483, 208] on button "Mover para finalizado" at bounding box center [519, 211] width 101 height 18
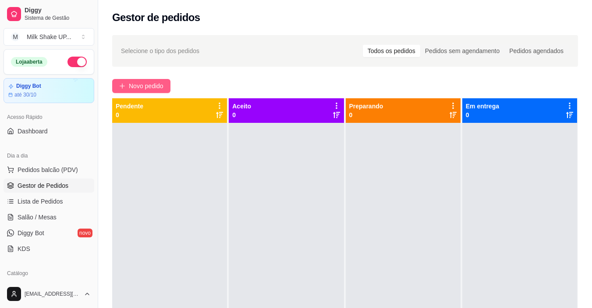
click at [150, 81] on span "Novo pedido" at bounding box center [146, 86] width 35 height 10
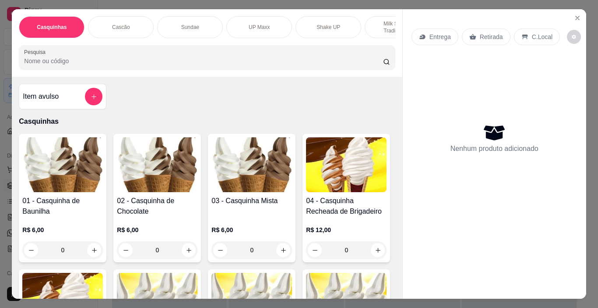
click at [256, 173] on img at bounding box center [252, 164] width 81 height 55
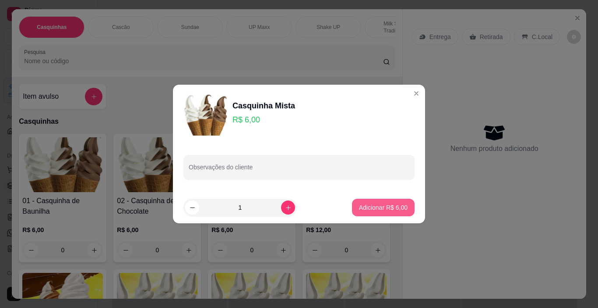
click at [396, 207] on p "Adicionar R$ 6,00" at bounding box center [383, 207] width 49 height 9
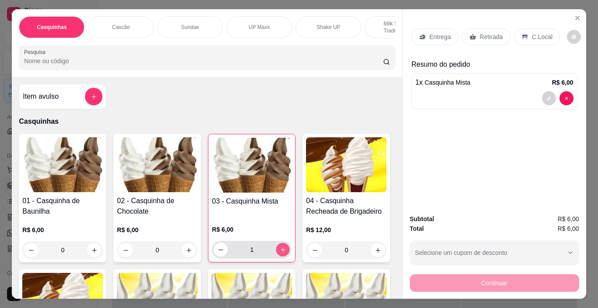
click at [282, 253] on icon "increase-product-quantity" at bounding box center [283, 249] width 7 height 7
type input "2"
click at [537, 33] on p "C.Local" at bounding box center [542, 36] width 21 height 9
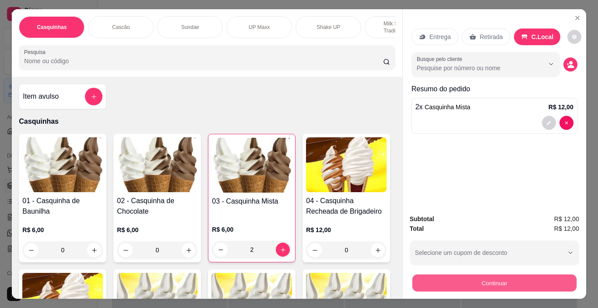
click at [519, 283] on button "Continuar" at bounding box center [494, 282] width 164 height 17
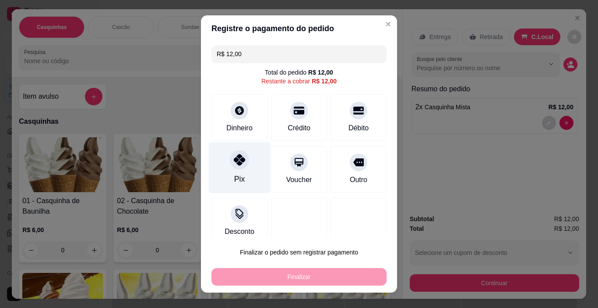
click at [237, 158] on icon at bounding box center [239, 159] width 11 height 11
type input "R$ 0,00"
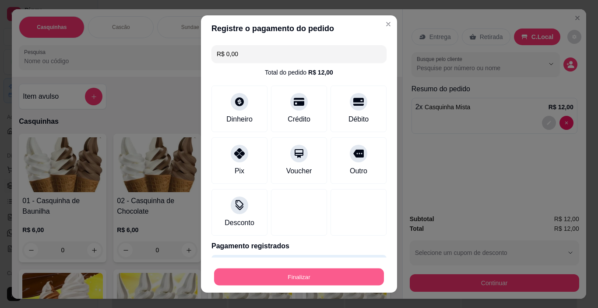
click at [349, 278] on button "Finalizar" at bounding box center [299, 276] width 170 height 17
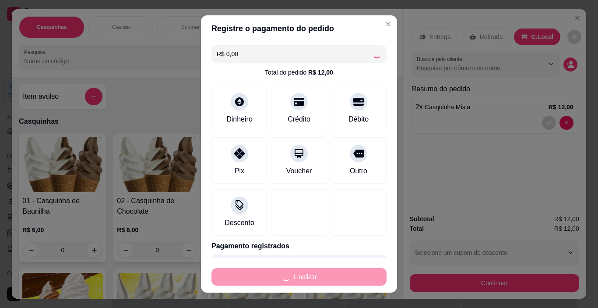
type input "0"
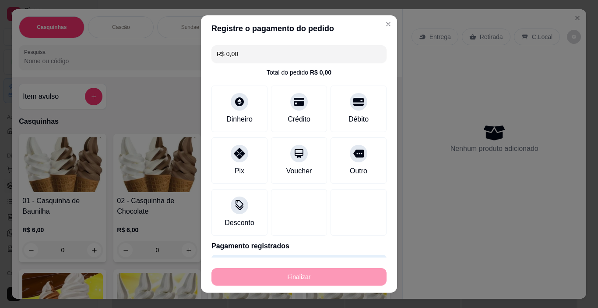
type input "-R$ 12,00"
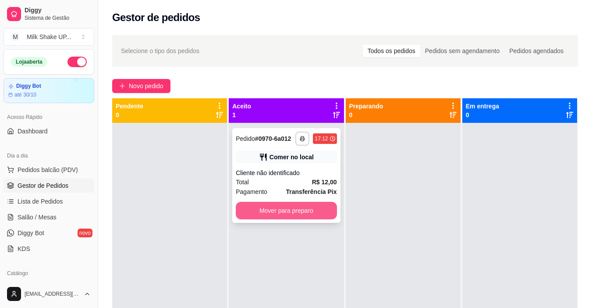
click at [322, 212] on button "Mover para preparo" at bounding box center [286, 211] width 101 height 18
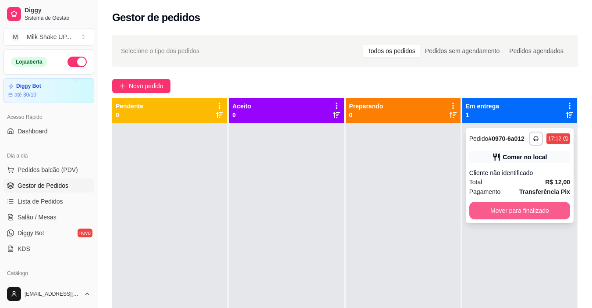
click at [502, 212] on button "Mover para finalizado" at bounding box center [519, 211] width 101 height 18
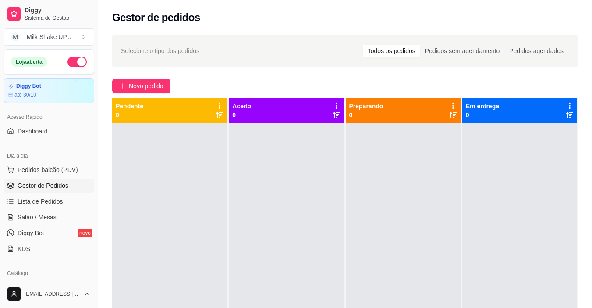
drag, startPoint x: 0, startPoint y: 92, endPoint x: 263, endPoint y: 18, distance: 273.1
click at [263, 18] on div "Gestor de pedidos" at bounding box center [345, 18] width 466 height 14
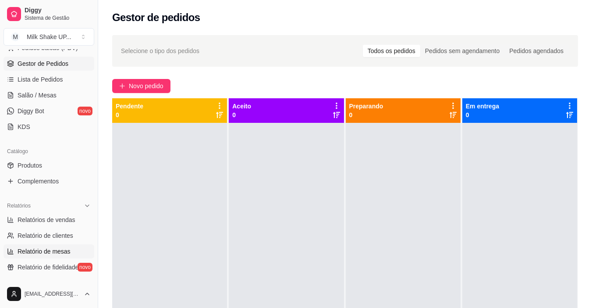
scroll to position [131, 0]
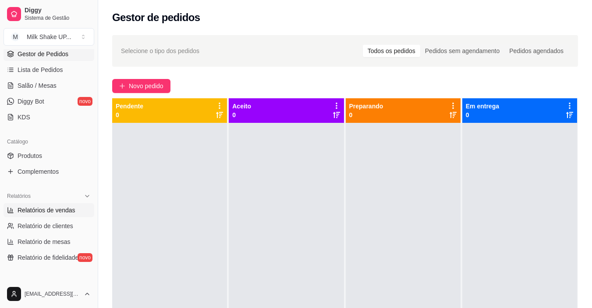
click at [46, 212] on span "Relatórios de vendas" at bounding box center [47, 209] width 58 height 9
select select "ALL"
select select "0"
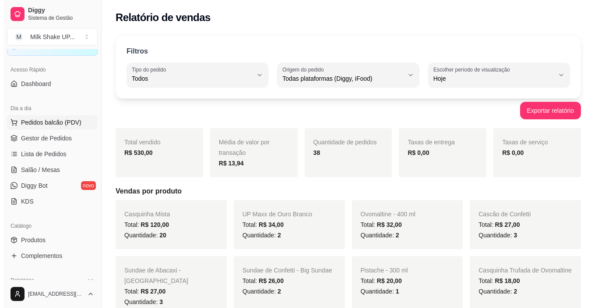
scroll to position [44, 0]
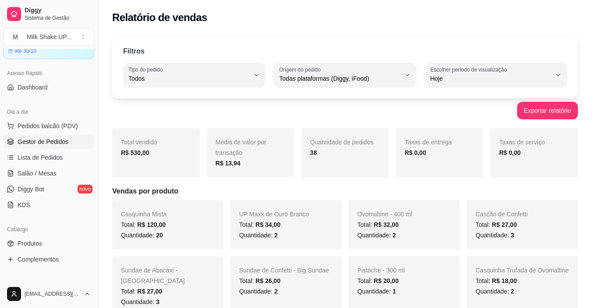
click at [42, 138] on span "Gestor de Pedidos" at bounding box center [43, 141] width 51 height 9
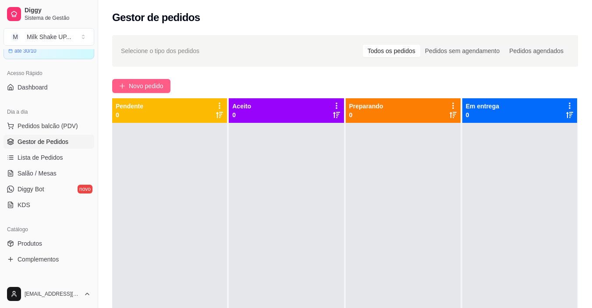
click at [155, 87] on span "Novo pedido" at bounding box center [146, 86] width 35 height 10
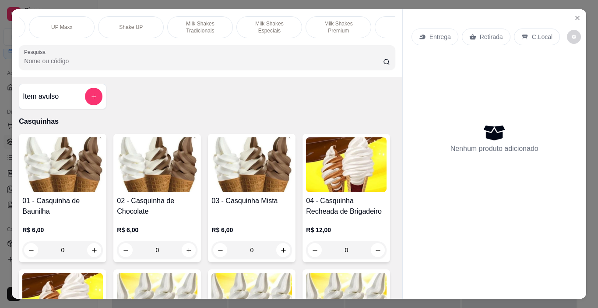
scroll to position [0, 210]
click at [255, 26] on p "Milk Shakes Especiais" at bounding box center [257, 27] width 51 height 14
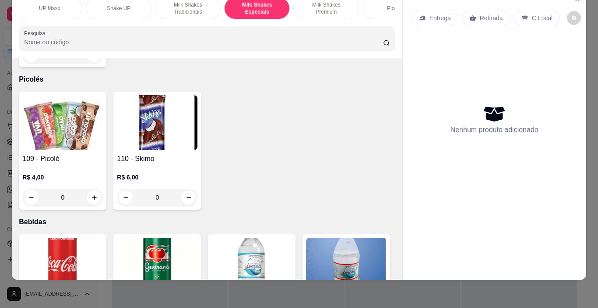
scroll to position [4031, 0]
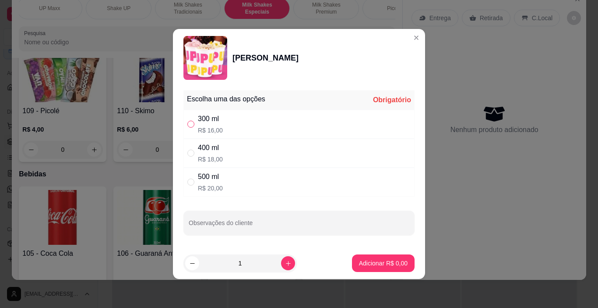
click at [191, 124] on input "" at bounding box center [190, 123] width 7 height 7
radio input "true"
click at [385, 268] on button "Adicionar R$ 16,00" at bounding box center [382, 263] width 66 height 18
type input "1"
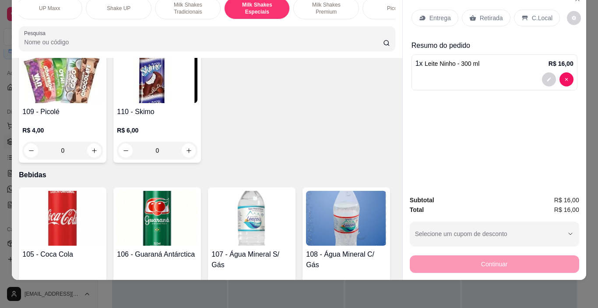
drag, startPoint x: 528, startPoint y: 4, endPoint x: 530, endPoint y: 10, distance: 6.3
click at [528, 10] on div "C.Local" at bounding box center [537, 18] width 46 height 17
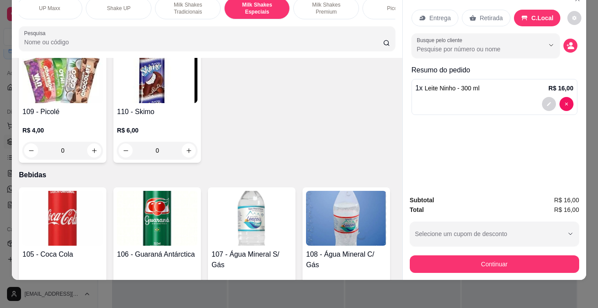
click at [532, 14] on p "C.Local" at bounding box center [543, 18] width 22 height 9
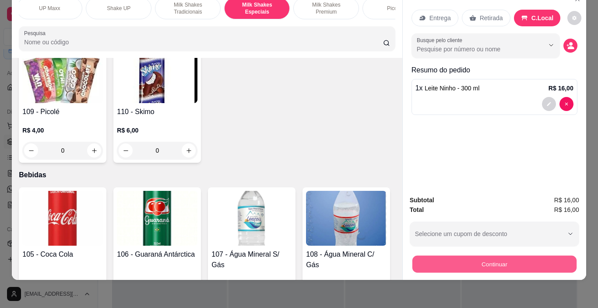
click at [514, 255] on button "Continuar" at bounding box center [494, 263] width 164 height 17
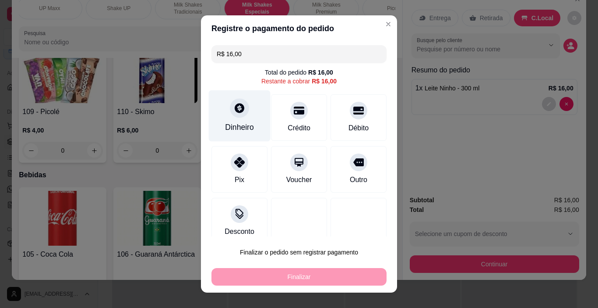
click at [248, 116] on div "Dinheiro" at bounding box center [240, 115] width 62 height 51
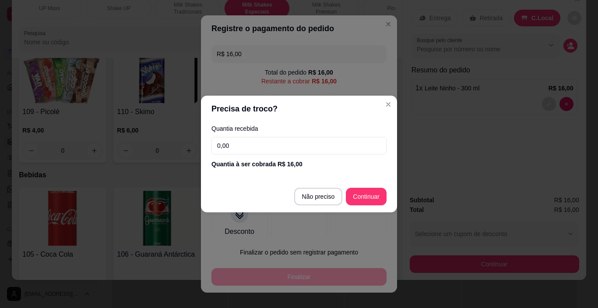
click at [248, 148] on input "0,00" at bounding box center [299, 146] width 175 height 18
type input "16,00"
type input "R$ 0,00"
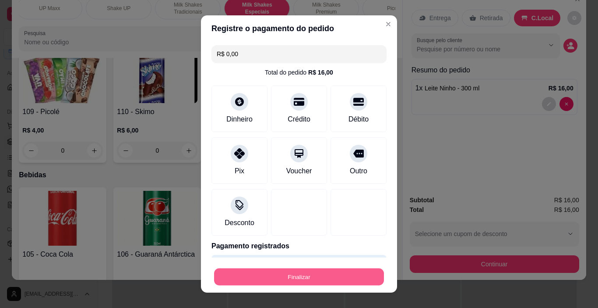
click at [333, 276] on button "Finalizar" at bounding box center [299, 276] width 170 height 17
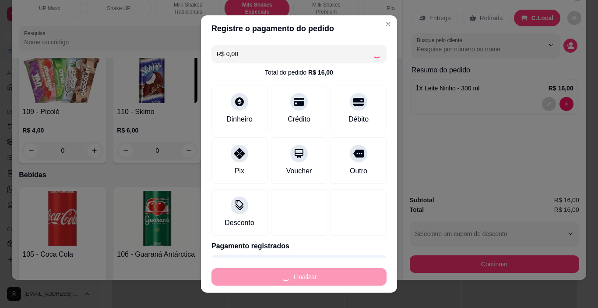
type input "0"
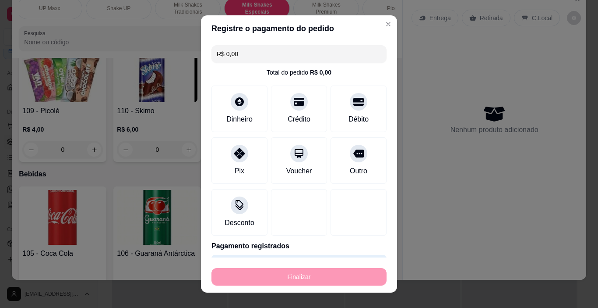
type input "-R$ 16,00"
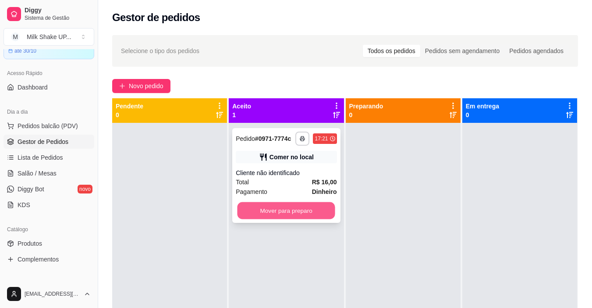
click at [311, 210] on button "Mover para preparo" at bounding box center [286, 210] width 98 height 17
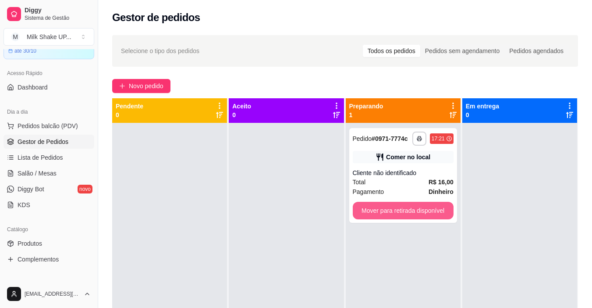
click at [426, 212] on button "Mover para retirada disponível" at bounding box center [403, 211] width 101 height 18
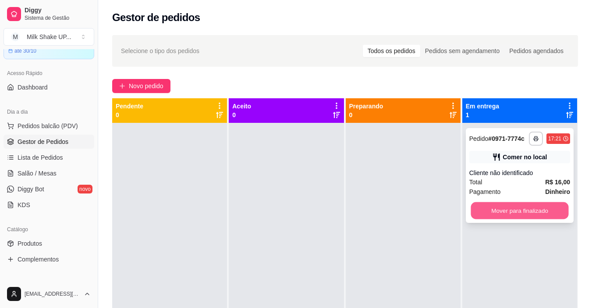
click at [518, 210] on button "Mover para finalizado" at bounding box center [519, 210] width 98 height 17
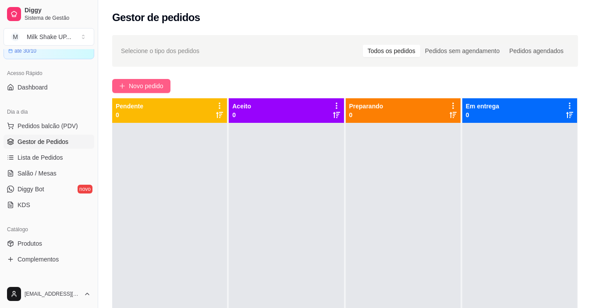
click at [149, 86] on span "Novo pedido" at bounding box center [146, 86] width 35 height 10
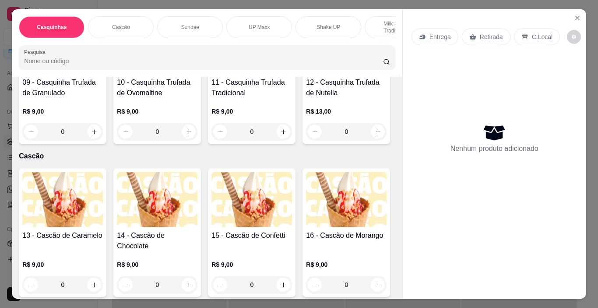
scroll to position [394, 0]
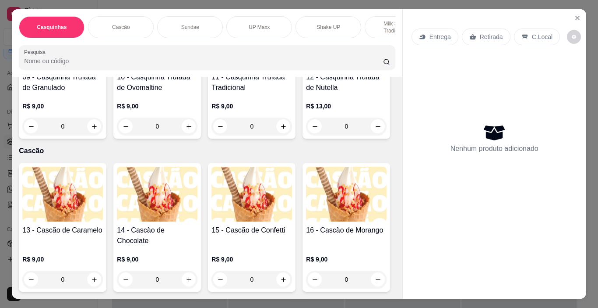
click at [117, 68] on img at bounding box center [157, 41] width 81 height 55
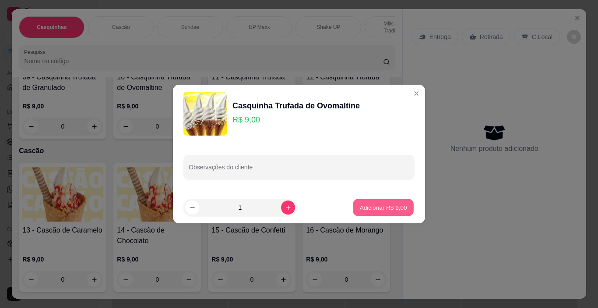
click at [392, 204] on p "Adicionar R$ 9,00" at bounding box center [383, 207] width 47 height 8
type input "1"
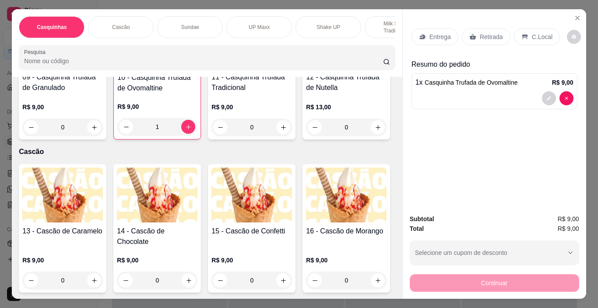
click at [534, 33] on p "C.Local" at bounding box center [542, 36] width 21 height 9
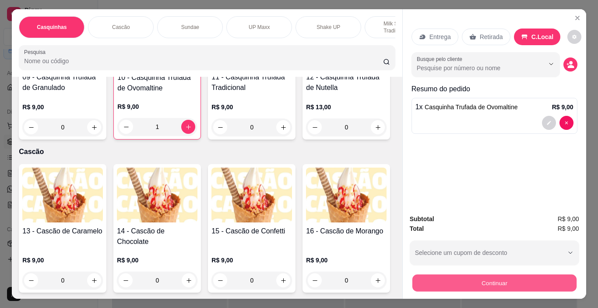
click at [507, 279] on button "Continuar" at bounding box center [494, 282] width 164 height 17
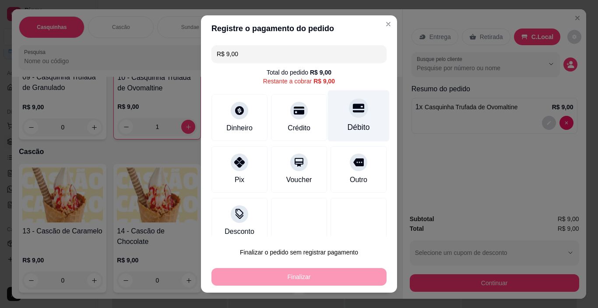
click at [353, 105] on icon at bounding box center [358, 108] width 11 height 9
type input "R$ 0,00"
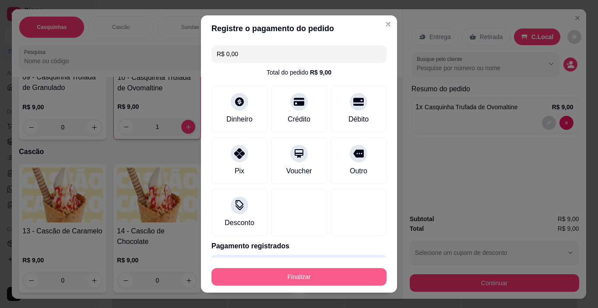
click at [339, 274] on button "Finalizar" at bounding box center [299, 277] width 175 height 18
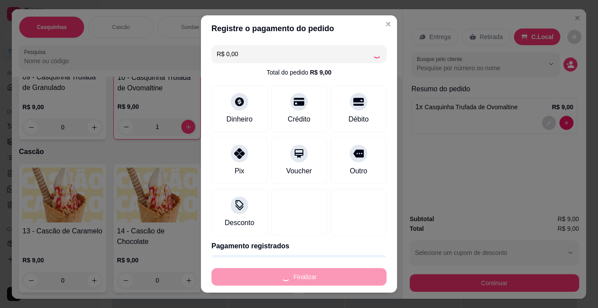
type input "0"
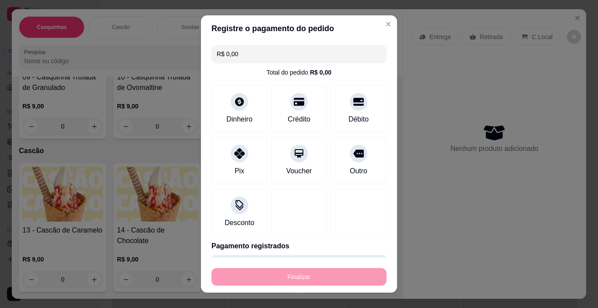
type input "-R$ 9,00"
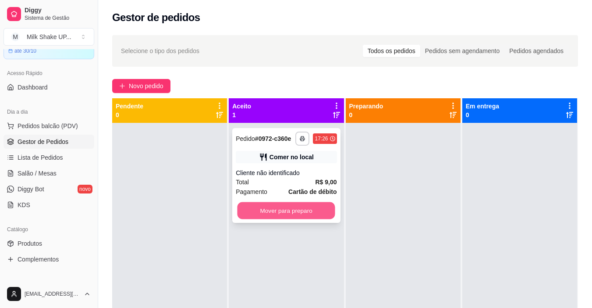
click at [288, 207] on button "Mover para preparo" at bounding box center [286, 210] width 98 height 17
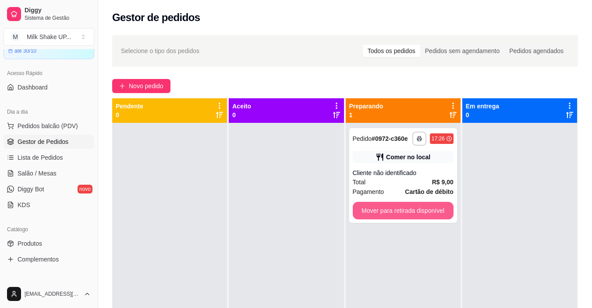
click at [421, 205] on button "Mover para retirada disponível" at bounding box center [403, 211] width 101 height 18
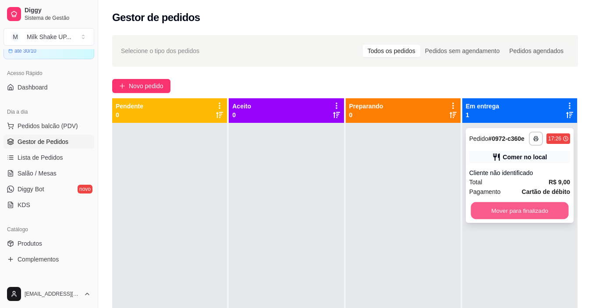
click at [527, 207] on button "Mover para finalizado" at bounding box center [519, 210] width 98 height 17
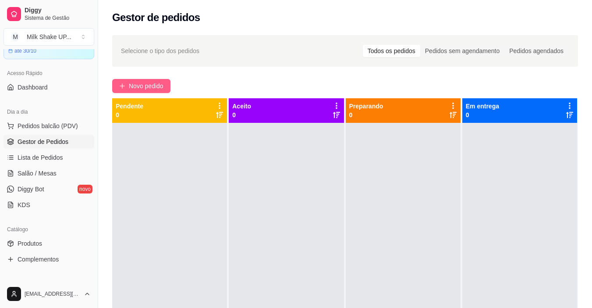
click at [144, 88] on span "Novo pedido" at bounding box center [146, 86] width 35 height 10
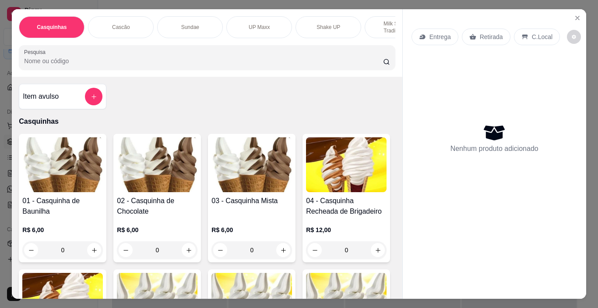
click at [384, 23] on p "Milk Shakes Tradicionais" at bounding box center [397, 27] width 51 height 14
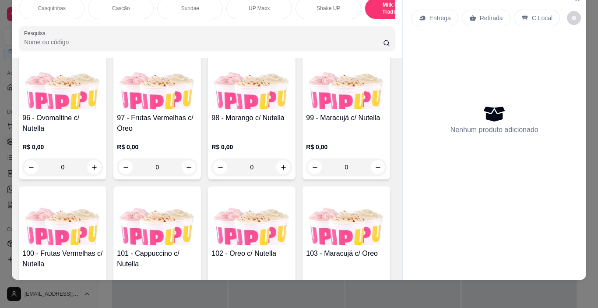
scroll to position [3709, 0]
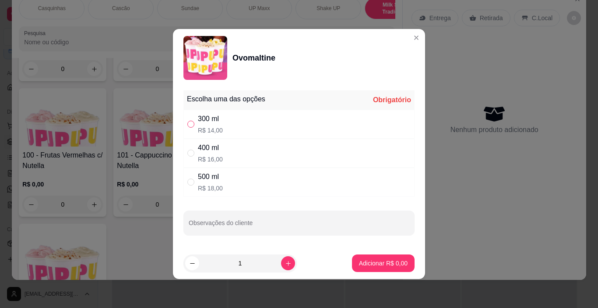
click at [192, 125] on input "" at bounding box center [190, 123] width 7 height 7
radio input "true"
click at [382, 265] on p "Adicionar R$ 14,00" at bounding box center [382, 262] width 51 height 8
type input "1"
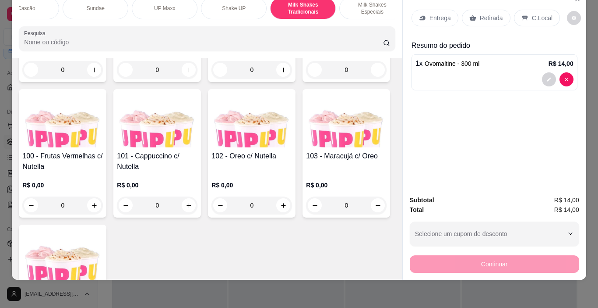
scroll to position [0, 100]
click at [371, 7] on div "Milk Shakes Especiais" at bounding box center [367, 8] width 66 height 22
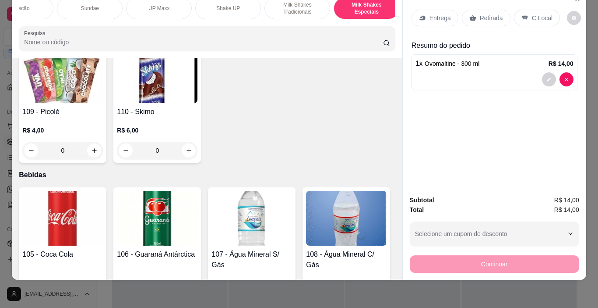
scroll to position [4032, 0]
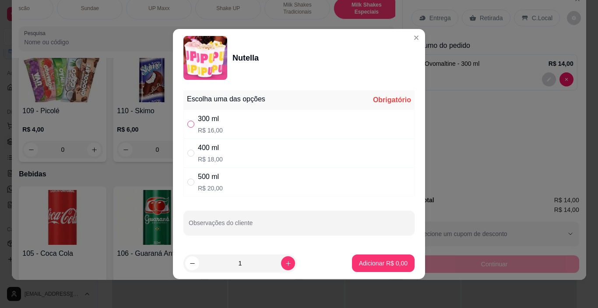
click at [191, 125] on input "" at bounding box center [190, 123] width 7 height 7
radio input "true"
click at [383, 263] on p "Adicionar R$ 16,00" at bounding box center [382, 262] width 52 height 9
type input "1"
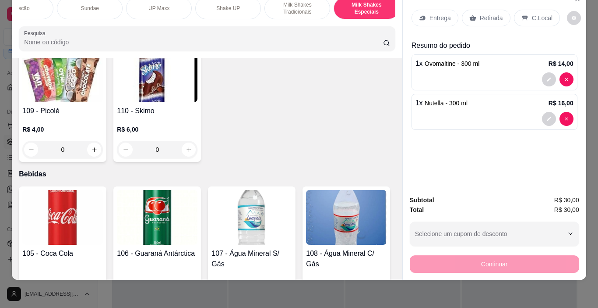
click at [530, 10] on div "C.Local" at bounding box center [537, 18] width 46 height 17
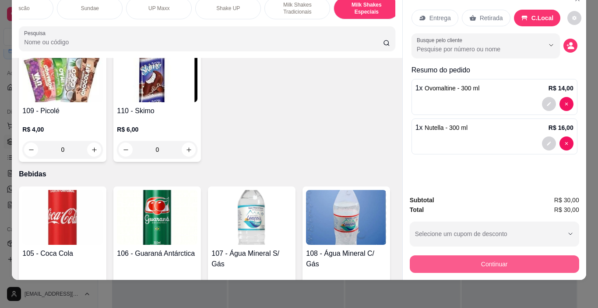
click at [510, 255] on button "Continuar" at bounding box center [495, 264] width 170 height 18
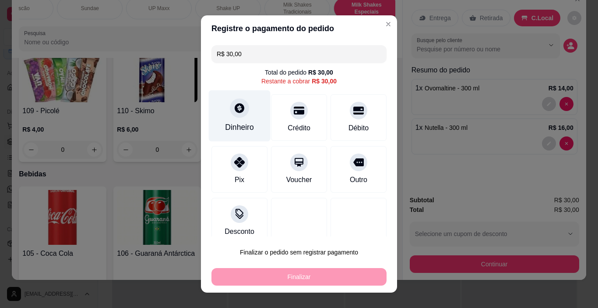
click at [227, 120] on div "Dinheiro" at bounding box center [240, 115] width 62 height 51
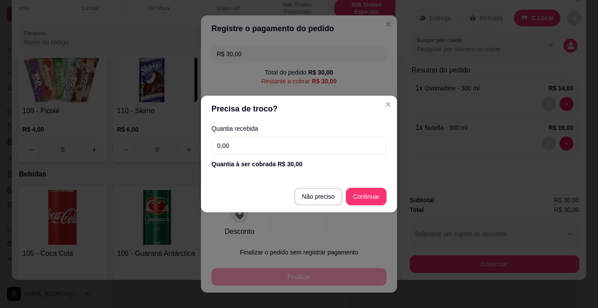
click at [290, 147] on input "0,00" at bounding box center [299, 146] width 175 height 18
type input "30,00"
type input "R$ 0,00"
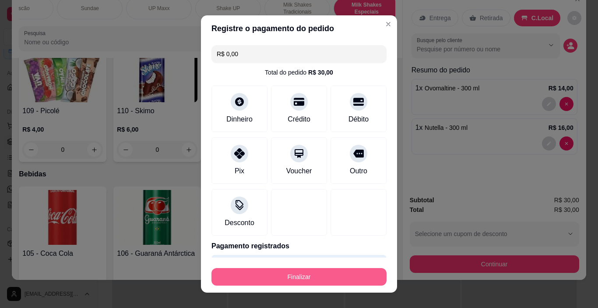
click at [318, 269] on button "Finalizar" at bounding box center [299, 277] width 175 height 18
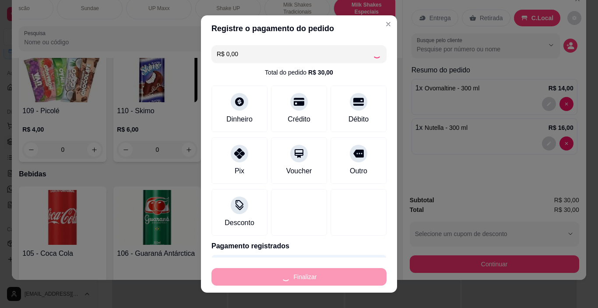
type input "0"
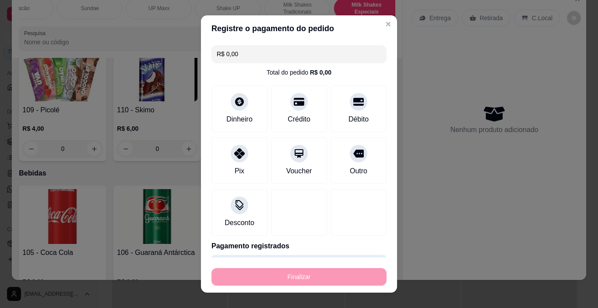
type input "-R$ 30,00"
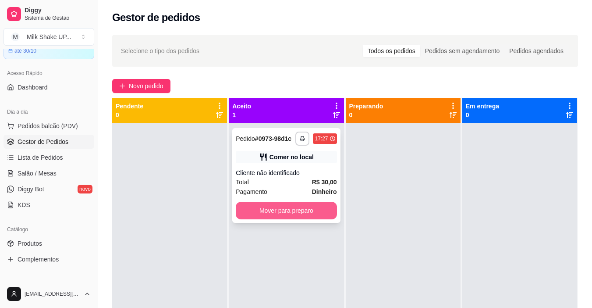
click at [313, 205] on button "Mover para preparo" at bounding box center [286, 211] width 101 height 18
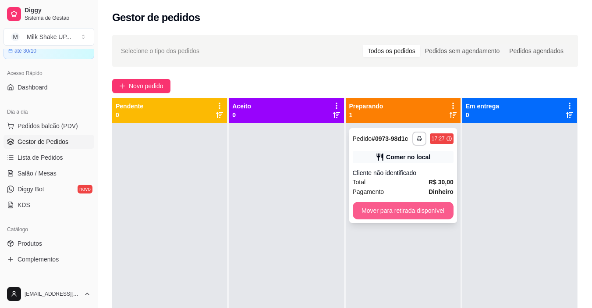
click at [428, 207] on button "Mover para retirada disponível" at bounding box center [403, 211] width 101 height 18
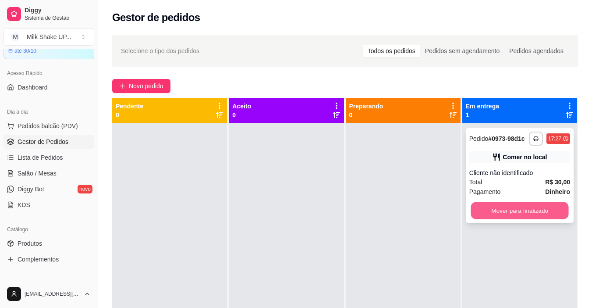
click at [522, 207] on button "Mover para finalizado" at bounding box center [519, 210] width 98 height 17
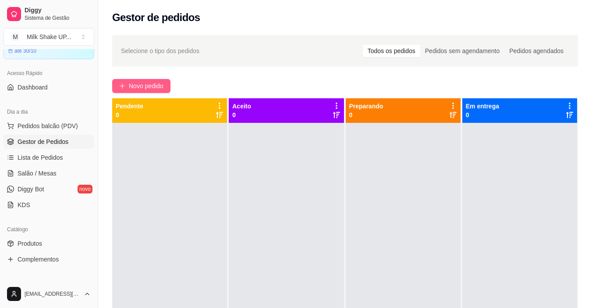
click at [137, 88] on span "Novo pedido" at bounding box center [146, 86] width 35 height 10
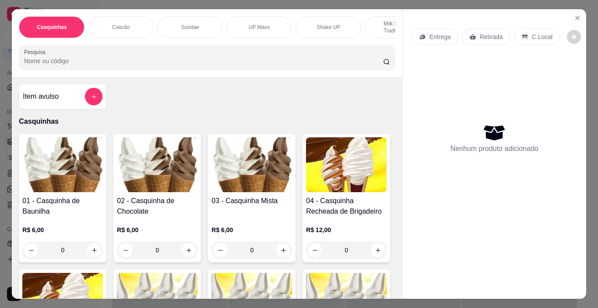
click at [184, 27] on div "Sundae" at bounding box center [190, 27] width 66 height 22
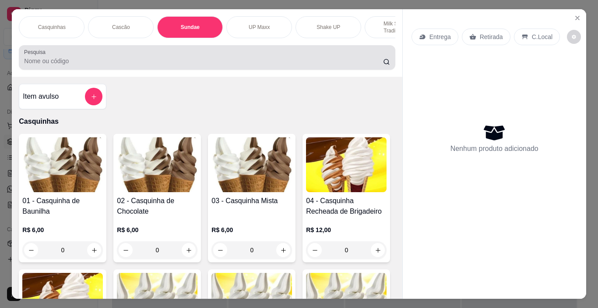
scroll to position [22, 0]
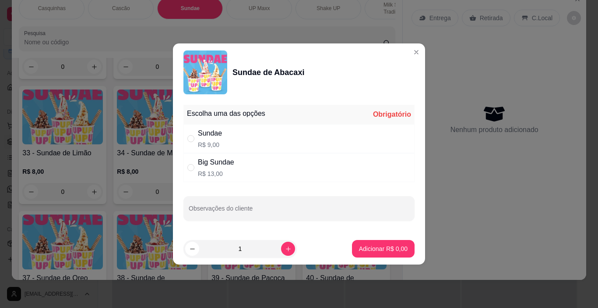
drag, startPoint x: 190, startPoint y: 165, endPoint x: 202, endPoint y: 178, distance: 18.3
click at [193, 166] on input "" at bounding box center [190, 167] width 7 height 7
radio input "true"
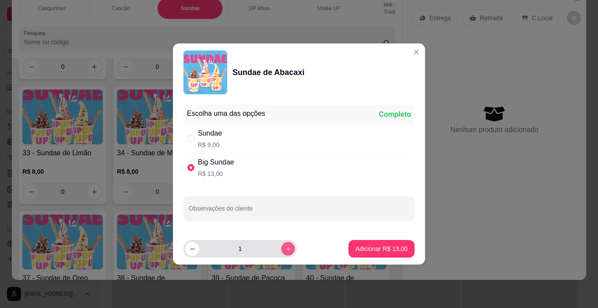
click at [343, 256] on footer "1 Adicionar R$ 13,00" at bounding box center [299, 249] width 252 height 32
click at [284, 250] on button "increase-product-quantity" at bounding box center [288, 248] width 14 height 14
type input "2"
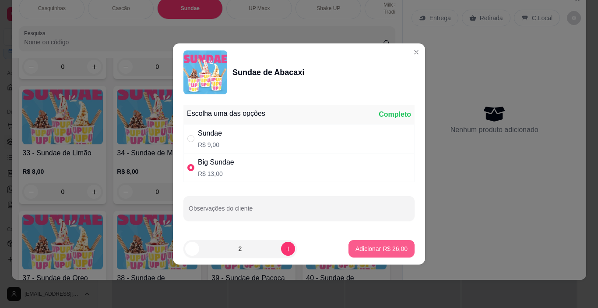
click at [361, 252] on p "Adicionar R$ 26,00" at bounding box center [382, 248] width 52 height 9
type input "2"
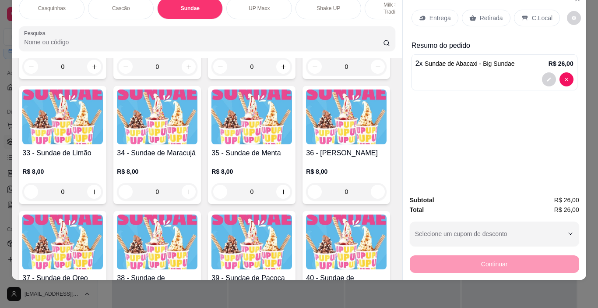
click at [534, 14] on p "C.Local" at bounding box center [542, 18] width 21 height 9
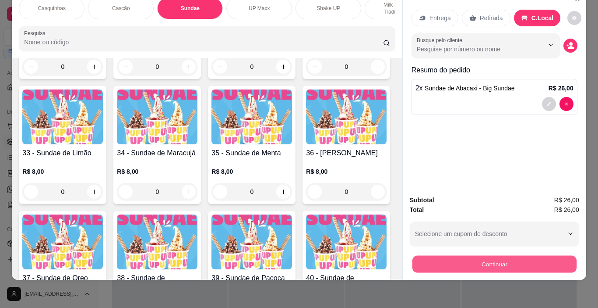
click at [519, 262] on button "Continuar" at bounding box center [494, 263] width 164 height 17
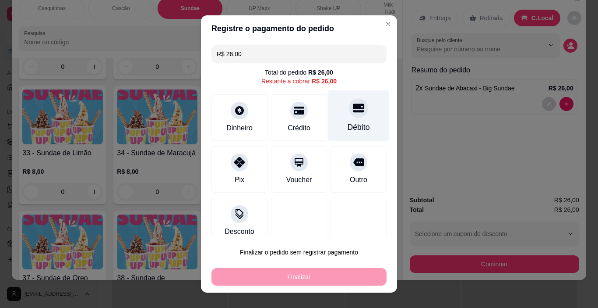
drag, startPoint x: 346, startPoint y: 109, endPoint x: 361, endPoint y: 239, distance: 131.3
click at [353, 110] on icon at bounding box center [358, 107] width 11 height 11
type input "R$ 0,00"
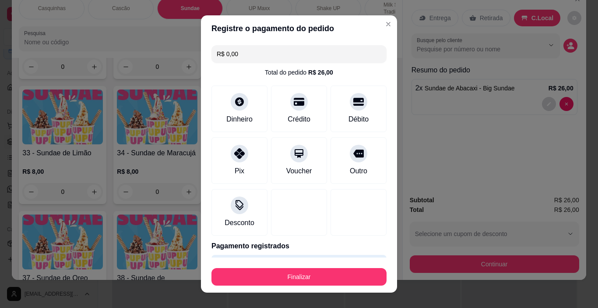
click at [365, 262] on footer "Finalizar" at bounding box center [299, 274] width 196 height 35
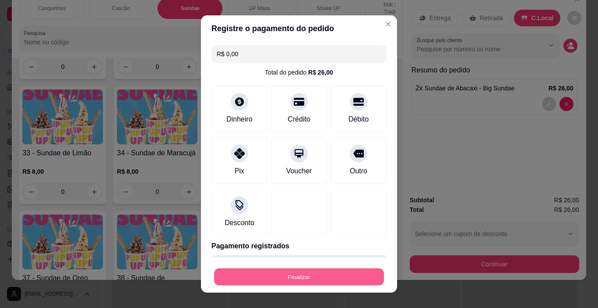
click at [356, 278] on button "Finalizar" at bounding box center [299, 276] width 170 height 17
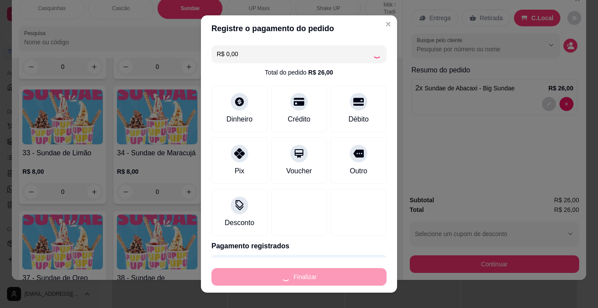
type input "0"
type input "-R$ 26,00"
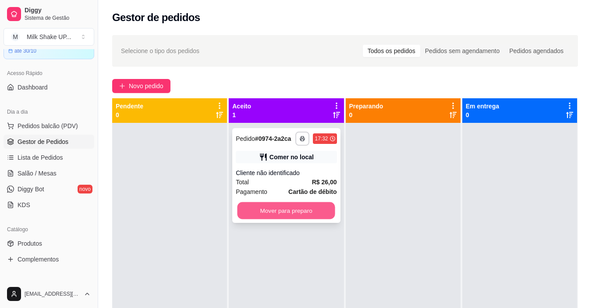
click at [316, 213] on button "Mover para preparo" at bounding box center [286, 210] width 98 height 17
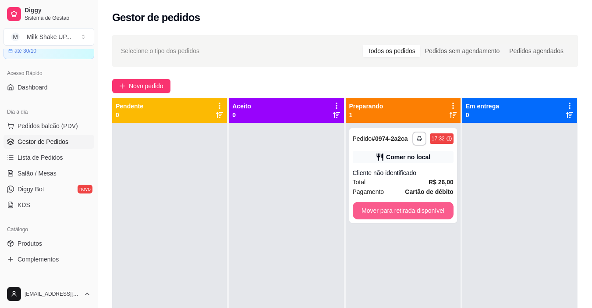
click at [414, 216] on button "Mover para retirada disponível" at bounding box center [403, 211] width 101 height 18
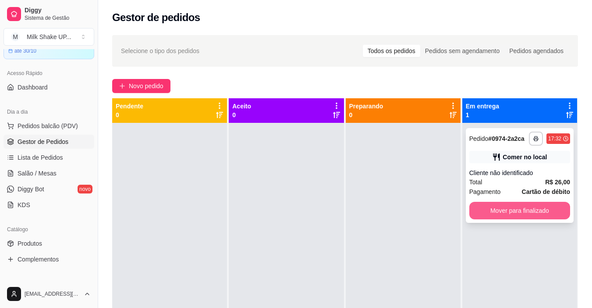
click at [482, 213] on button "Mover para finalizado" at bounding box center [519, 211] width 101 height 18
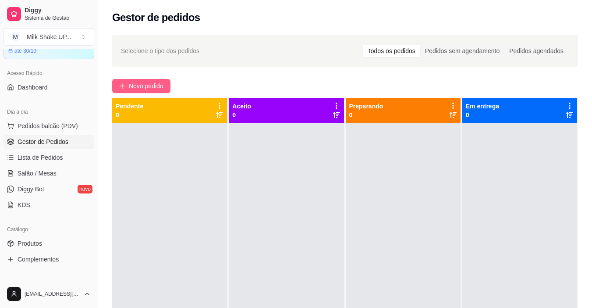
click at [153, 85] on span "Novo pedido" at bounding box center [146, 86] width 35 height 10
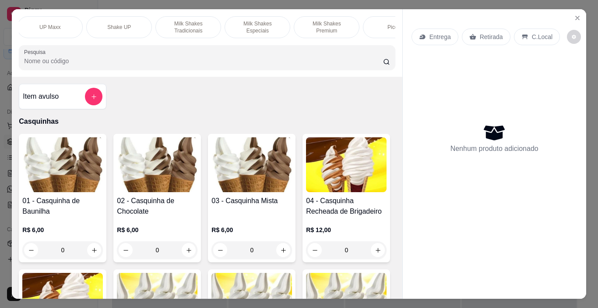
scroll to position [0, 211]
click at [254, 27] on p "Milk Shakes Especiais" at bounding box center [255, 27] width 51 height 14
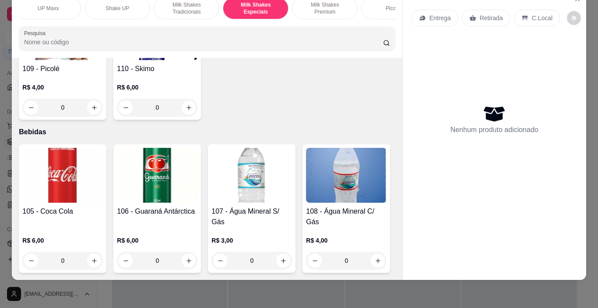
scroll to position [4119, 0]
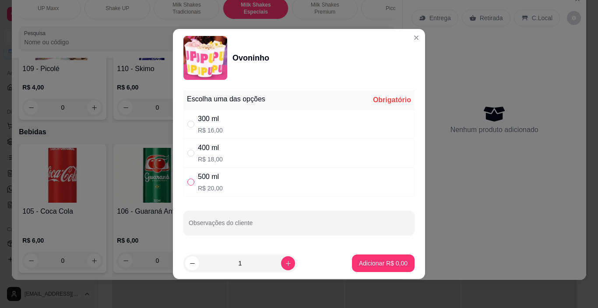
click at [194, 179] on input "" at bounding box center [190, 181] width 7 height 7
radio input "true"
click at [368, 276] on footer "1 Adicionar R$ 20,00" at bounding box center [299, 263] width 252 height 32
click at [386, 262] on p "Adicionar R$ 20,00" at bounding box center [382, 262] width 52 height 9
type input "1"
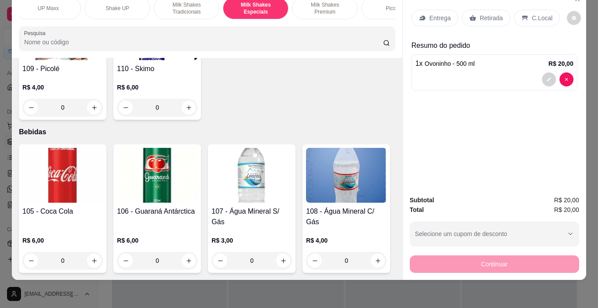
drag, startPoint x: 539, startPoint y: 10, endPoint x: 538, endPoint y: 70, distance: 60.0
click at [538, 14] on p "C.Local" at bounding box center [542, 18] width 21 height 9
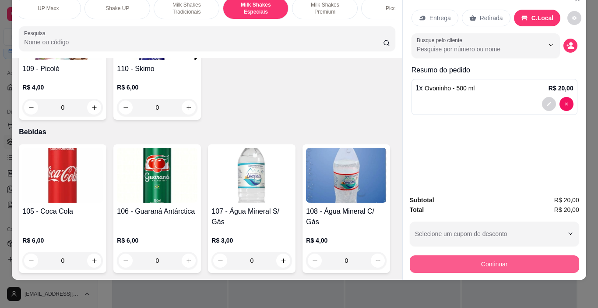
click at [531, 255] on button "Continuar" at bounding box center [495, 264] width 170 height 18
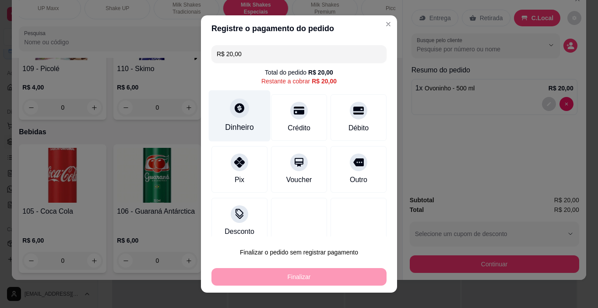
click at [237, 122] on div "Dinheiro" at bounding box center [239, 126] width 29 height 11
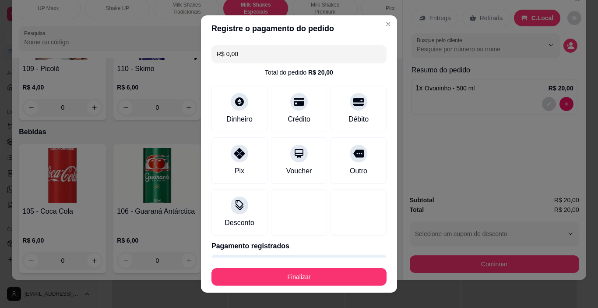
type input "R$ 0,00"
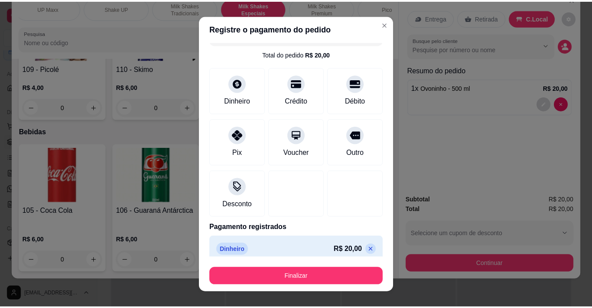
scroll to position [27, 0]
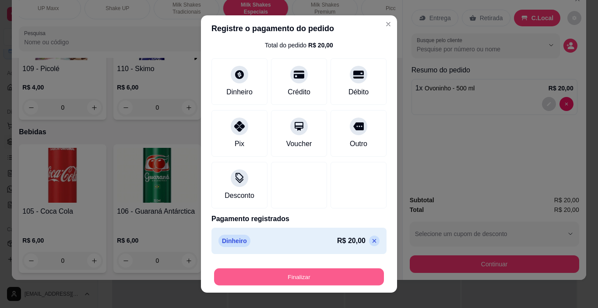
click at [349, 283] on button "Finalizar" at bounding box center [299, 276] width 170 height 17
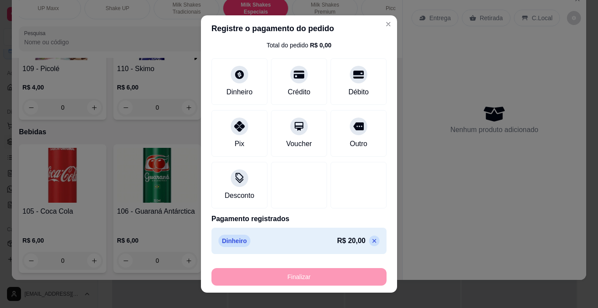
type input "0"
type input "-R$ 20,00"
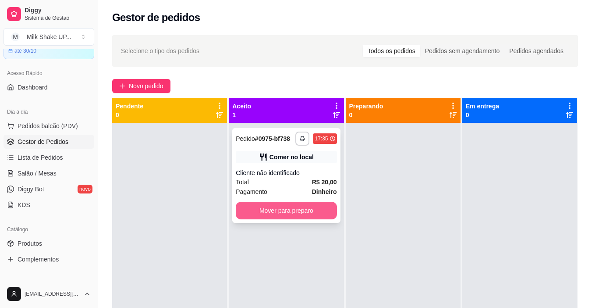
click at [311, 215] on button "Mover para preparo" at bounding box center [286, 211] width 101 height 18
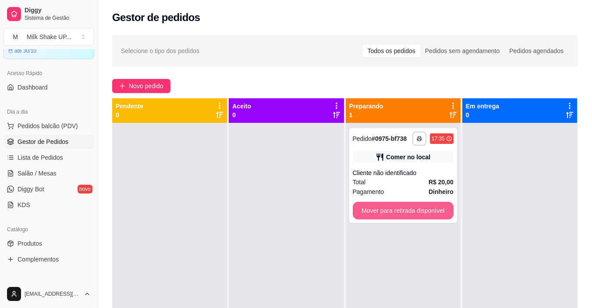
click at [378, 209] on button "Mover para retirada disponível" at bounding box center [403, 211] width 101 height 18
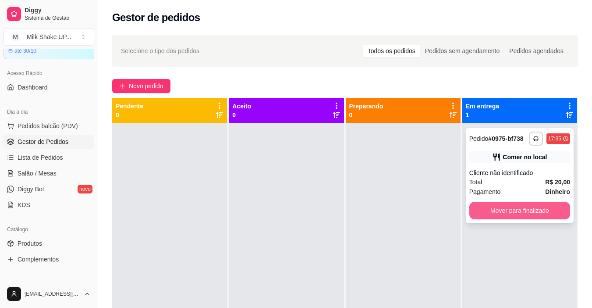
click at [544, 216] on button "Mover para finalizado" at bounding box center [519, 211] width 101 height 18
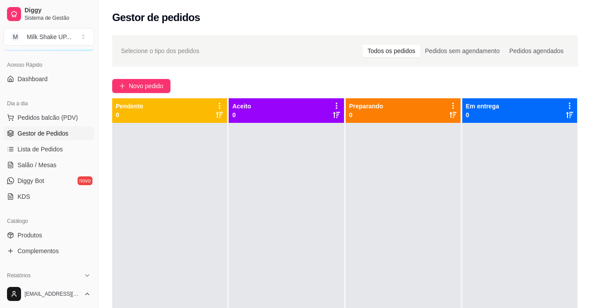
scroll to position [131, 0]
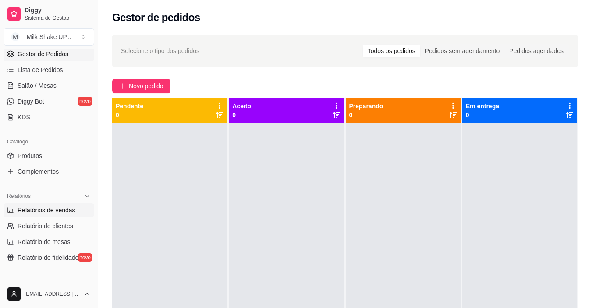
click at [57, 209] on span "Relatórios de vendas" at bounding box center [47, 209] width 58 height 9
select select "ALL"
select select "0"
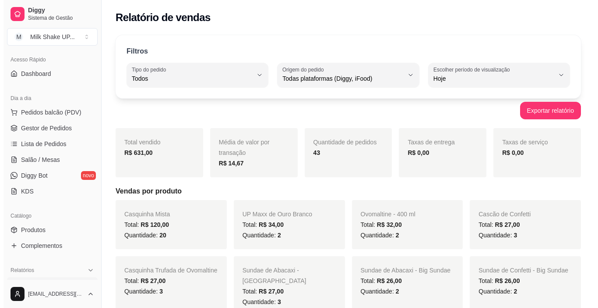
scroll to position [44, 0]
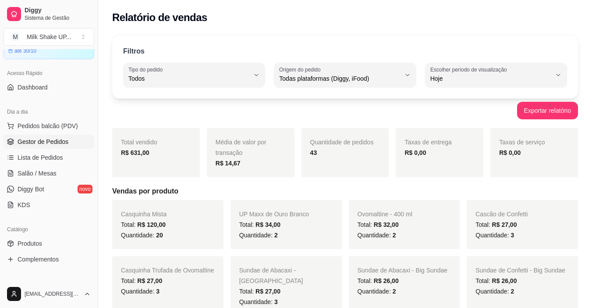
click at [48, 140] on span "Gestor de Pedidos" at bounding box center [43, 141] width 51 height 9
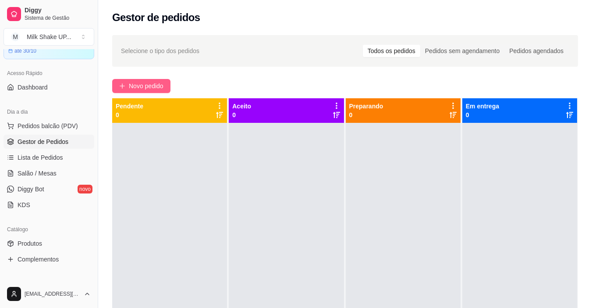
click at [156, 83] on span "Novo pedido" at bounding box center [146, 86] width 35 height 10
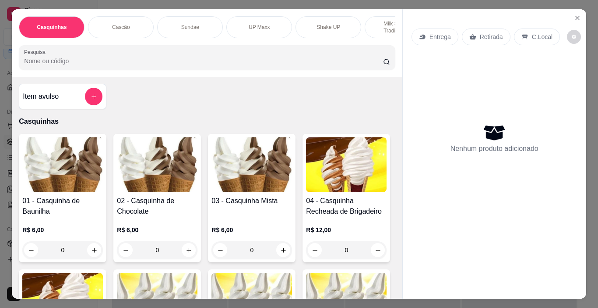
click at [187, 24] on p "Sundae" at bounding box center [190, 27] width 18 height 7
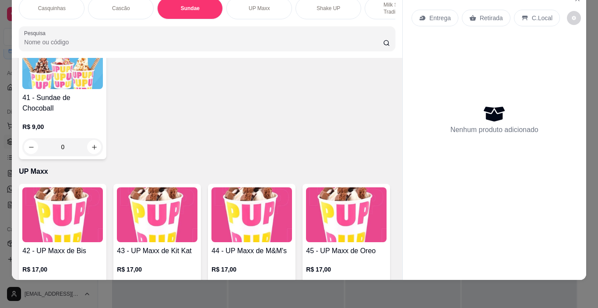
scroll to position [1629, 0]
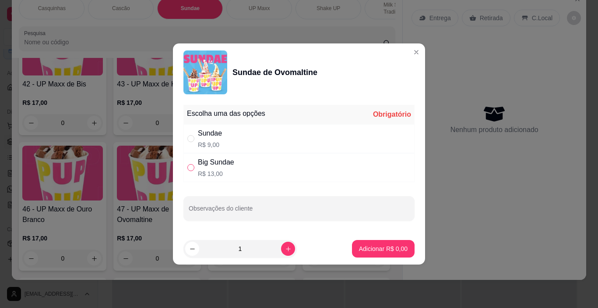
click at [193, 168] on input "" at bounding box center [190, 167] width 7 height 7
radio input "true"
click at [285, 247] on icon "increase-product-quantity" at bounding box center [288, 248] width 7 height 7
type input "2"
click at [392, 252] on p "Adicionar R$ 26,00" at bounding box center [382, 248] width 51 height 8
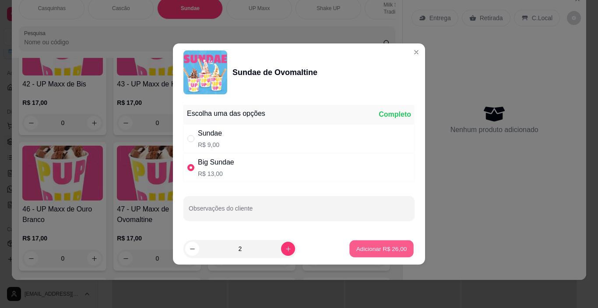
type input "2"
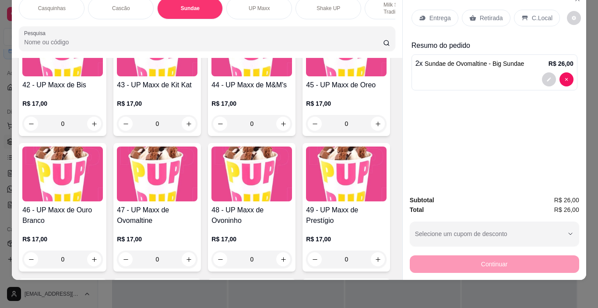
click at [532, 14] on p "C.Local" at bounding box center [542, 18] width 21 height 9
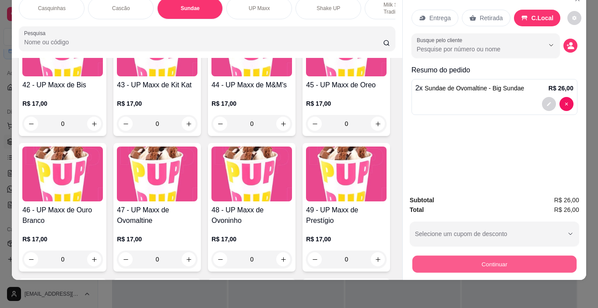
click at [529, 262] on button "Continuar" at bounding box center [494, 263] width 164 height 17
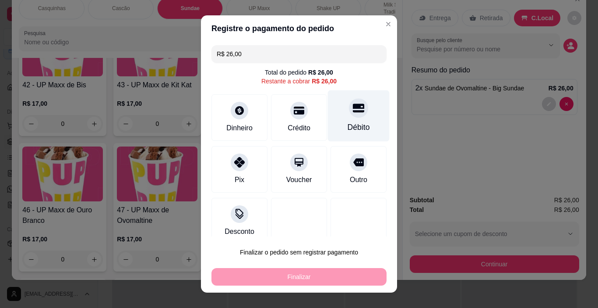
click at [353, 111] on icon at bounding box center [358, 108] width 11 height 9
type input "R$ 0,00"
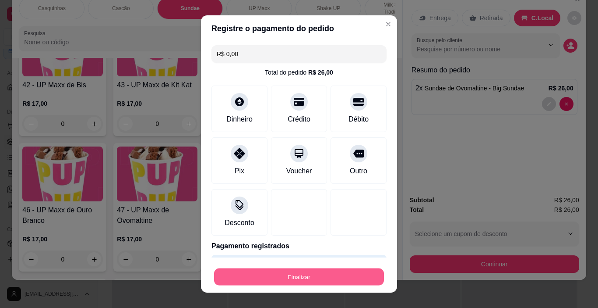
click at [342, 272] on button "Finalizar" at bounding box center [299, 276] width 170 height 17
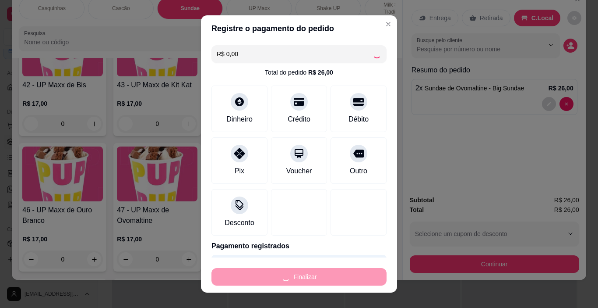
type input "0"
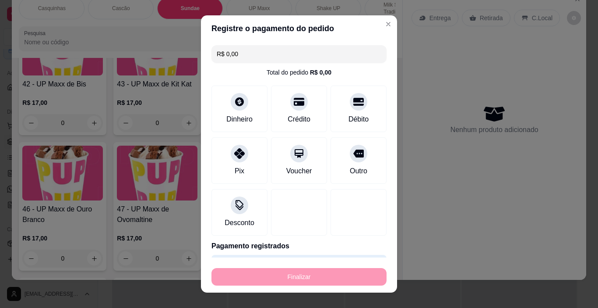
type input "-R$ 26,00"
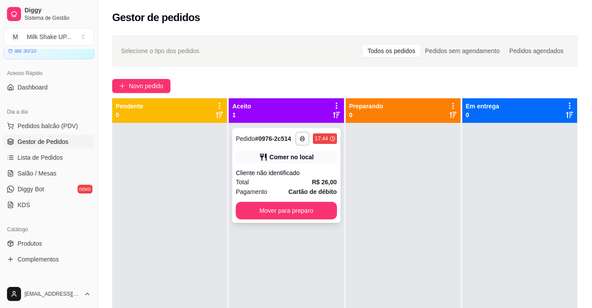
click at [279, 213] on button "Mover para preparo" at bounding box center [286, 211] width 101 height 18
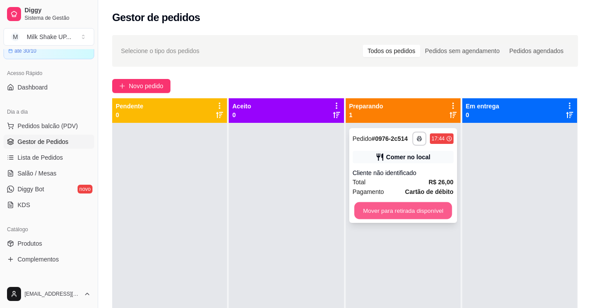
click at [420, 211] on button "Mover para retirada disponível" at bounding box center [403, 210] width 98 height 17
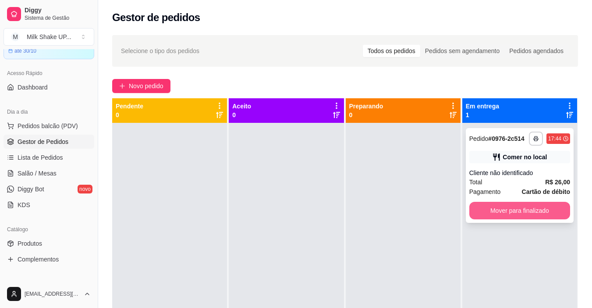
click at [513, 205] on button "Mover para finalizado" at bounding box center [519, 211] width 101 height 18
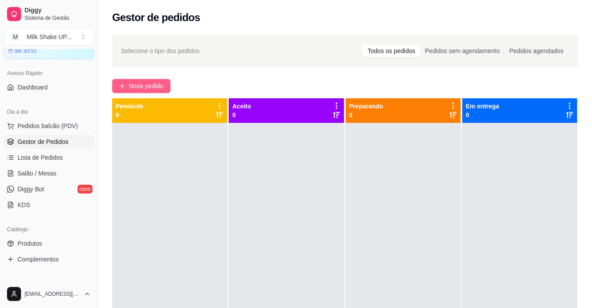
click at [145, 81] on span "Novo pedido" at bounding box center [146, 86] width 35 height 10
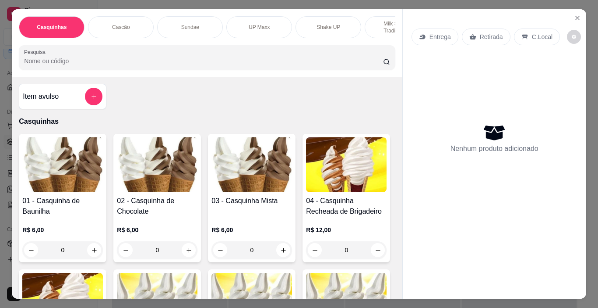
click at [198, 21] on div "Sundae" at bounding box center [190, 27] width 66 height 22
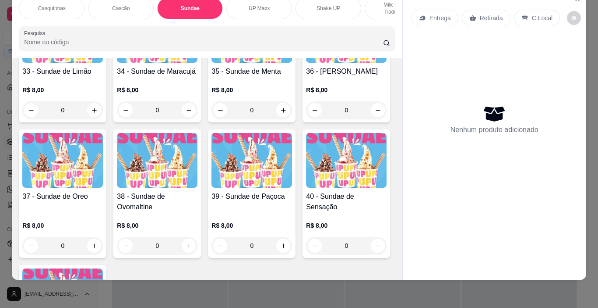
scroll to position [1234, 0]
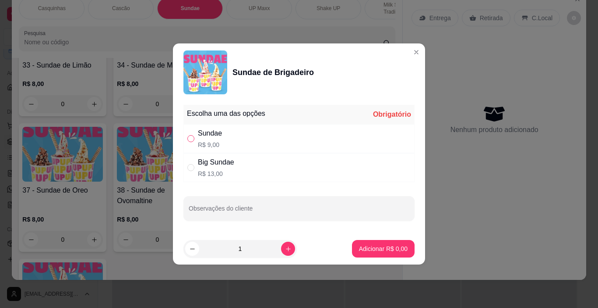
click at [190, 136] on input "" at bounding box center [190, 138] width 7 height 7
radio input "true"
click at [401, 245] on button "Adicionar R$ 9,00" at bounding box center [383, 248] width 61 height 17
type input "1"
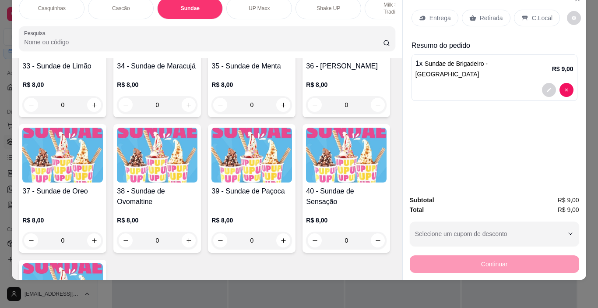
scroll to position [0, 78]
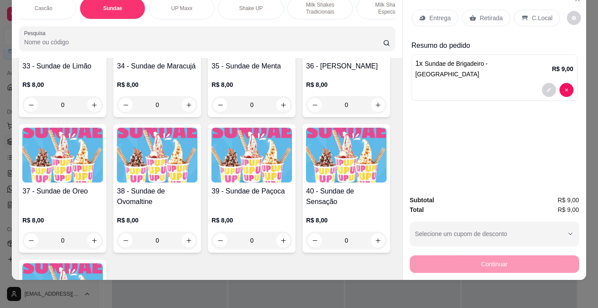
click at [322, 10] on div "Milk Shakes Tradicionais" at bounding box center [320, 8] width 66 height 22
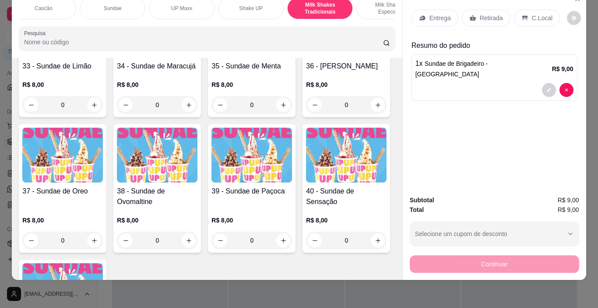
scroll to position [3053, 0]
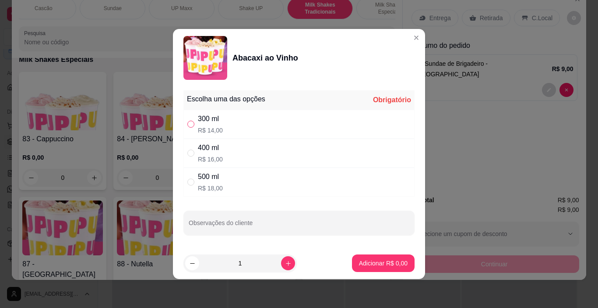
click at [187, 122] on input "" at bounding box center [190, 123] width 7 height 7
radio input "true"
click at [382, 265] on p "Adicionar R$ 14,00" at bounding box center [382, 262] width 52 height 9
type input "1"
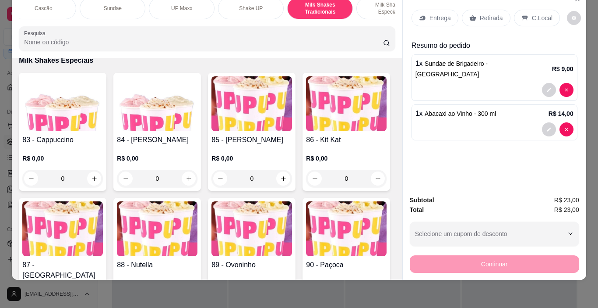
click at [538, 14] on p "C.Local" at bounding box center [542, 18] width 21 height 9
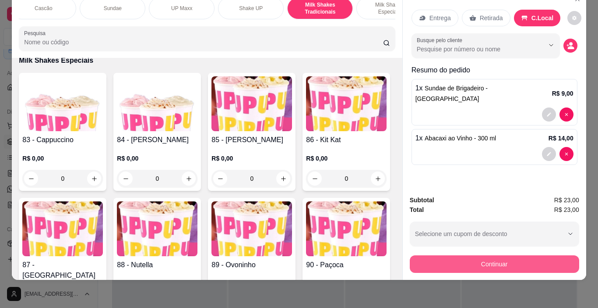
click at [534, 262] on button "Continuar" at bounding box center [495, 264] width 170 height 18
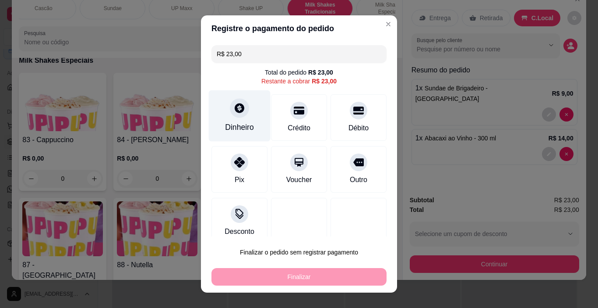
click at [240, 126] on div "Dinheiro" at bounding box center [239, 126] width 29 height 11
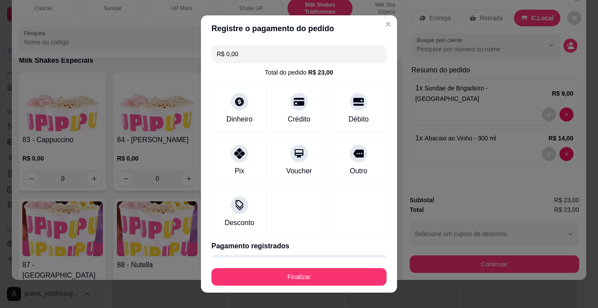
type input "R$ 0,00"
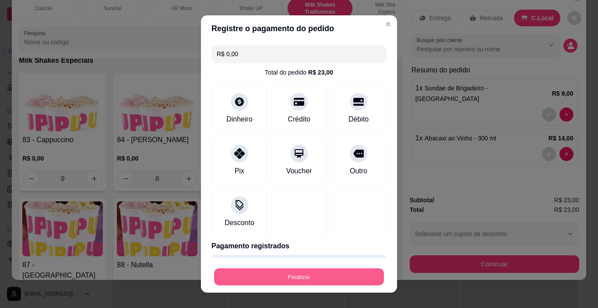
click at [308, 271] on button "Finalizar" at bounding box center [299, 276] width 170 height 17
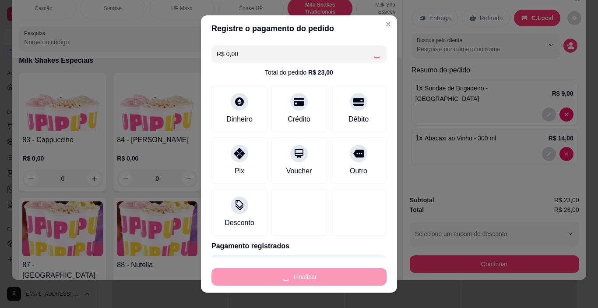
type input "0"
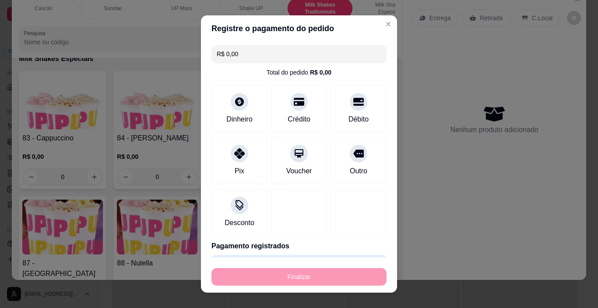
type input "-R$ 23,00"
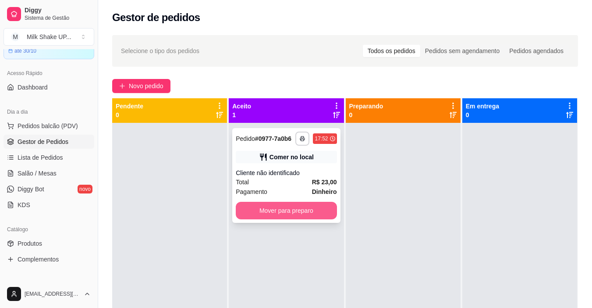
click at [290, 207] on button "Mover para preparo" at bounding box center [286, 211] width 101 height 18
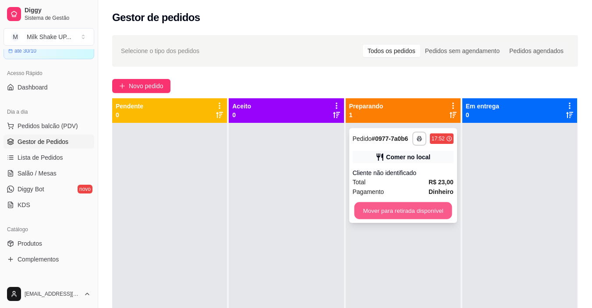
click at [370, 207] on button "Mover para retirada disponível" at bounding box center [403, 210] width 98 height 17
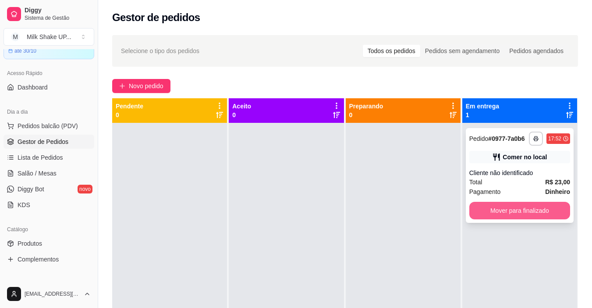
click at [502, 213] on button "Mover para finalizado" at bounding box center [519, 211] width 101 height 18
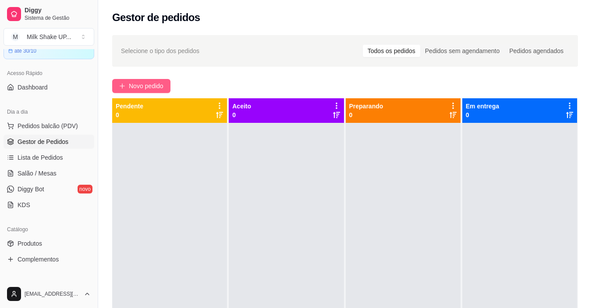
click at [140, 85] on span "Novo pedido" at bounding box center [146, 86] width 35 height 10
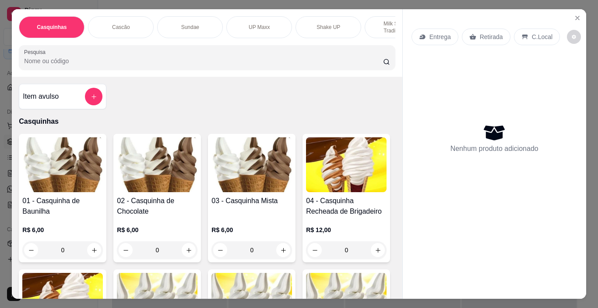
click at [181, 27] on p "Sundae" at bounding box center [190, 27] width 18 height 7
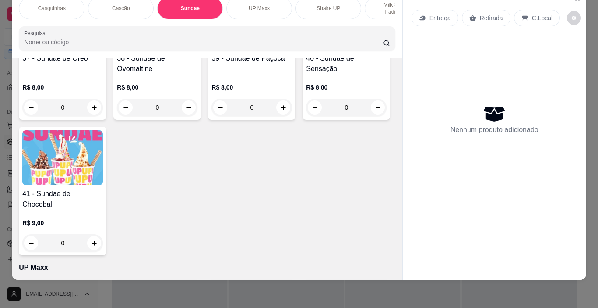
scroll to position [1410, 0]
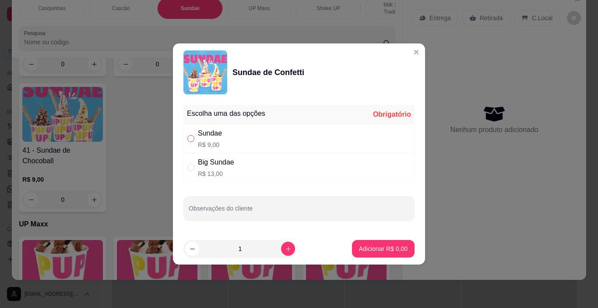
click at [190, 141] on input "" at bounding box center [190, 138] width 7 height 7
radio input "true"
click at [285, 247] on icon "increase-product-quantity" at bounding box center [288, 248] width 7 height 7
type input "2"
click at [383, 248] on p "Adicionar R$ 18,00" at bounding box center [382, 248] width 51 height 8
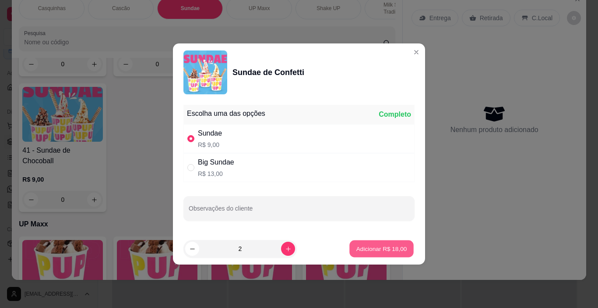
type input "2"
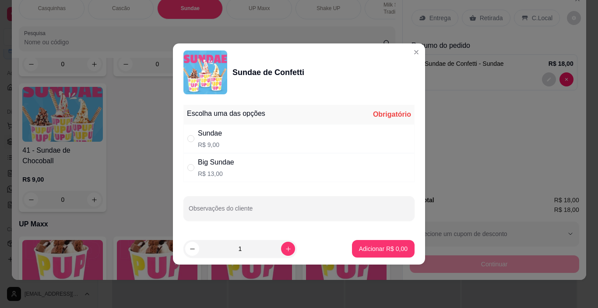
click at [189, 145] on div "Sundae R$ 9,00" at bounding box center [299, 138] width 231 height 29
radio input "true"
click at [390, 251] on p "Adicionar R$ 9,00" at bounding box center [383, 248] width 47 height 8
type input "3"
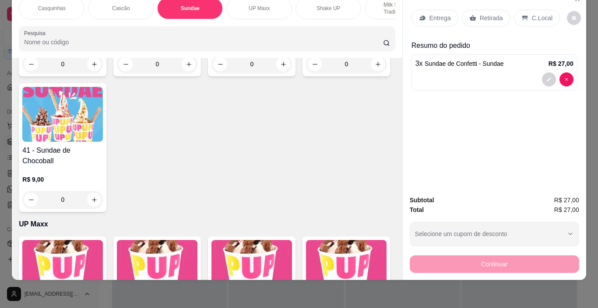
click at [537, 10] on div "C.Local" at bounding box center [537, 18] width 46 height 17
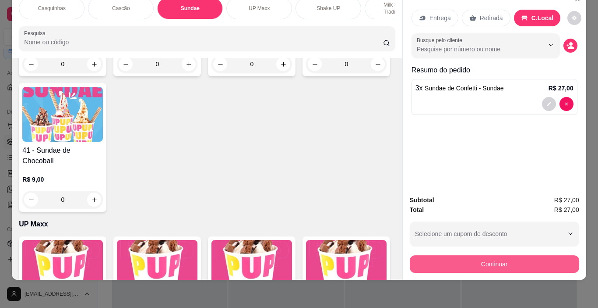
click at [545, 255] on button "Continuar" at bounding box center [495, 264] width 170 height 18
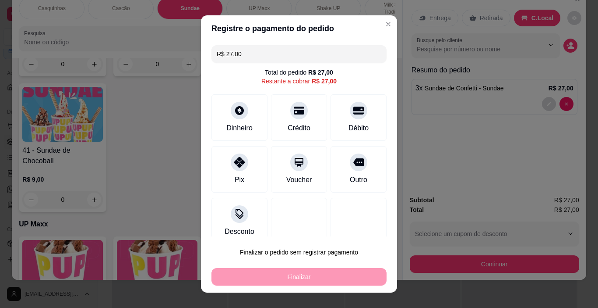
drag, startPoint x: 198, startPoint y: 52, endPoint x: 166, endPoint y: 52, distance: 32.9
click at [167, 52] on div "Registre o pagamento do pedido R$ 27,00 Total do pedido R$ 27,00 Restante a cob…" at bounding box center [299, 154] width 598 height 308
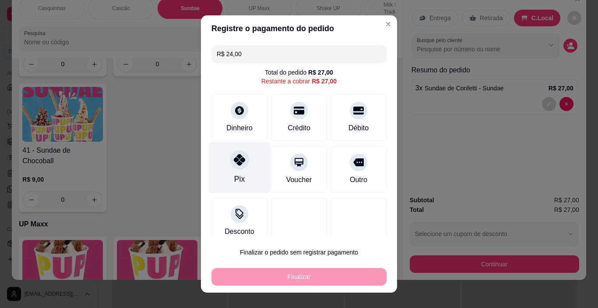
click at [234, 156] on icon at bounding box center [239, 159] width 11 height 11
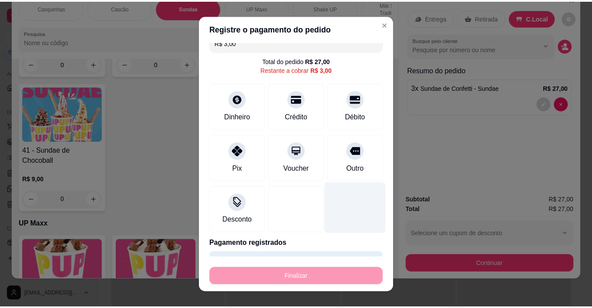
scroll to position [0, 0]
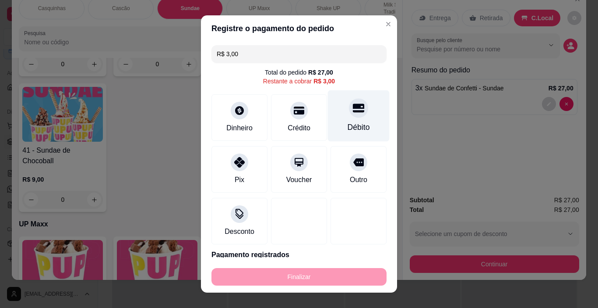
click at [349, 114] on div at bounding box center [358, 108] width 19 height 19
type input "R$ 0,00"
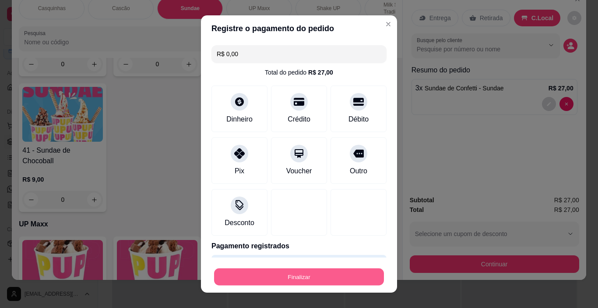
click at [355, 282] on button "Finalizar" at bounding box center [299, 276] width 170 height 17
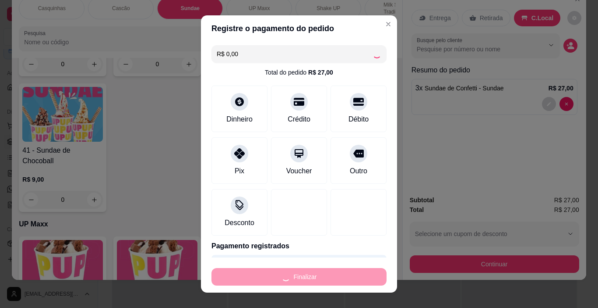
type input "0"
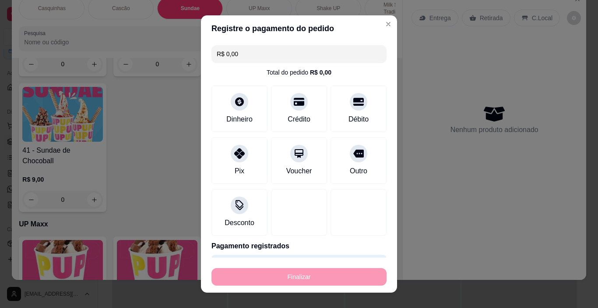
type input "-R$ 27,00"
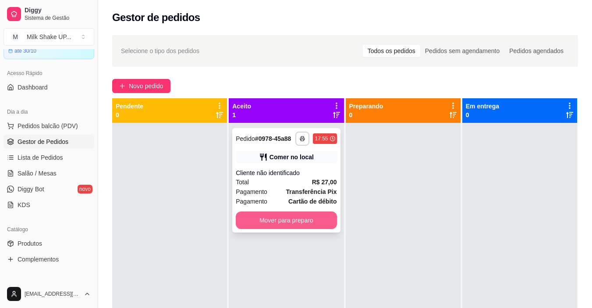
click at [268, 221] on button "Mover para preparo" at bounding box center [286, 220] width 101 height 18
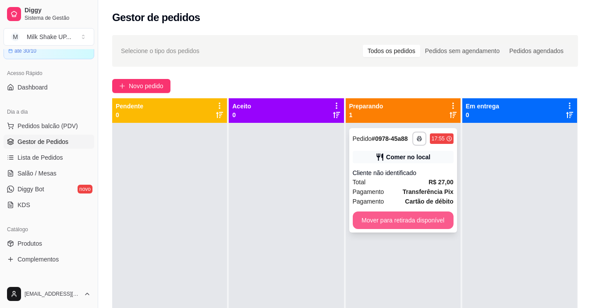
click at [393, 221] on button "Mover para retirada disponível" at bounding box center [403, 220] width 101 height 18
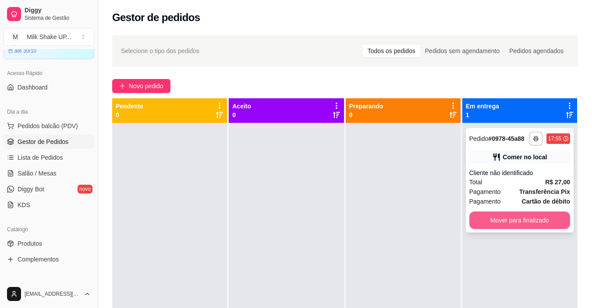
click at [553, 202] on div "**********" at bounding box center [520, 180] width 108 height 104
click at [534, 221] on button "Mover para finalizado" at bounding box center [519, 220] width 98 height 17
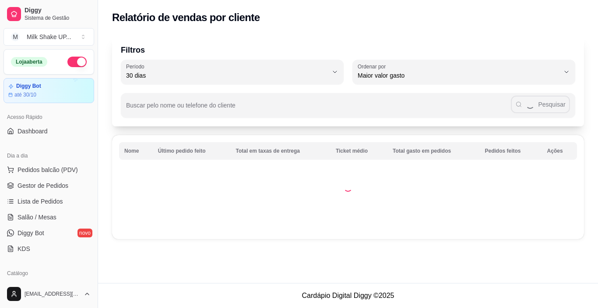
select select "30"
select select "HIGHEST_TOTAL_SPENT_WITH_ORDERS"
click at [51, 183] on span "Gestor de Pedidos" at bounding box center [43, 185] width 51 height 9
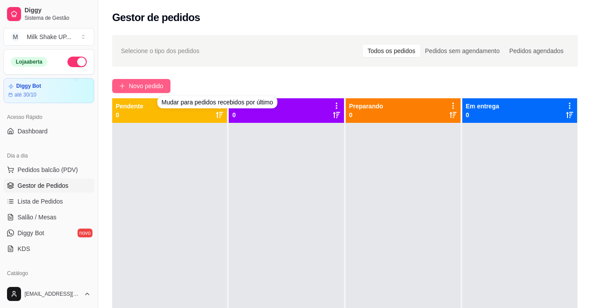
click at [131, 85] on span "Novo pedido" at bounding box center [146, 86] width 35 height 10
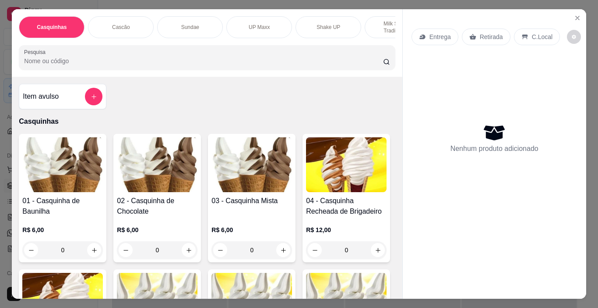
click at [378, 24] on p "Milk Shakes Tradicionais" at bounding box center [397, 27] width 51 height 14
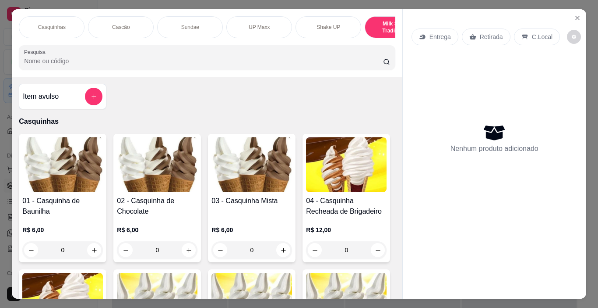
scroll to position [22, 0]
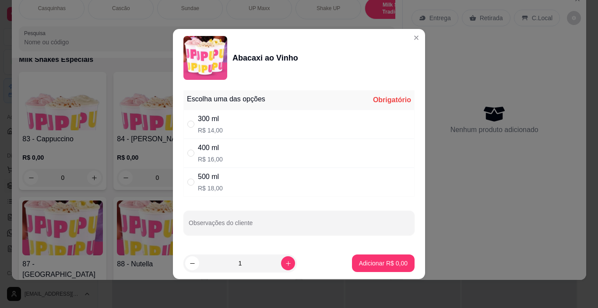
click at [195, 156] on div "" at bounding box center [192, 153] width 11 height 10
radio input "true"
click at [382, 264] on p "Adicionar R$ 16,00" at bounding box center [382, 262] width 52 height 9
type input "1"
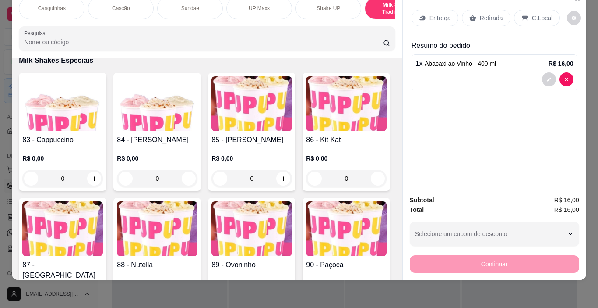
click at [540, 14] on p "C.Local" at bounding box center [542, 18] width 21 height 9
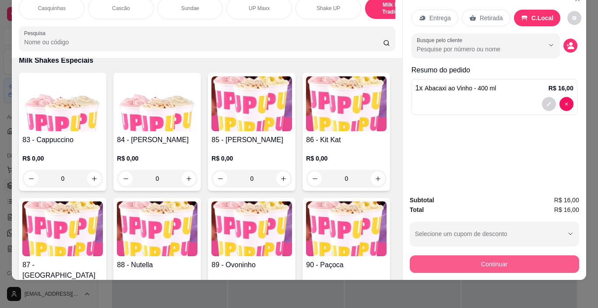
click at [501, 256] on button "Continuar" at bounding box center [495, 264] width 170 height 18
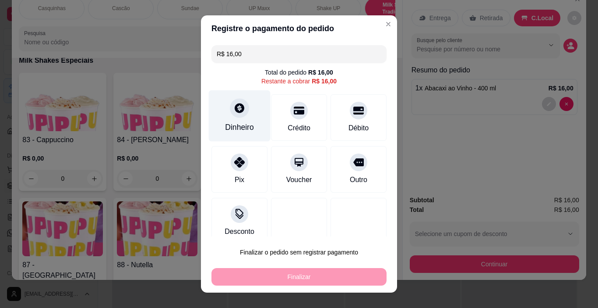
click at [230, 114] on div at bounding box center [239, 108] width 19 height 19
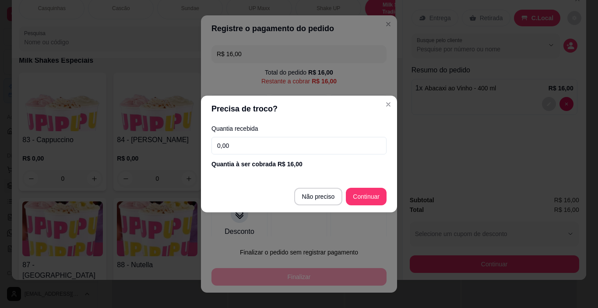
drag, startPoint x: 267, startPoint y: 150, endPoint x: 175, endPoint y: 149, distance: 92.0
click at [175, 149] on div "Precisa de troco? Quantia recebida 0,00 Quantia à ser cobrada R$ 16,00 Não prec…" at bounding box center [299, 154] width 598 height 308
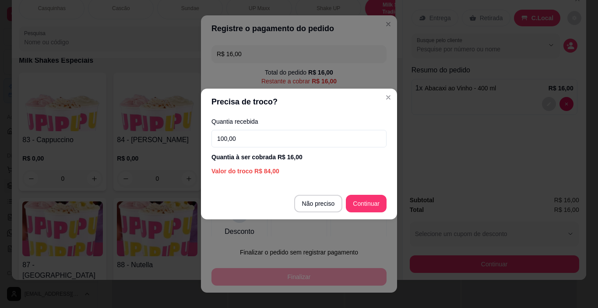
type input "100,00"
type input "R$ 0,00"
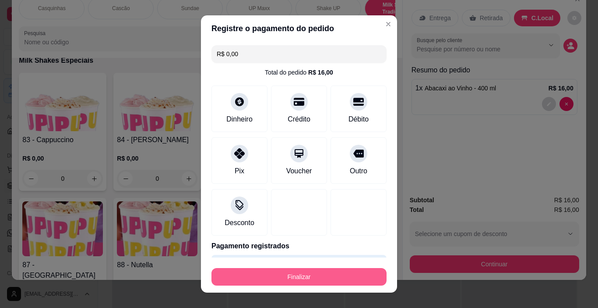
click at [358, 281] on button "Finalizar" at bounding box center [299, 277] width 175 height 18
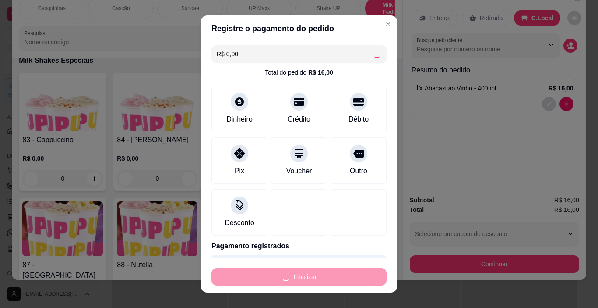
type input "0"
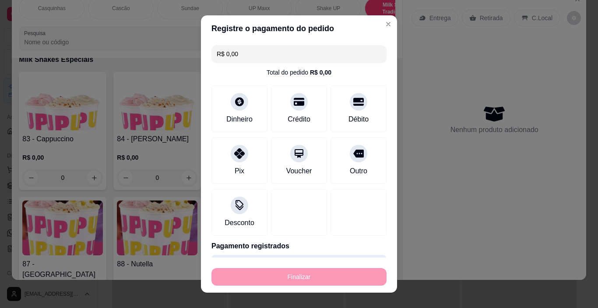
type input "-R$ 16,00"
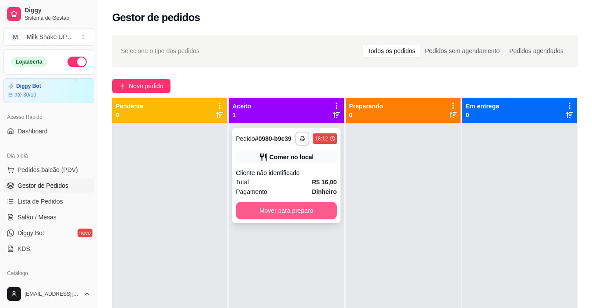
click at [318, 213] on button "Mover para preparo" at bounding box center [286, 211] width 101 height 18
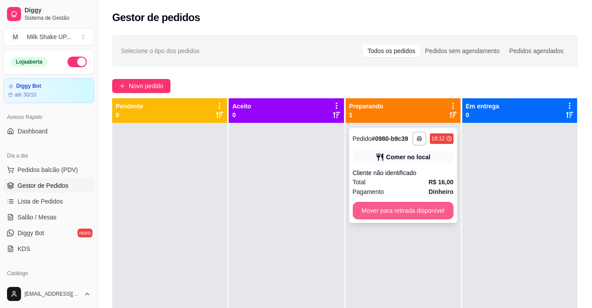
click at [383, 207] on button "Mover para retirada disponível" at bounding box center [403, 211] width 101 height 18
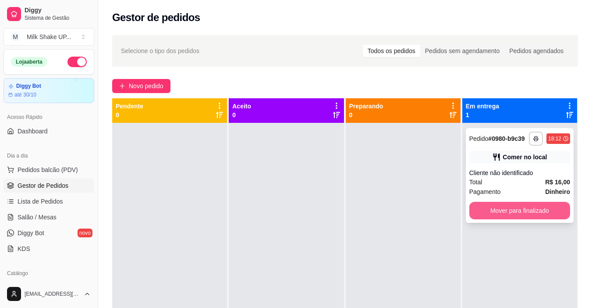
click at [530, 210] on button "Mover para finalizado" at bounding box center [519, 211] width 101 height 18
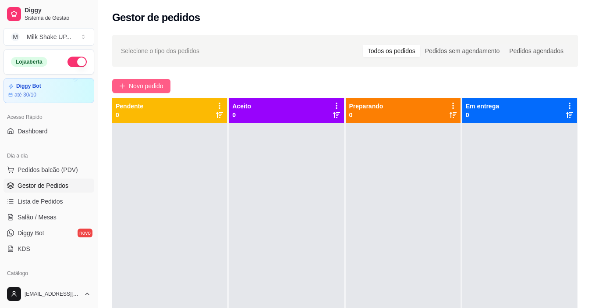
click at [153, 88] on span "Novo pedido" at bounding box center [146, 86] width 35 height 10
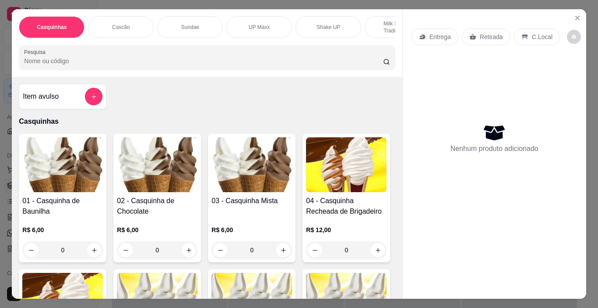
click at [202, 18] on div "Sundae" at bounding box center [190, 27] width 66 height 22
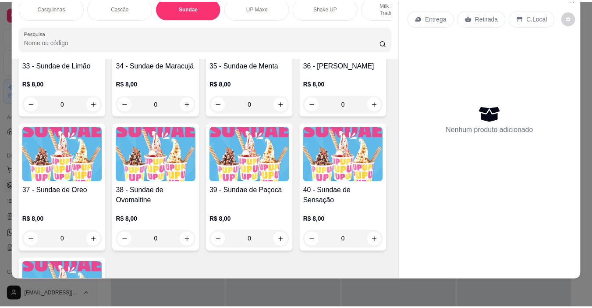
scroll to position [1278, 0]
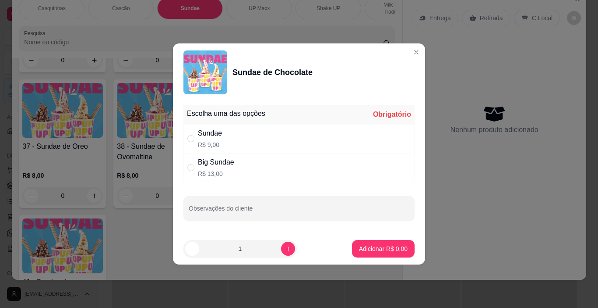
click at [193, 148] on div "Sundae R$ 9,00" at bounding box center [299, 138] width 231 height 29
radio input "true"
click at [378, 245] on p "Adicionar R$ 9,00" at bounding box center [383, 248] width 49 height 9
type input "1"
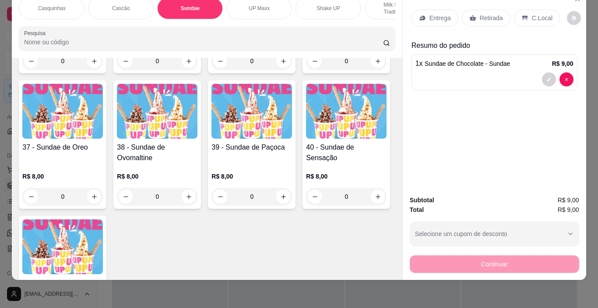
click at [537, 14] on p "C.Local" at bounding box center [542, 18] width 21 height 9
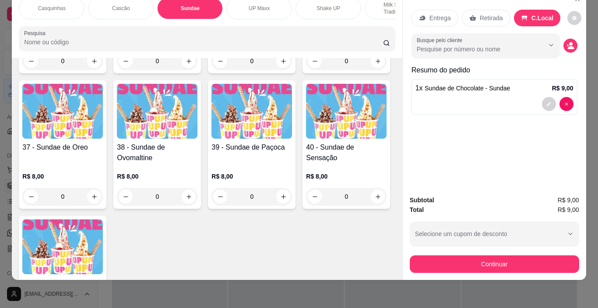
click at [356, 133] on div "25 - Sundae de Abacaxi R$ 8,00 0 26 - Sundae de Abacaxi ao Vinho R$ 8,00 0 27 -…" at bounding box center [207, 14] width 376 height 660
click at [432, 142] on div "Entrega Retirada C.Local Busque pelo cliente Resumo do pedido 1 x Sundae de Cho…" at bounding box center [495, 89] width 184 height 198
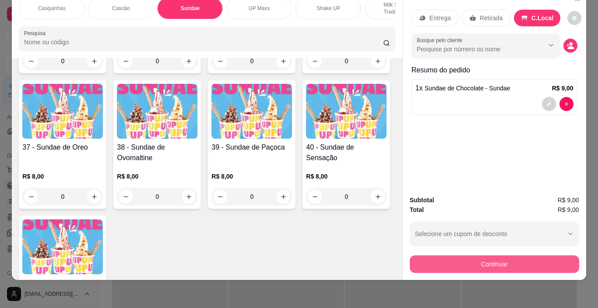
click at [541, 258] on button "Continuar" at bounding box center [495, 264] width 170 height 18
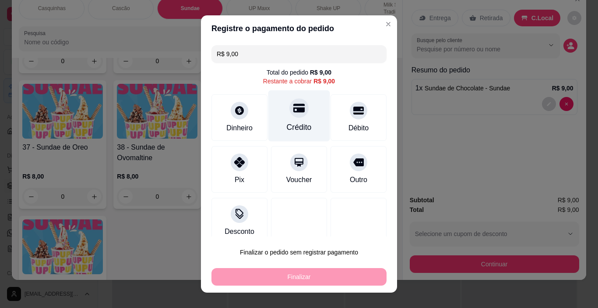
click at [290, 116] on div at bounding box center [299, 108] width 19 height 19
type input "R$ 0,00"
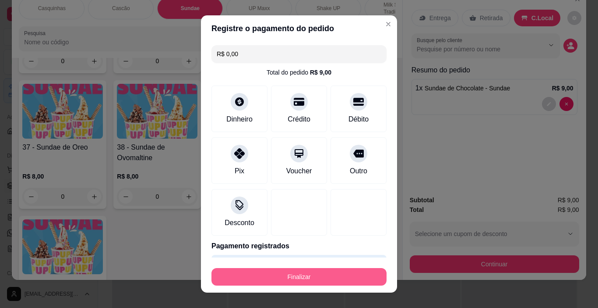
click at [301, 282] on button "Finalizar" at bounding box center [299, 277] width 175 height 18
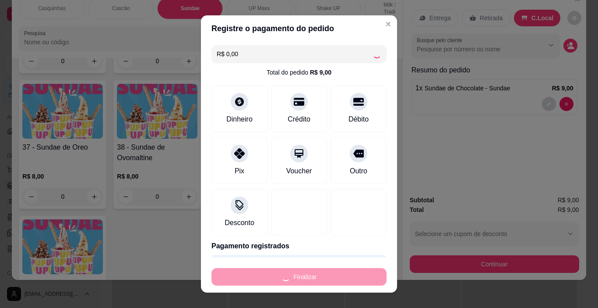
type input "0"
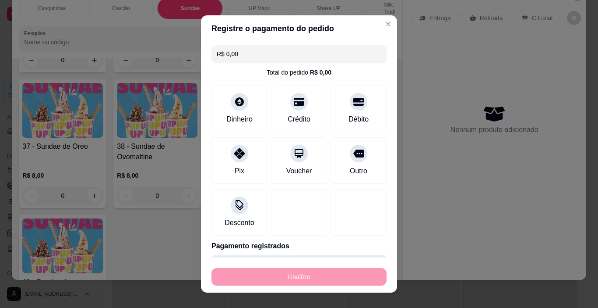
type input "-R$ 9,00"
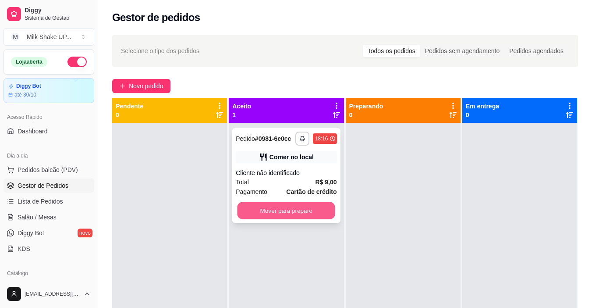
click at [321, 216] on button "Mover para preparo" at bounding box center [286, 210] width 98 height 17
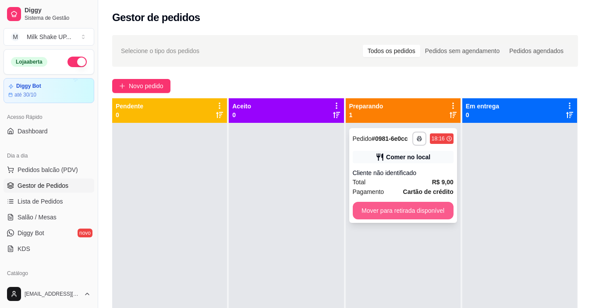
click at [378, 209] on button "Mover para retirada disponível" at bounding box center [403, 211] width 101 height 18
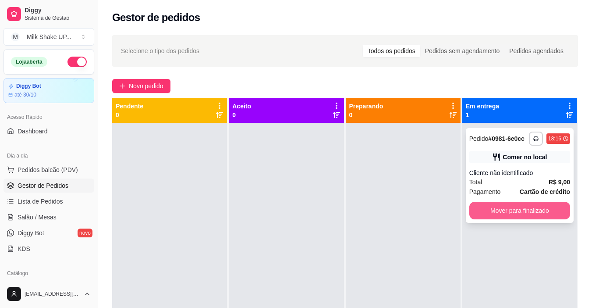
click at [486, 206] on button "Mover para finalizado" at bounding box center [519, 211] width 101 height 18
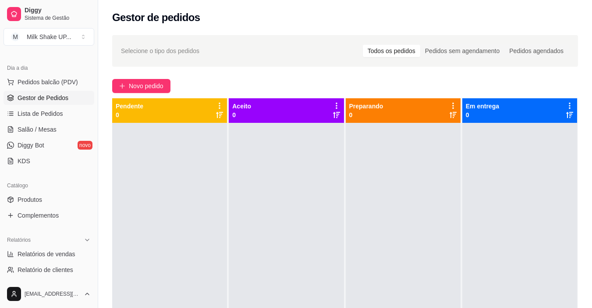
scroll to position [219, 0]
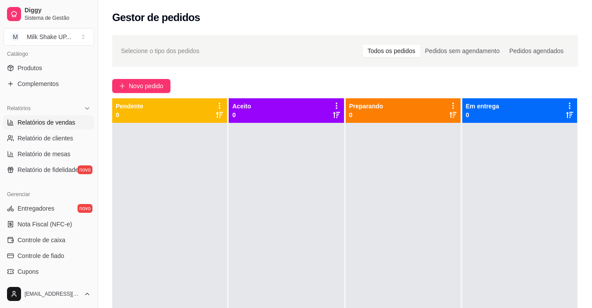
click at [53, 124] on span "Relatórios de vendas" at bounding box center [47, 122] width 58 height 9
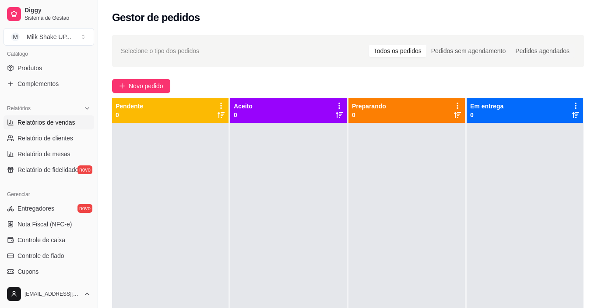
select select "ALL"
select select "0"
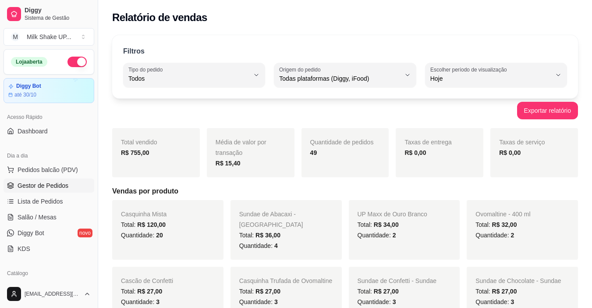
click at [57, 183] on span "Gestor de Pedidos" at bounding box center [43, 185] width 51 height 9
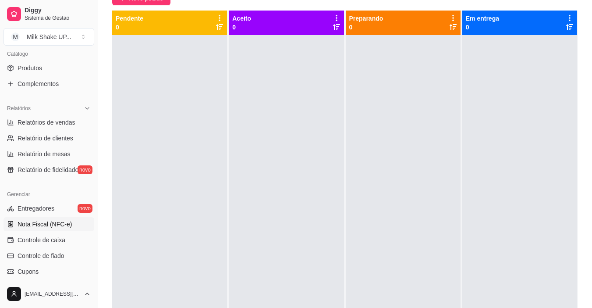
scroll to position [263, 0]
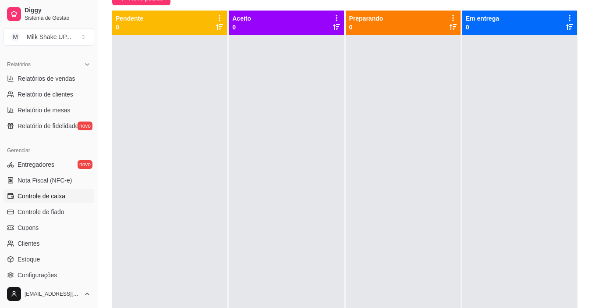
click at [54, 197] on span "Controle de caixa" at bounding box center [42, 195] width 48 height 9
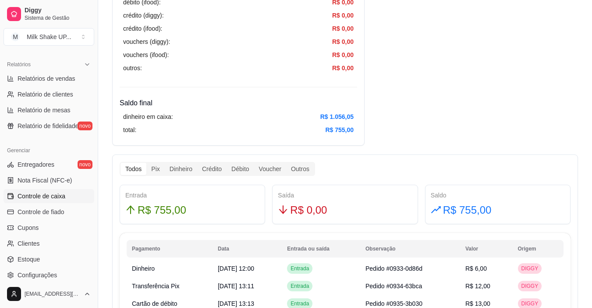
scroll to position [394, 0]
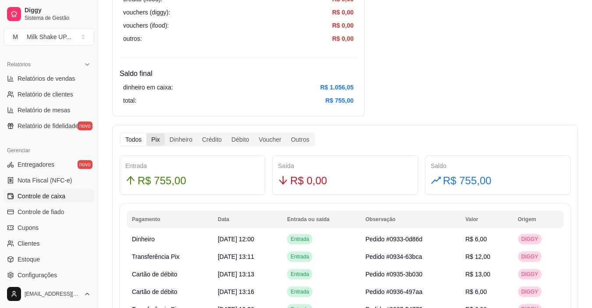
click at [158, 141] on div "Pix" at bounding box center [155, 139] width 18 height 12
click at [146, 133] on input "Pix" at bounding box center [146, 133] width 0 height 0
click at [235, 138] on div "Débito" at bounding box center [239, 139] width 27 height 12
click at [226, 133] on input "Débito" at bounding box center [226, 133] width 0 height 0
click at [212, 141] on div "Crédito" at bounding box center [211, 139] width 29 height 12
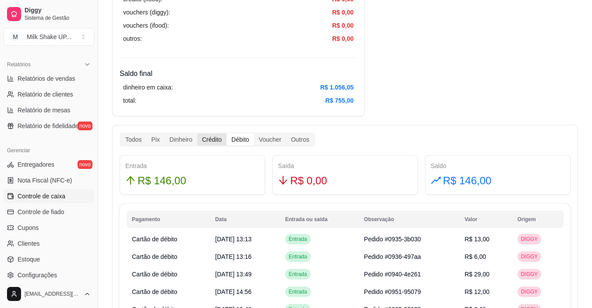
click at [197, 133] on input "Crédito" at bounding box center [197, 133] width 0 height 0
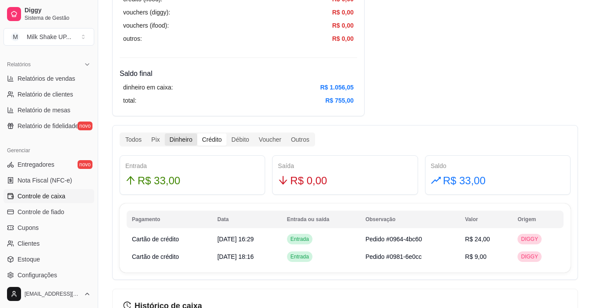
click at [174, 138] on div "Dinheiro" at bounding box center [181, 139] width 32 height 12
click at [165, 133] on input "Dinheiro" at bounding box center [165, 133] width 0 height 0
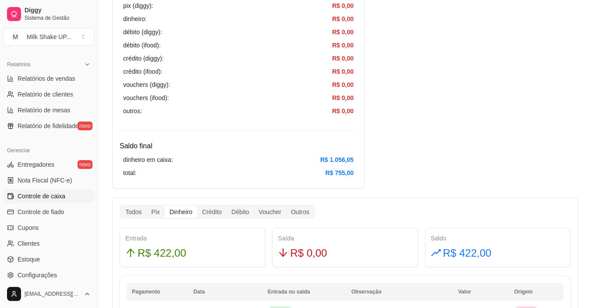
scroll to position [307, 0]
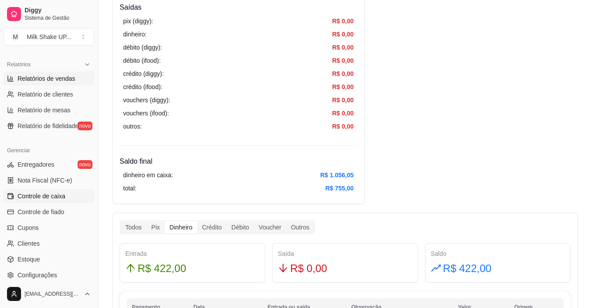
click at [64, 78] on span "Relatórios de vendas" at bounding box center [47, 78] width 58 height 9
select select "ALL"
select select "0"
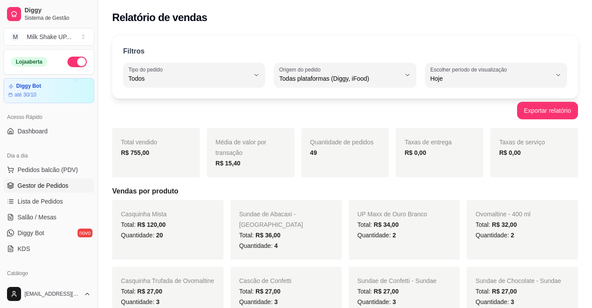
click at [63, 184] on span "Gestor de Pedidos" at bounding box center [43, 185] width 51 height 9
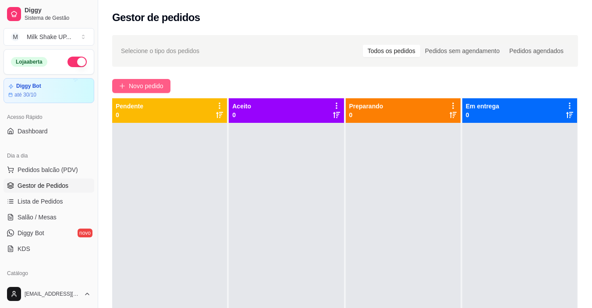
click at [143, 87] on span "Novo pedido" at bounding box center [146, 86] width 35 height 10
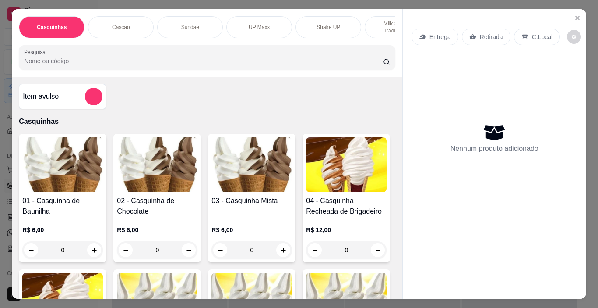
click at [384, 23] on p "Milk Shakes Tradicionais" at bounding box center [397, 27] width 51 height 14
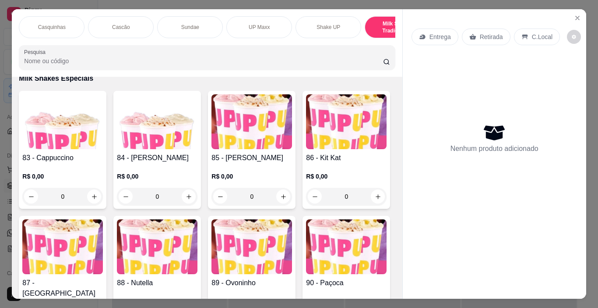
scroll to position [22, 0]
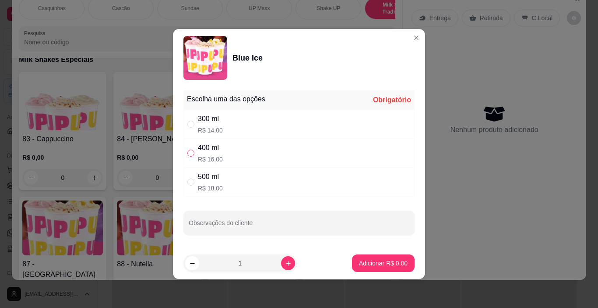
click at [192, 152] on input "" at bounding box center [190, 152] width 7 height 7
radio input "true"
click at [379, 268] on button "Adicionar R$ 16,00" at bounding box center [382, 263] width 64 height 17
type input "1"
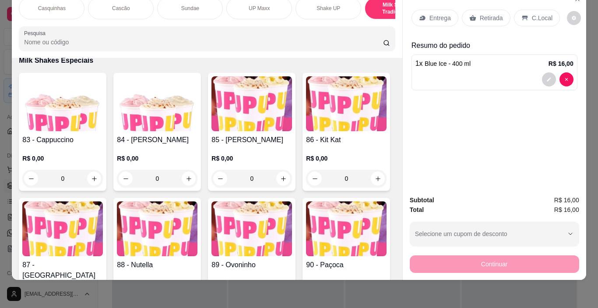
drag, startPoint x: 198, startPoint y: 20, endPoint x: 231, endPoint y: 19, distance: 33.3
click at [231, 19] on div "Casquinhas Cascão Sundae UP Maxx Shake UP Milk Shakes Tradicionais Milk Shakes …" at bounding box center [207, 23] width 390 height 67
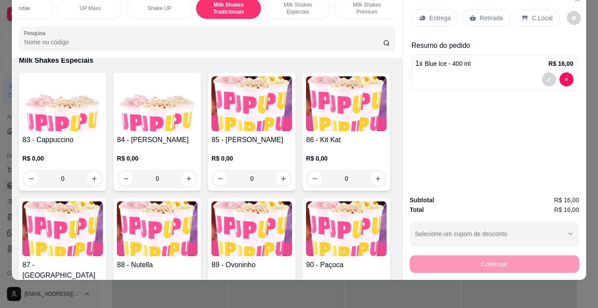
scroll to position [0, 173]
click at [305, 9] on div "Milk Shakes Especiais" at bounding box center [294, 8] width 66 height 22
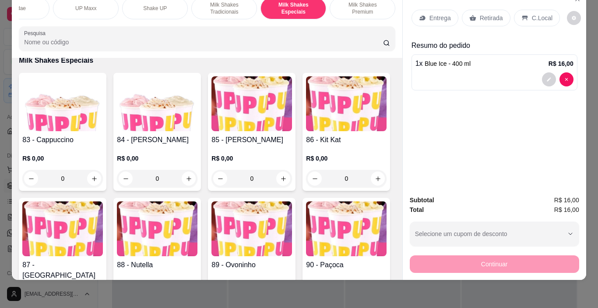
scroll to position [3945, 0]
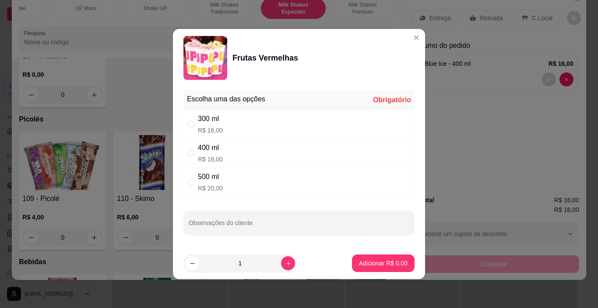
click at [198, 185] on div "500 ml R$ 20,00" at bounding box center [299, 181] width 231 height 29
radio input "true"
click at [396, 266] on p "Adicionar R$ 20,00" at bounding box center [382, 262] width 52 height 9
type input "1"
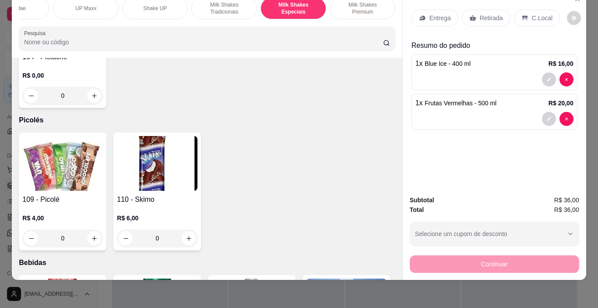
click at [537, 14] on p "C.Local" at bounding box center [542, 18] width 21 height 9
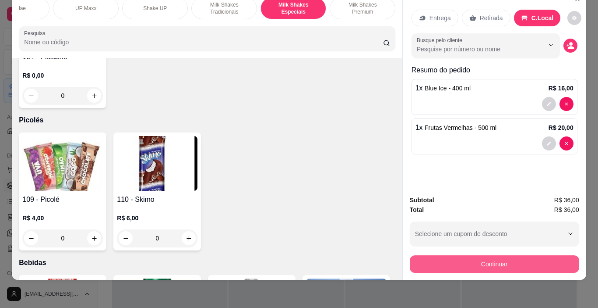
click at [547, 264] on button "Continuar" at bounding box center [495, 264] width 170 height 18
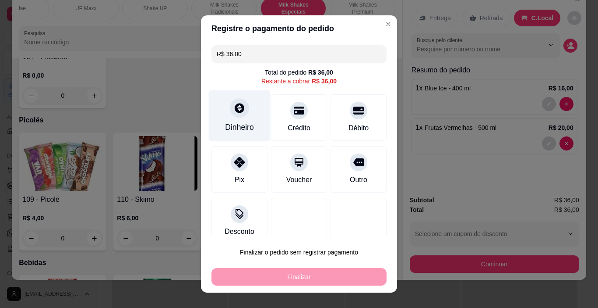
click at [241, 116] on div "Dinheiro" at bounding box center [240, 115] width 62 height 51
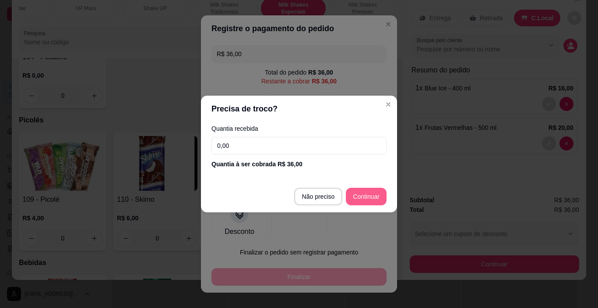
type input "R$ 0,00"
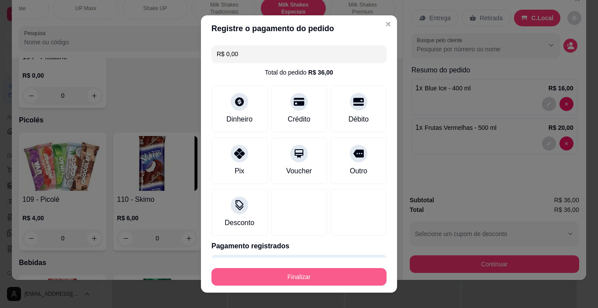
click at [350, 274] on button "Finalizar" at bounding box center [299, 277] width 175 height 18
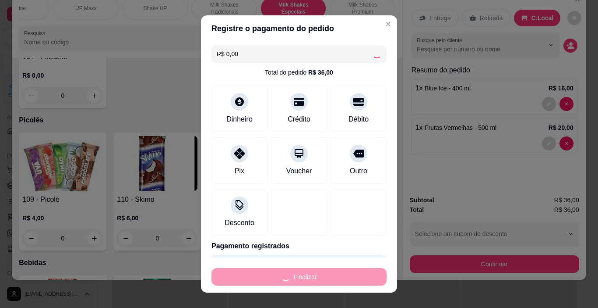
type input "0"
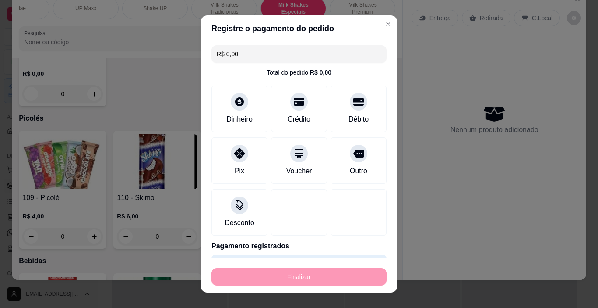
type input "-R$ 36,00"
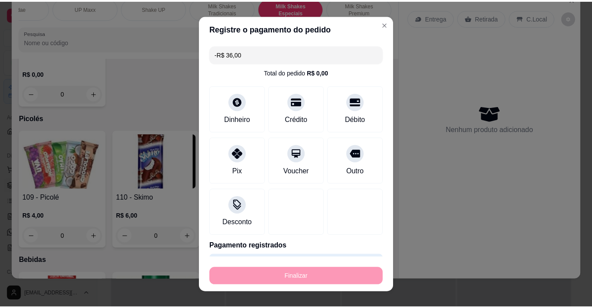
scroll to position [3944, 0]
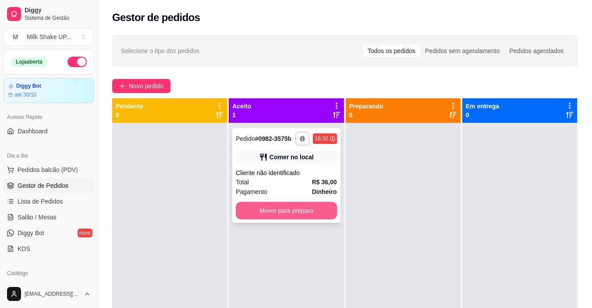
click at [320, 208] on button "Mover para preparo" at bounding box center [286, 211] width 101 height 18
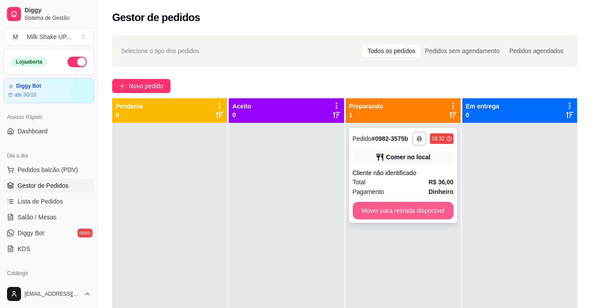
click at [382, 216] on button "Mover para retirada disponível" at bounding box center [403, 211] width 101 height 18
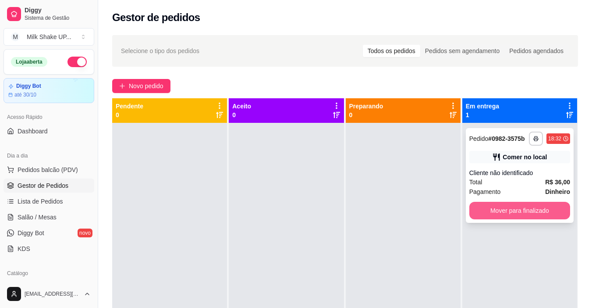
click at [500, 215] on button "Mover para finalizado" at bounding box center [519, 211] width 101 height 18
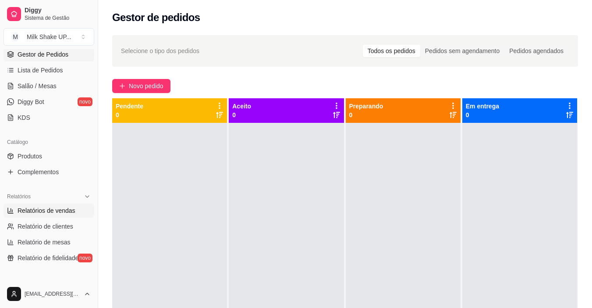
scroll to position [131, 0]
click at [64, 214] on span "Relatórios de vendas" at bounding box center [47, 209] width 58 height 9
select select "ALL"
select select "0"
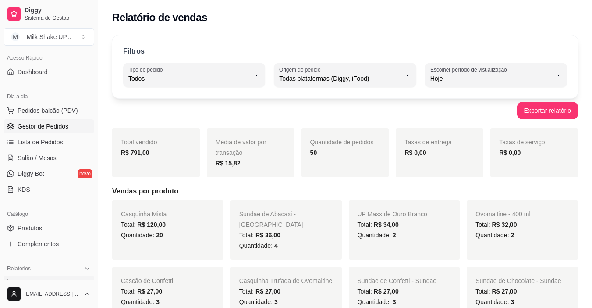
scroll to position [44, 0]
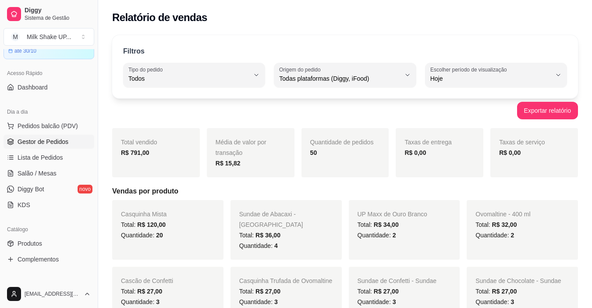
click at [60, 147] on link "Gestor de Pedidos" at bounding box center [49, 141] width 91 height 14
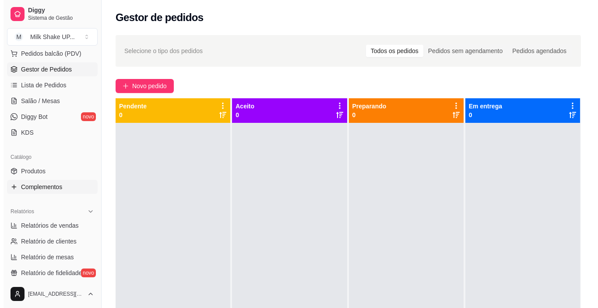
scroll to position [131, 0]
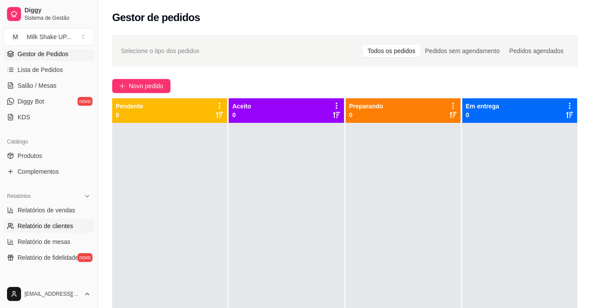
click at [51, 223] on span "Relatório de clientes" at bounding box center [46, 225] width 56 height 9
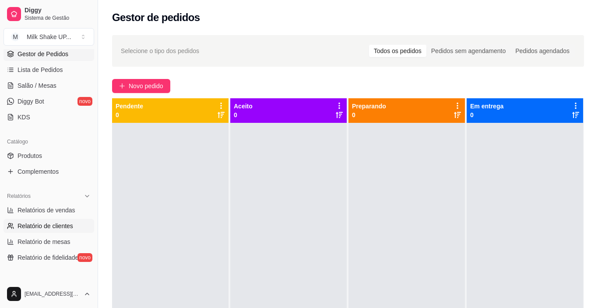
select select "30"
select select "HIGHEST_TOTAL_SPENT_WITH_ORDERS"
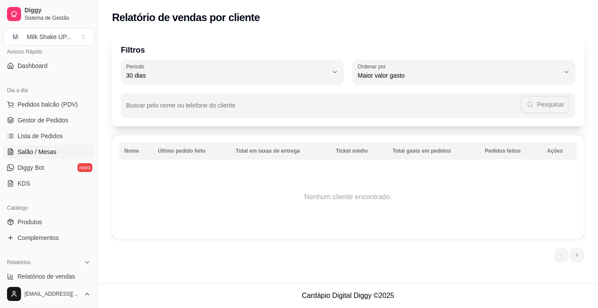
scroll to position [44, 0]
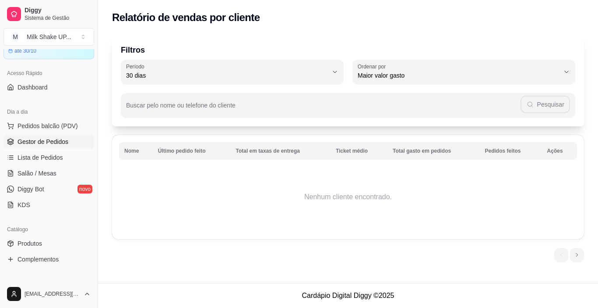
click at [55, 141] on span "Gestor de Pedidos" at bounding box center [43, 141] width 51 height 9
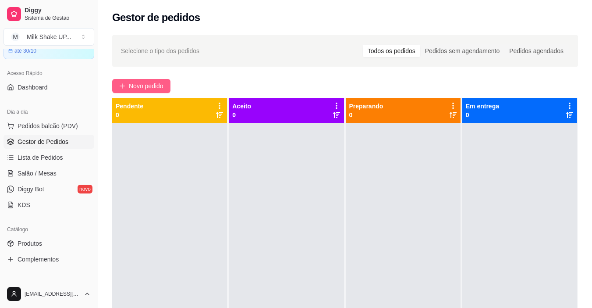
click at [145, 87] on span "Novo pedido" at bounding box center [146, 86] width 35 height 10
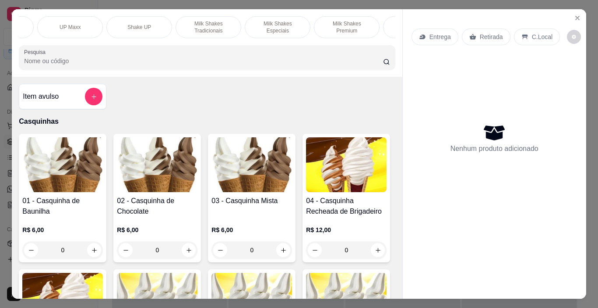
scroll to position [0, 238]
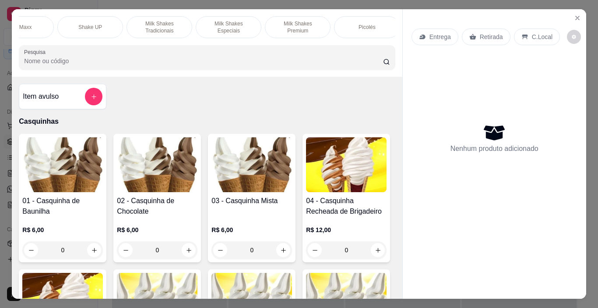
click at [247, 29] on div "Milk Shakes Especiais" at bounding box center [229, 27] width 66 height 22
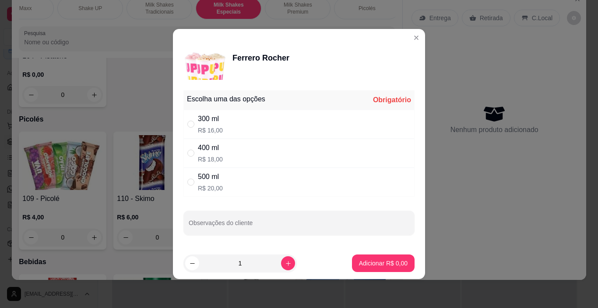
click at [185, 149] on div "400 ml R$ 18,00" at bounding box center [299, 152] width 231 height 29
radio input "true"
click at [372, 266] on p "Adicionar R$ 18,00" at bounding box center [382, 262] width 51 height 8
type input "1"
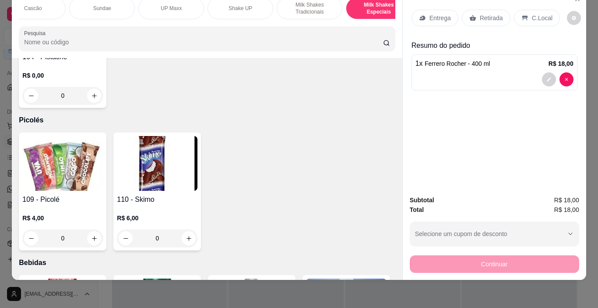
scroll to position [0, 0]
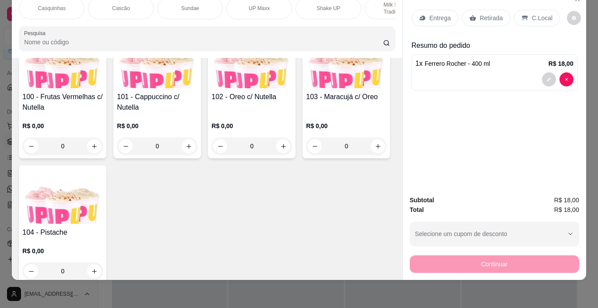
click at [53, 5] on p "Casquinhas" at bounding box center [52, 8] width 28 height 7
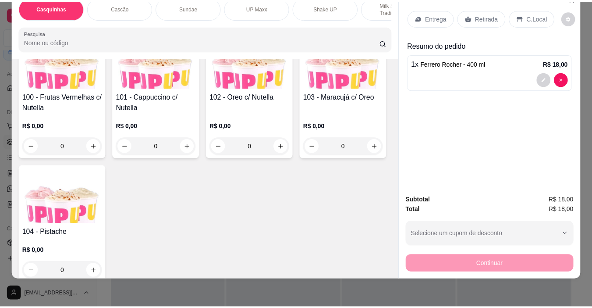
scroll to position [39, 0]
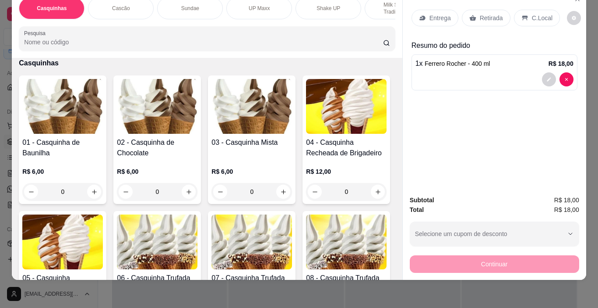
click at [249, 112] on img at bounding box center [252, 106] width 81 height 55
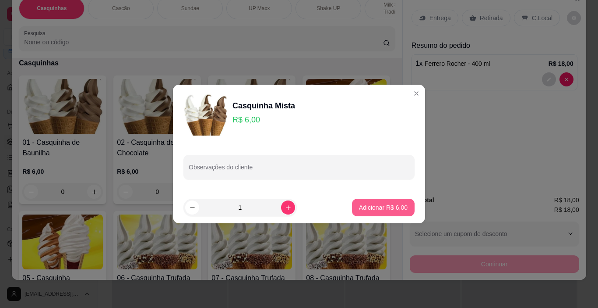
click at [375, 215] on button "Adicionar R$ 6,00" at bounding box center [383, 207] width 63 height 18
type input "1"
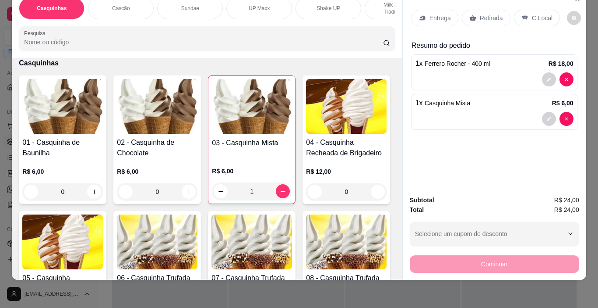
click at [543, 14] on p "C.Local" at bounding box center [542, 18] width 21 height 9
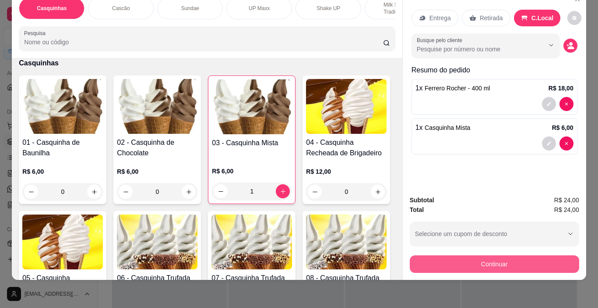
click at [548, 265] on button "Continuar" at bounding box center [495, 264] width 170 height 18
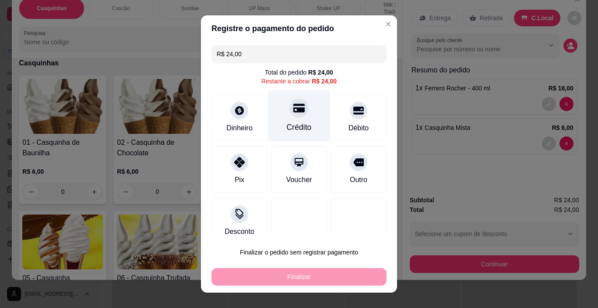
click at [290, 110] on div at bounding box center [299, 108] width 19 height 19
type input "R$ 0,00"
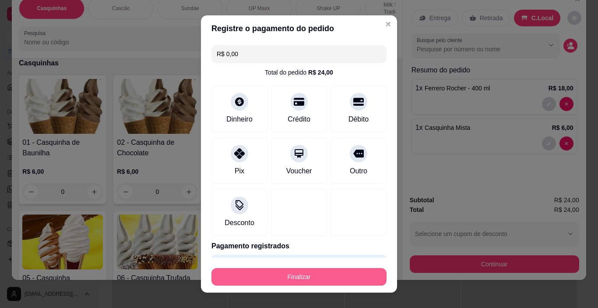
click at [318, 279] on button "Finalizar" at bounding box center [299, 277] width 175 height 18
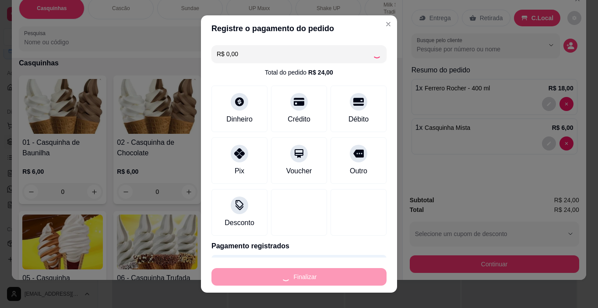
type input "0"
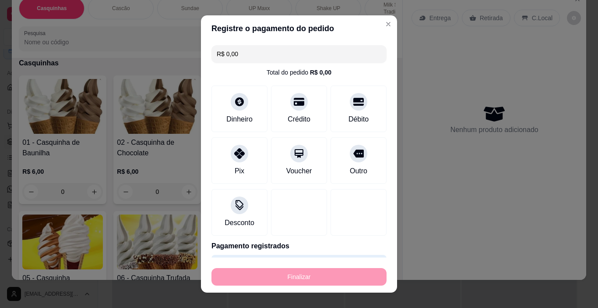
type input "-R$ 24,00"
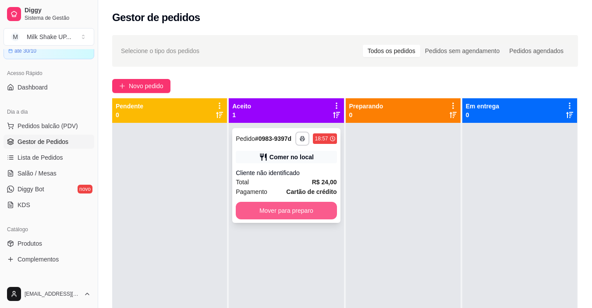
click at [326, 209] on button "Mover para preparo" at bounding box center [286, 211] width 101 height 18
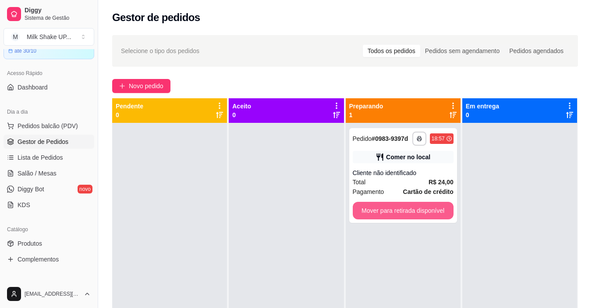
click at [381, 212] on button "Mover para retirada disponível" at bounding box center [403, 211] width 101 height 18
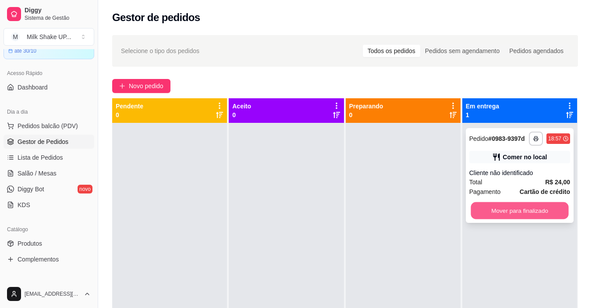
click at [538, 209] on button "Mover para finalizado" at bounding box center [519, 210] width 98 height 17
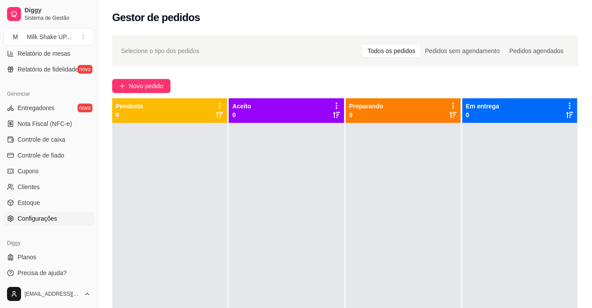
scroll to position [323, 0]
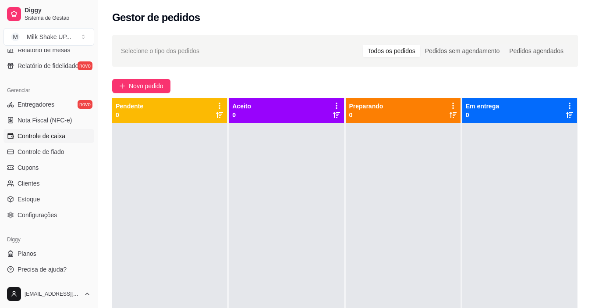
click at [57, 140] on link "Controle de caixa" at bounding box center [49, 136] width 91 height 14
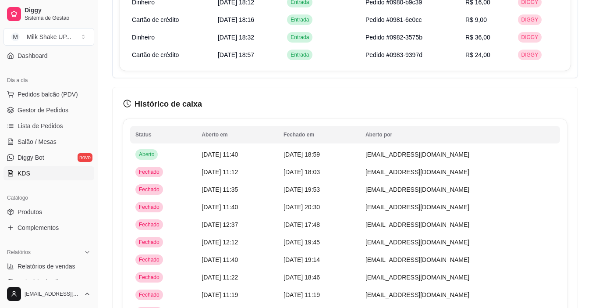
scroll to position [60, 0]
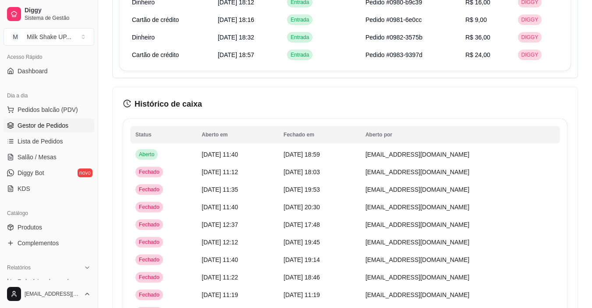
click at [51, 122] on span "Gestor de Pedidos" at bounding box center [43, 125] width 51 height 9
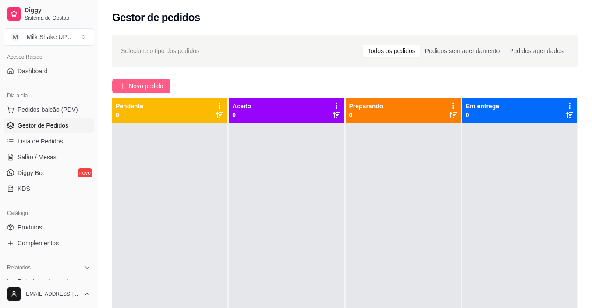
click at [147, 88] on span "Novo pedido" at bounding box center [146, 86] width 35 height 10
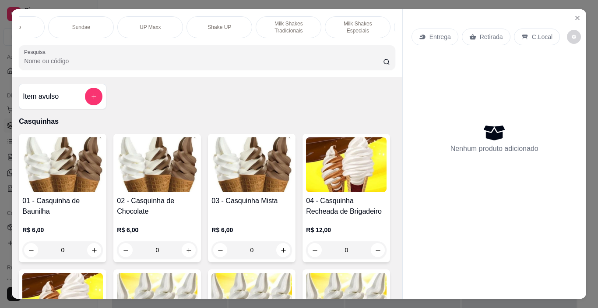
scroll to position [0, 131]
click at [327, 28] on div "Milk Shakes Especiais" at bounding box center [336, 27] width 66 height 22
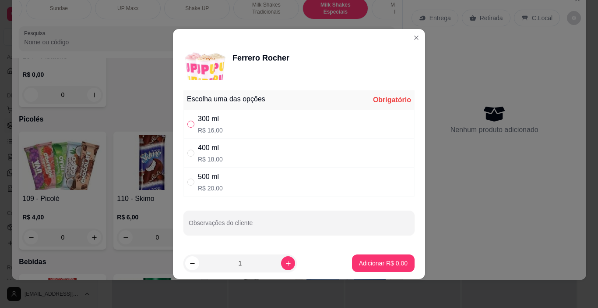
click at [190, 127] on input "" at bounding box center [190, 123] width 7 height 7
radio input "true"
click at [378, 262] on p "Adicionar R$ 16,00" at bounding box center [382, 262] width 52 height 9
type input "1"
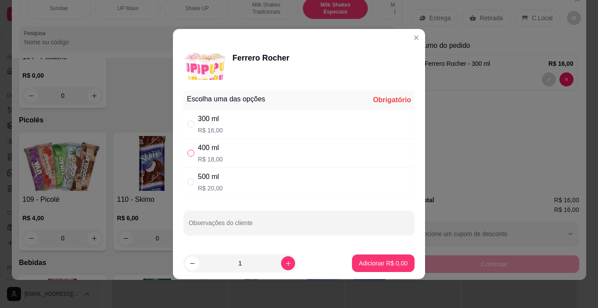
click at [191, 149] on label "" at bounding box center [190, 153] width 7 height 10
click at [191, 149] on input "" at bounding box center [190, 152] width 7 height 7
click at [187, 156] on div "400 ml R$ 18,00" at bounding box center [299, 152] width 231 height 29
radio input "true"
click at [386, 258] on button "Adicionar R$ 18,00" at bounding box center [382, 263] width 66 height 18
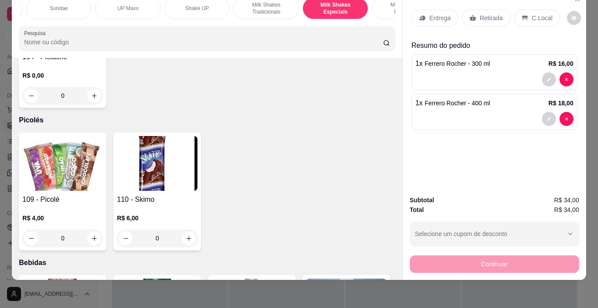
click at [541, 14] on p "C.Local" at bounding box center [542, 18] width 21 height 9
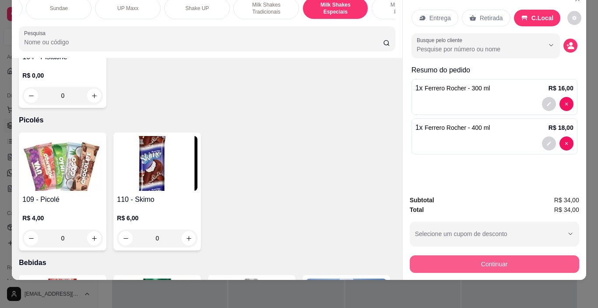
click at [540, 255] on button "Continuar" at bounding box center [495, 264] width 170 height 18
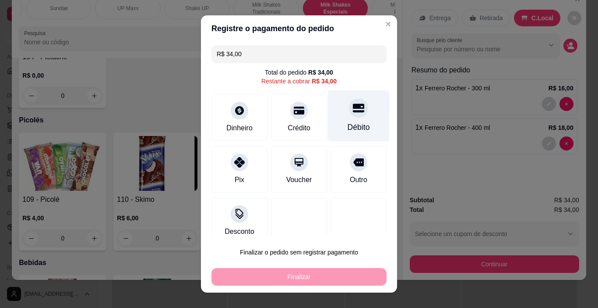
click at [350, 124] on div "Débito" at bounding box center [359, 126] width 22 height 11
type input "R$ 0,00"
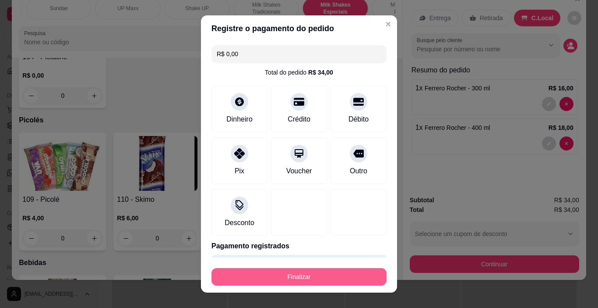
click at [356, 269] on button "Finalizar" at bounding box center [299, 277] width 175 height 18
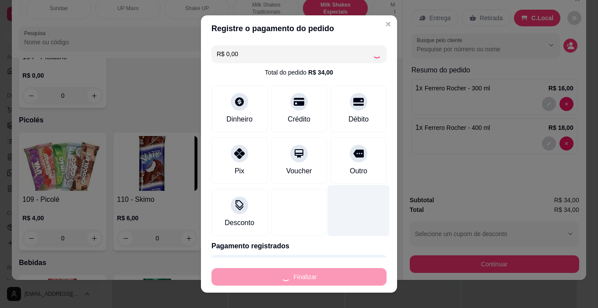
type input "0"
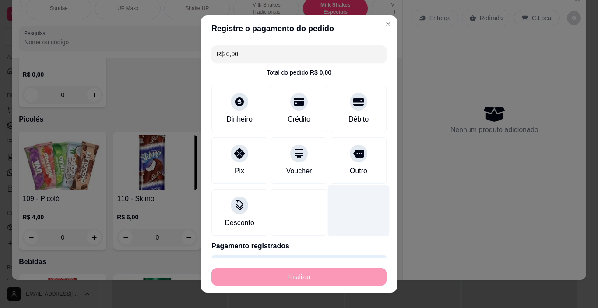
type input "-R$ 34,00"
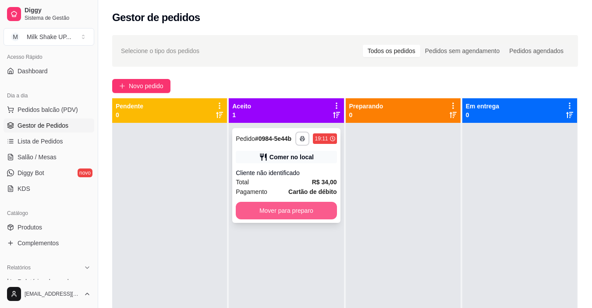
click at [320, 212] on button "Mover para preparo" at bounding box center [286, 211] width 101 height 18
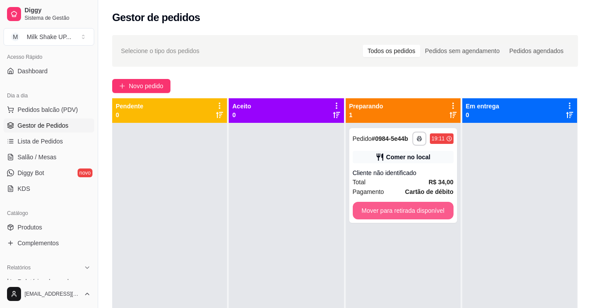
click at [389, 208] on button "Mover para retirada disponível" at bounding box center [403, 211] width 101 height 18
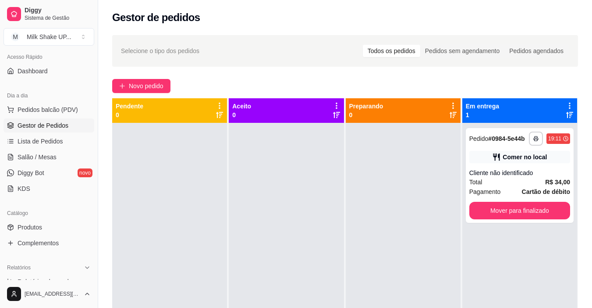
click at [466, 207] on div "**********" at bounding box center [520, 175] width 108 height 95
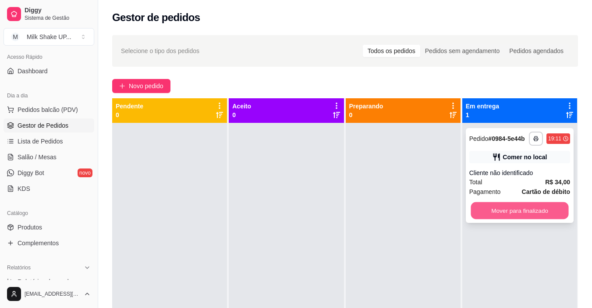
click at [532, 214] on button "Mover para finalizado" at bounding box center [519, 210] width 98 height 17
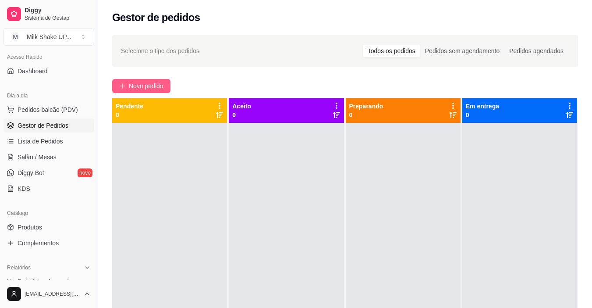
click at [144, 83] on span "Novo pedido" at bounding box center [146, 86] width 35 height 10
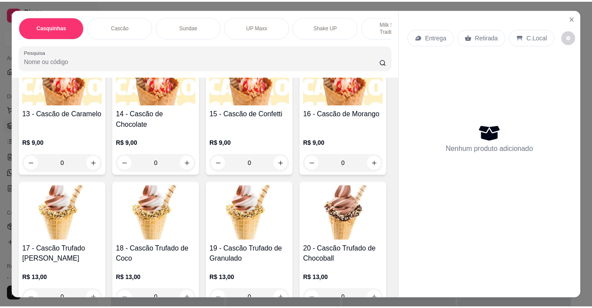
scroll to position [526, 0]
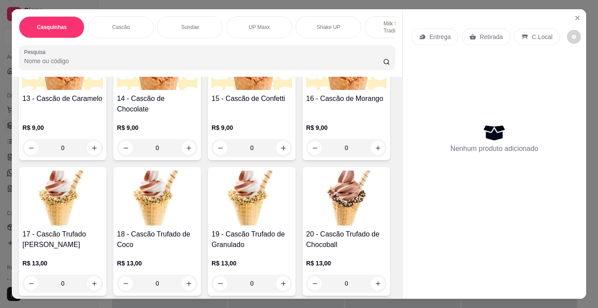
click at [131, 90] on img at bounding box center [157, 62] width 81 height 55
click at [156, 90] on img at bounding box center [157, 62] width 81 height 55
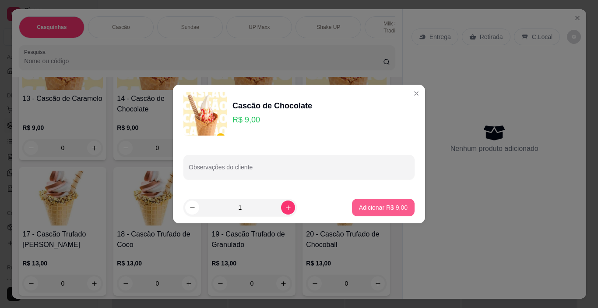
click at [381, 210] on p "Adicionar R$ 9,00" at bounding box center [383, 207] width 49 height 9
type input "1"
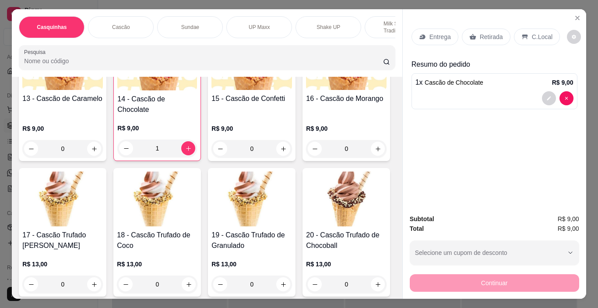
click at [532, 32] on p "C.Local" at bounding box center [542, 36] width 21 height 9
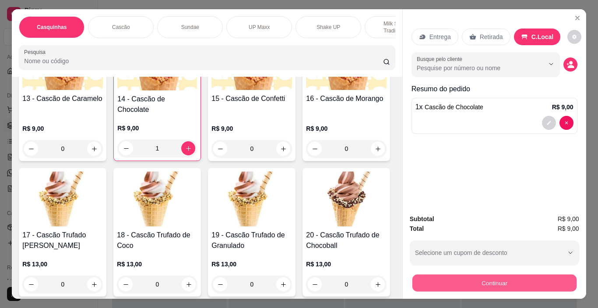
click at [477, 280] on button "Continuar" at bounding box center [494, 282] width 164 height 17
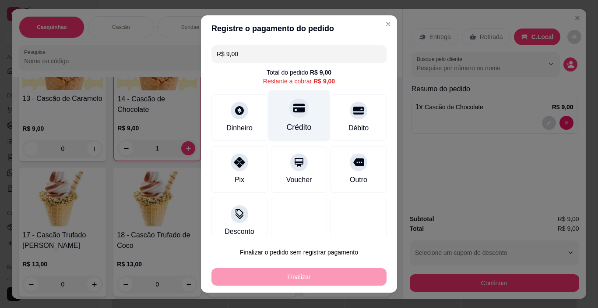
click at [291, 118] on div "Crédito" at bounding box center [300, 115] width 62 height 51
type input "R$ 0,00"
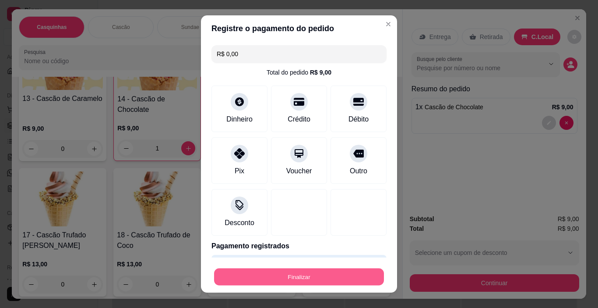
click at [354, 281] on button "Finalizar" at bounding box center [299, 276] width 170 height 17
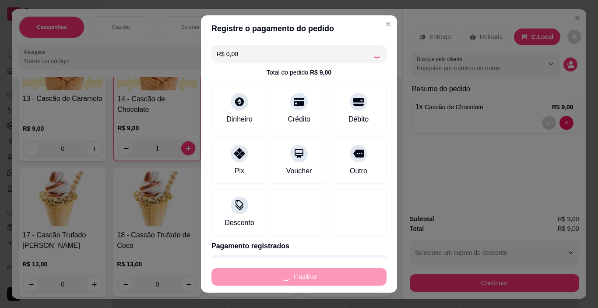
type input "0"
type input "-R$ 9,00"
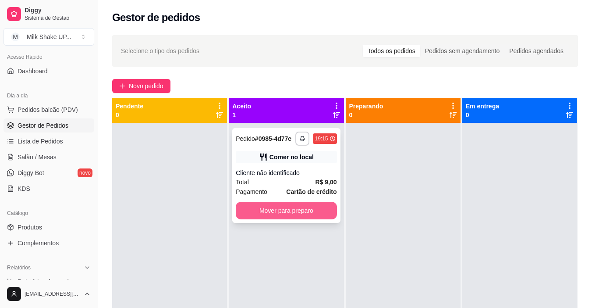
click at [316, 209] on button "Mover para preparo" at bounding box center [286, 211] width 101 height 18
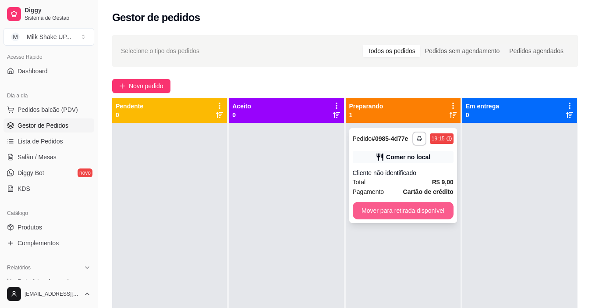
click at [428, 207] on button "Mover para retirada disponível" at bounding box center [403, 211] width 101 height 18
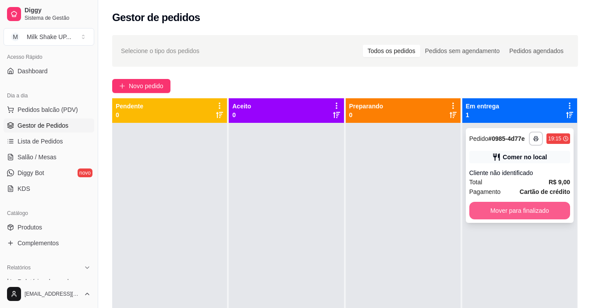
click at [526, 212] on button "Mover para finalizado" at bounding box center [519, 211] width 101 height 18
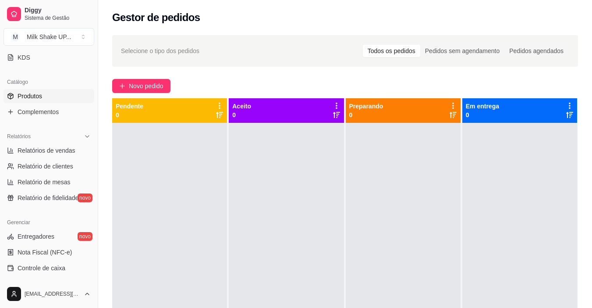
scroll to position [191, 0]
click at [59, 151] on span "Relatórios de vendas" at bounding box center [47, 149] width 58 height 9
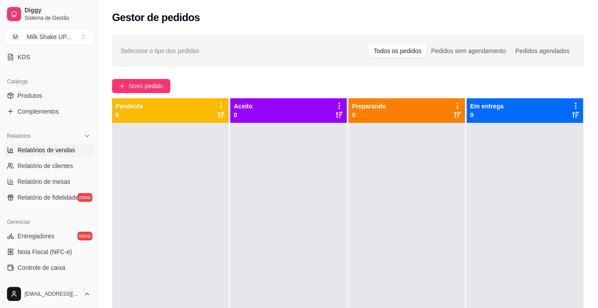
select select "ALL"
select select "0"
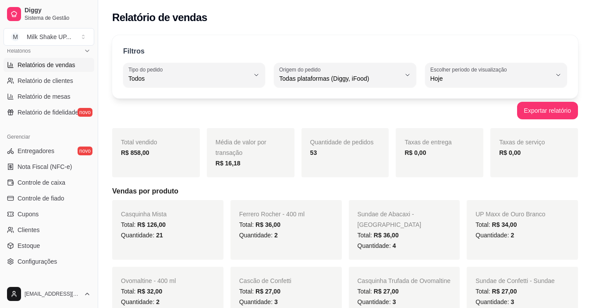
scroll to position [323, 0]
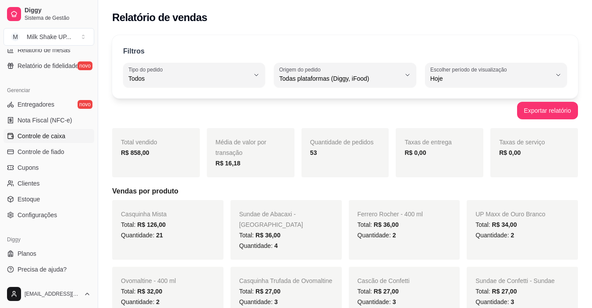
click at [54, 136] on span "Controle de caixa" at bounding box center [42, 135] width 48 height 9
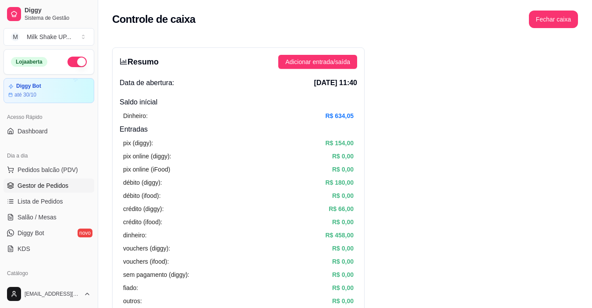
click at [39, 188] on span "Gestor de Pedidos" at bounding box center [43, 185] width 51 height 9
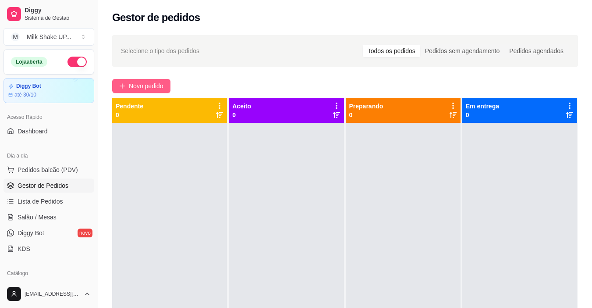
click at [148, 87] on span "Novo pedido" at bounding box center [146, 86] width 35 height 10
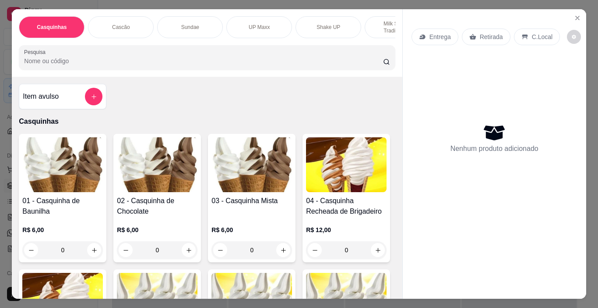
click at [244, 180] on img at bounding box center [252, 164] width 81 height 55
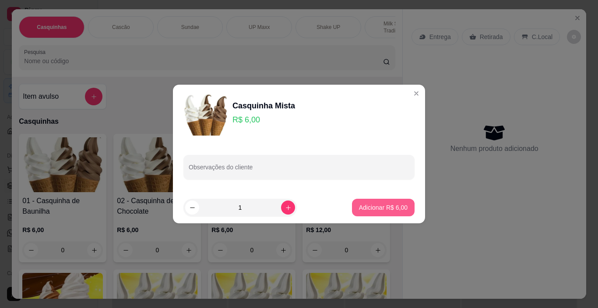
click at [404, 211] on button "Adicionar R$ 6,00" at bounding box center [383, 207] width 63 height 18
type input "1"
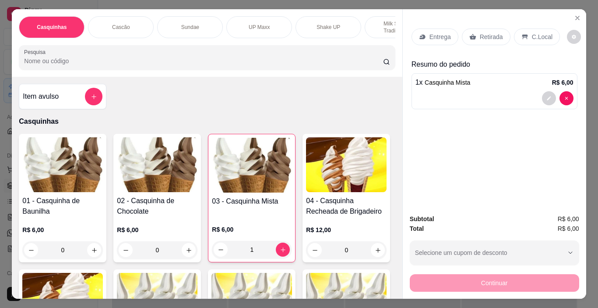
click at [543, 28] on div "C.Local" at bounding box center [537, 36] width 46 height 17
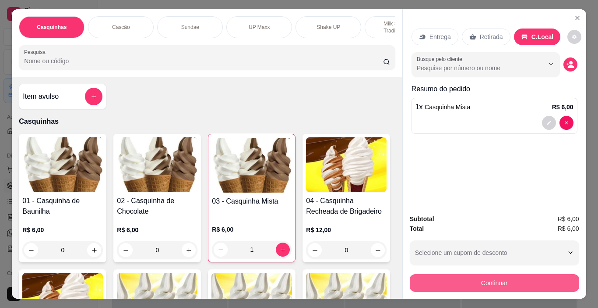
click at [557, 281] on button "Continuar" at bounding box center [495, 283] width 170 height 18
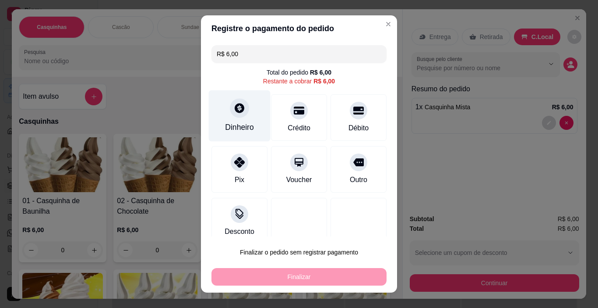
click at [234, 118] on div "Dinheiro" at bounding box center [240, 115] width 62 height 51
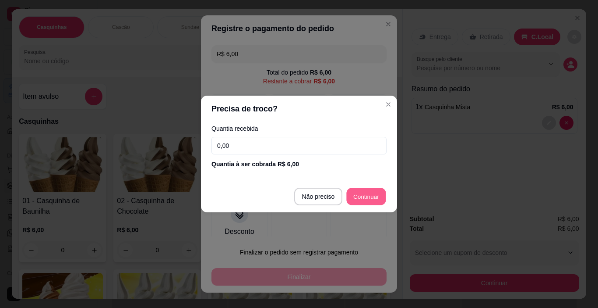
type input "R$ 0,00"
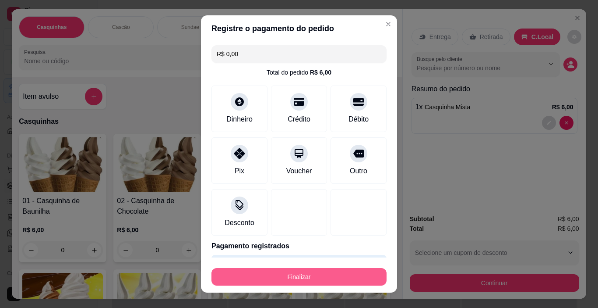
click at [317, 269] on button "Finalizar" at bounding box center [299, 277] width 175 height 18
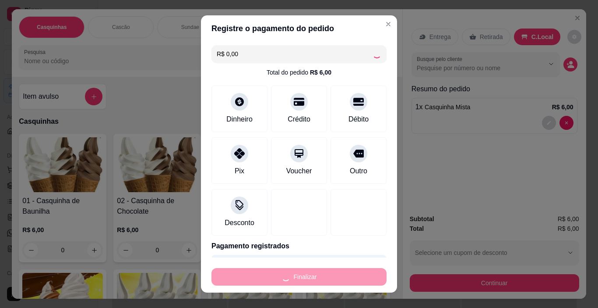
type input "0"
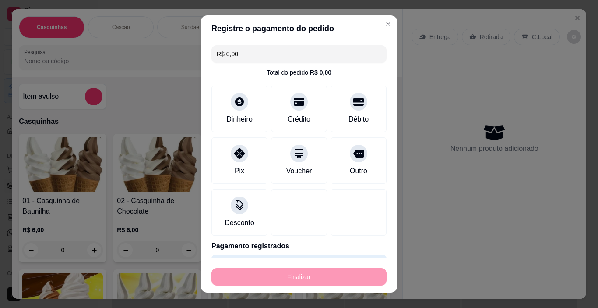
type input "-R$ 6,00"
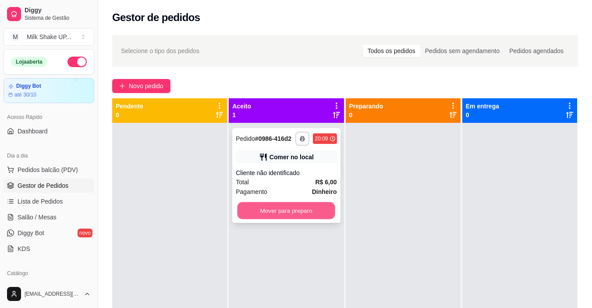
click at [322, 211] on button "Mover para preparo" at bounding box center [286, 210] width 98 height 17
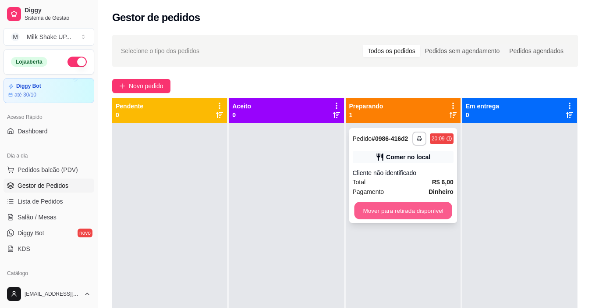
click at [374, 209] on button "Mover para retirada disponível" at bounding box center [403, 210] width 98 height 17
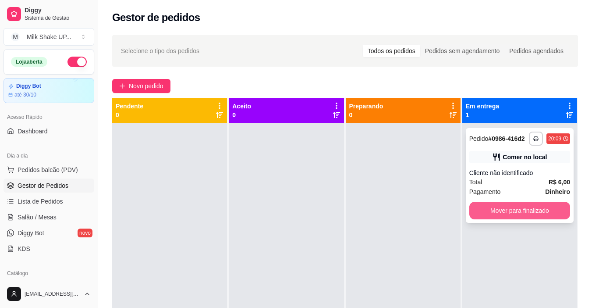
click at [520, 213] on button "Mover para finalizado" at bounding box center [519, 211] width 101 height 18
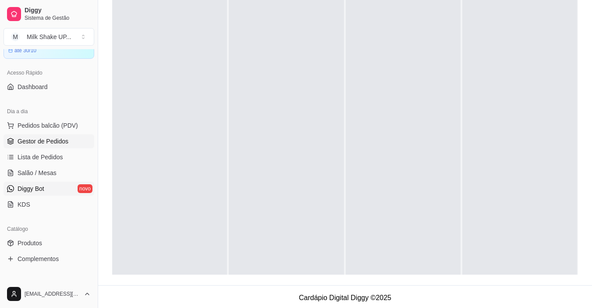
scroll to position [131, 0]
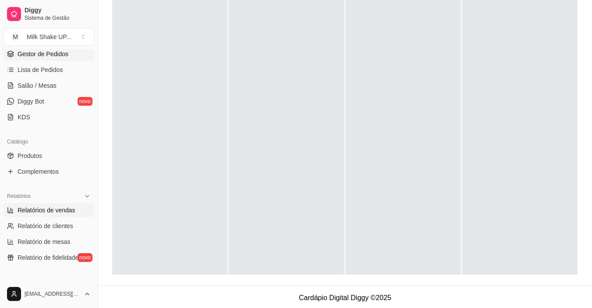
click at [58, 210] on span "Relatórios de vendas" at bounding box center [47, 209] width 58 height 9
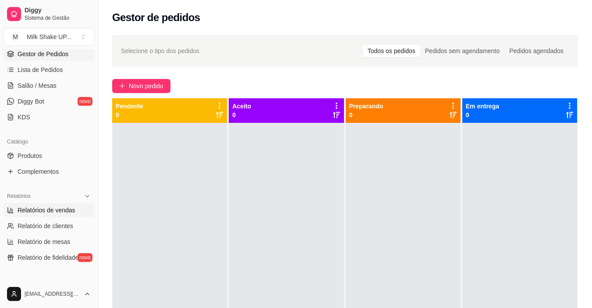
select select "ALL"
select select "0"
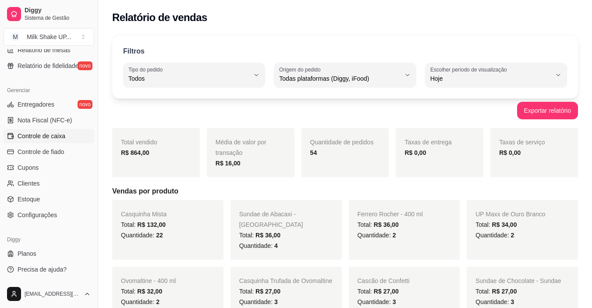
click at [43, 138] on span "Controle de caixa" at bounding box center [42, 135] width 48 height 9
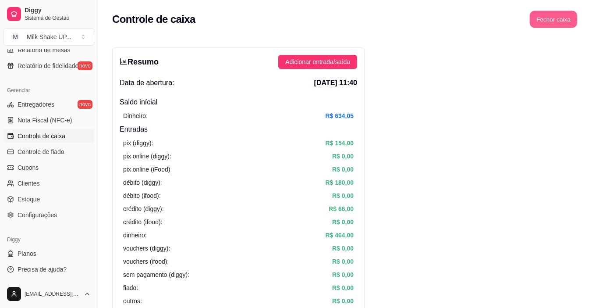
click at [556, 25] on button "Fechar caixa" at bounding box center [554, 19] width 48 height 17
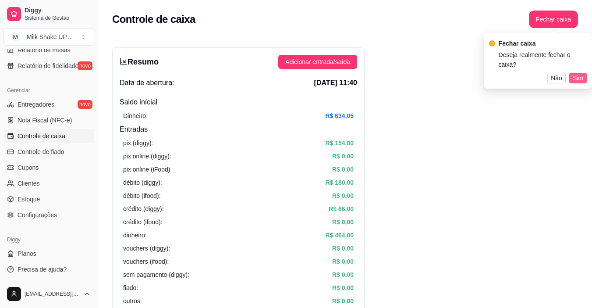
click at [576, 73] on span "Sim" at bounding box center [578, 78] width 11 height 10
